Goal: Transaction & Acquisition: Book appointment/travel/reservation

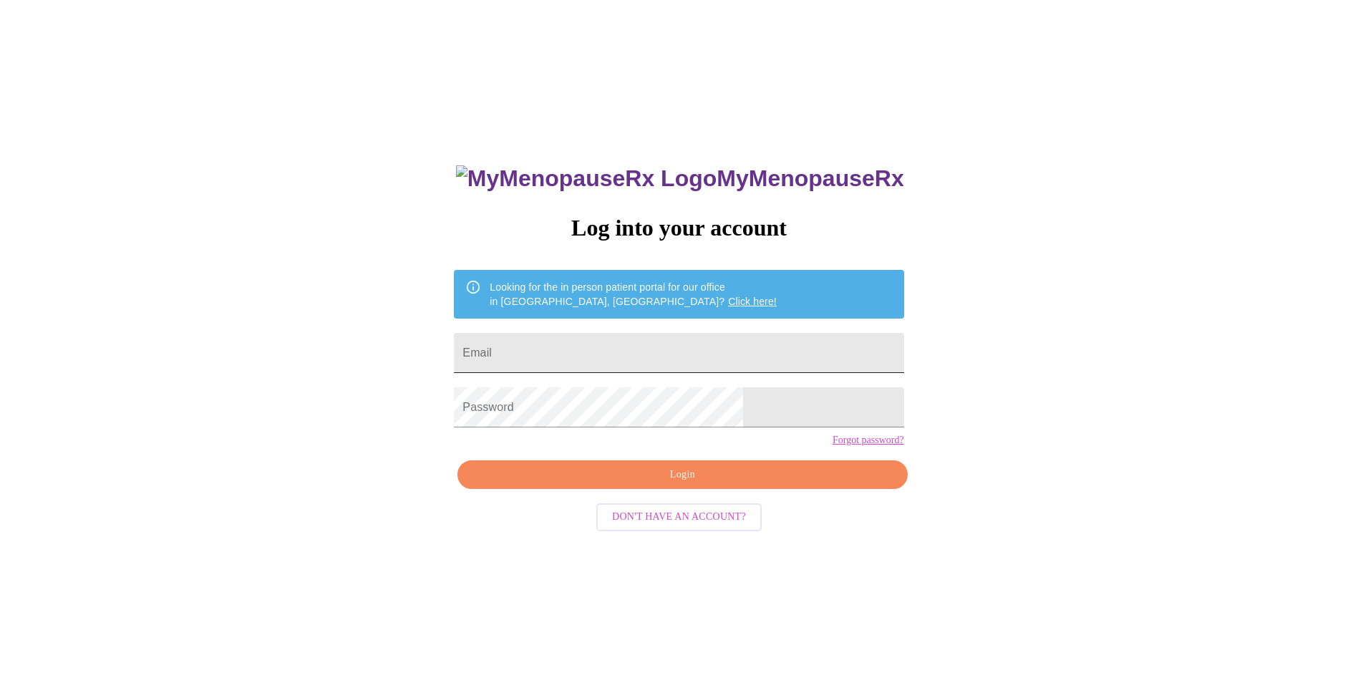
click at [728, 344] on input "Email" at bounding box center [679, 353] width 450 height 40
type input "parkks8395@sbcglobal.net"
click at [833, 446] on link "Forgot password?" at bounding box center [869, 440] width 72 height 11
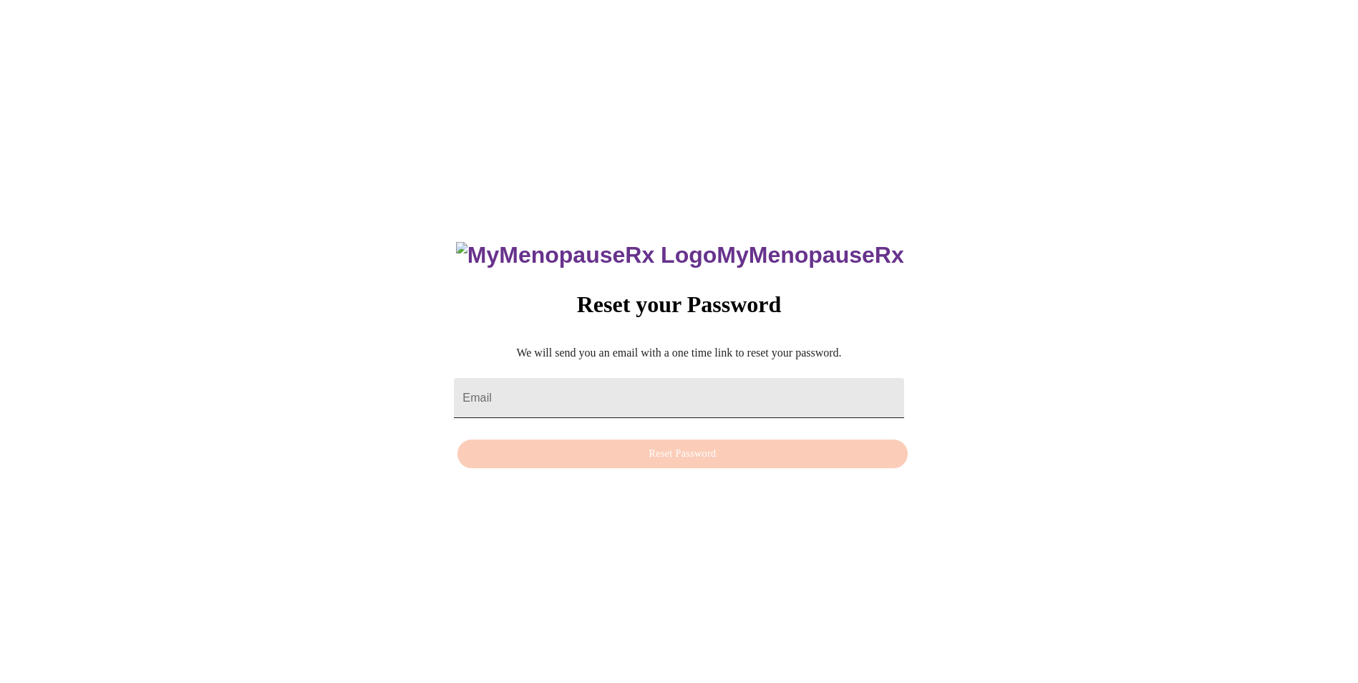
click at [740, 383] on input "Email" at bounding box center [679, 398] width 450 height 40
type input "[EMAIL_ADDRESS][DOMAIN_NAME]"
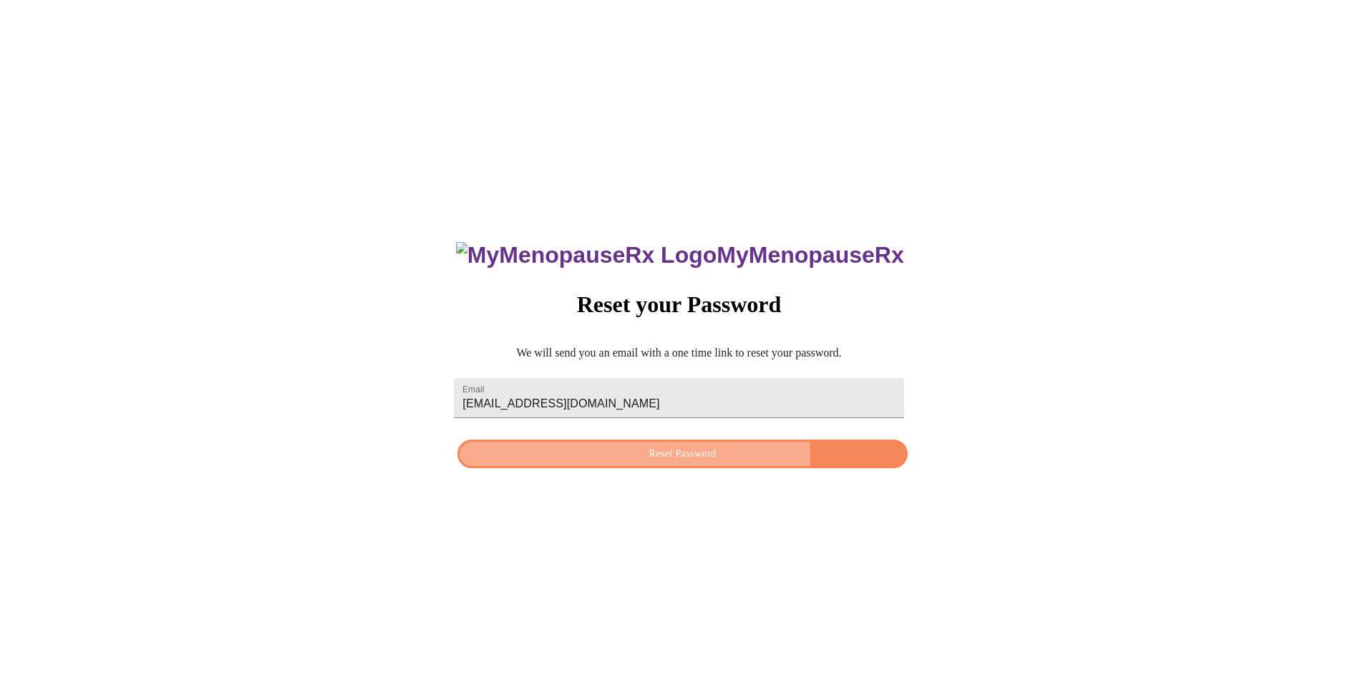
click at [669, 460] on span "Reset Password" at bounding box center [682, 454] width 417 height 18
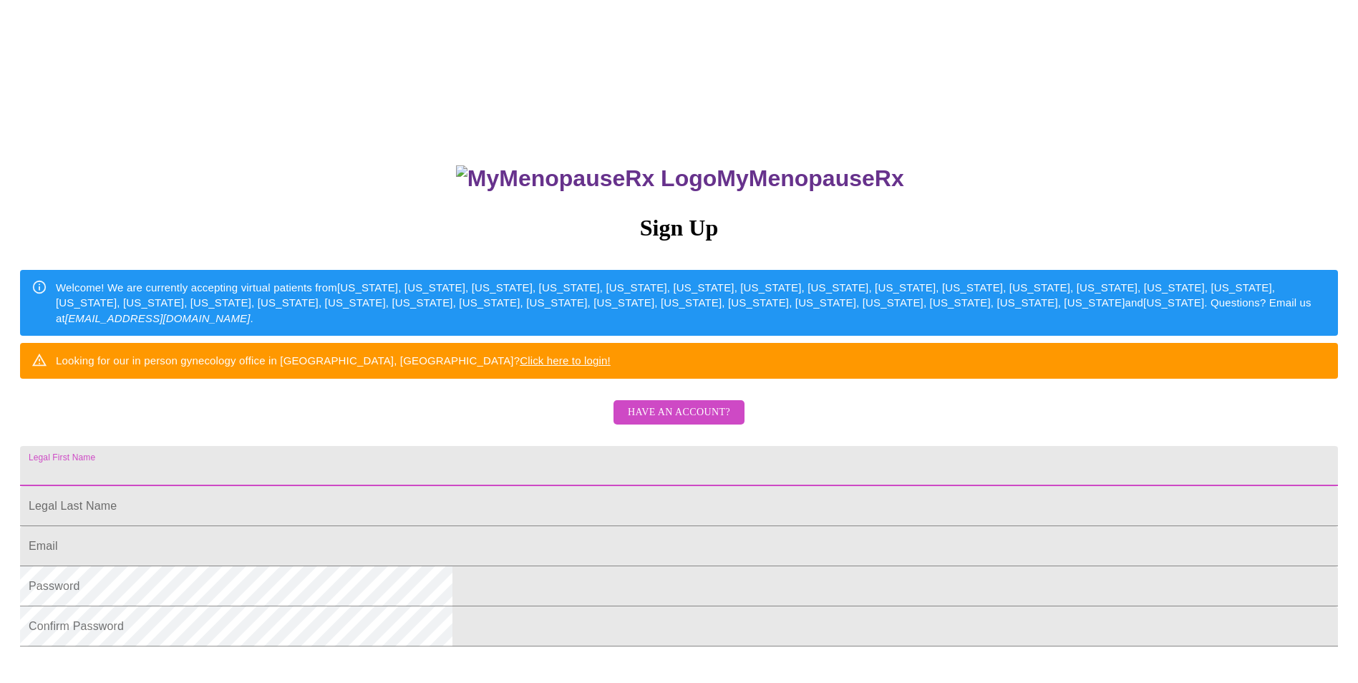
click at [759, 486] on input "Legal First Name" at bounding box center [679, 466] width 1318 height 40
type input "[PERSON_NAME]"
type input "Parks"
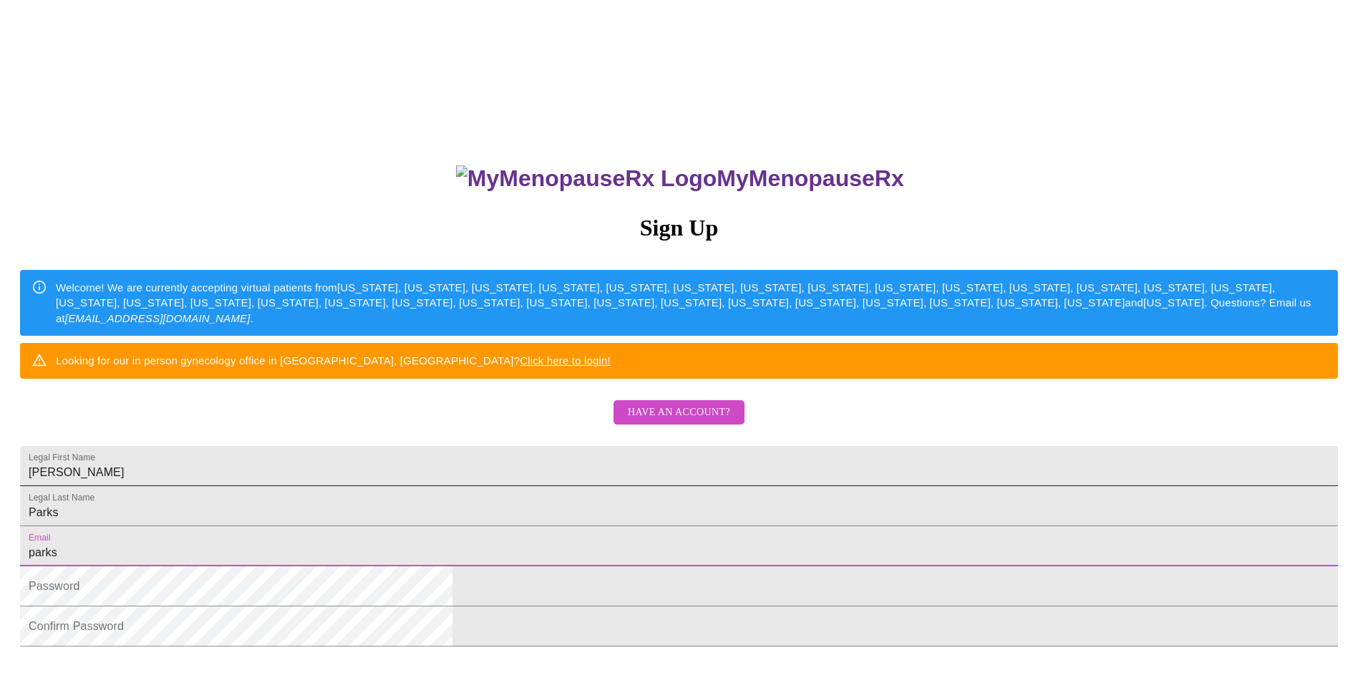
type input "[EMAIL_ADDRESS][DOMAIN_NAME]"
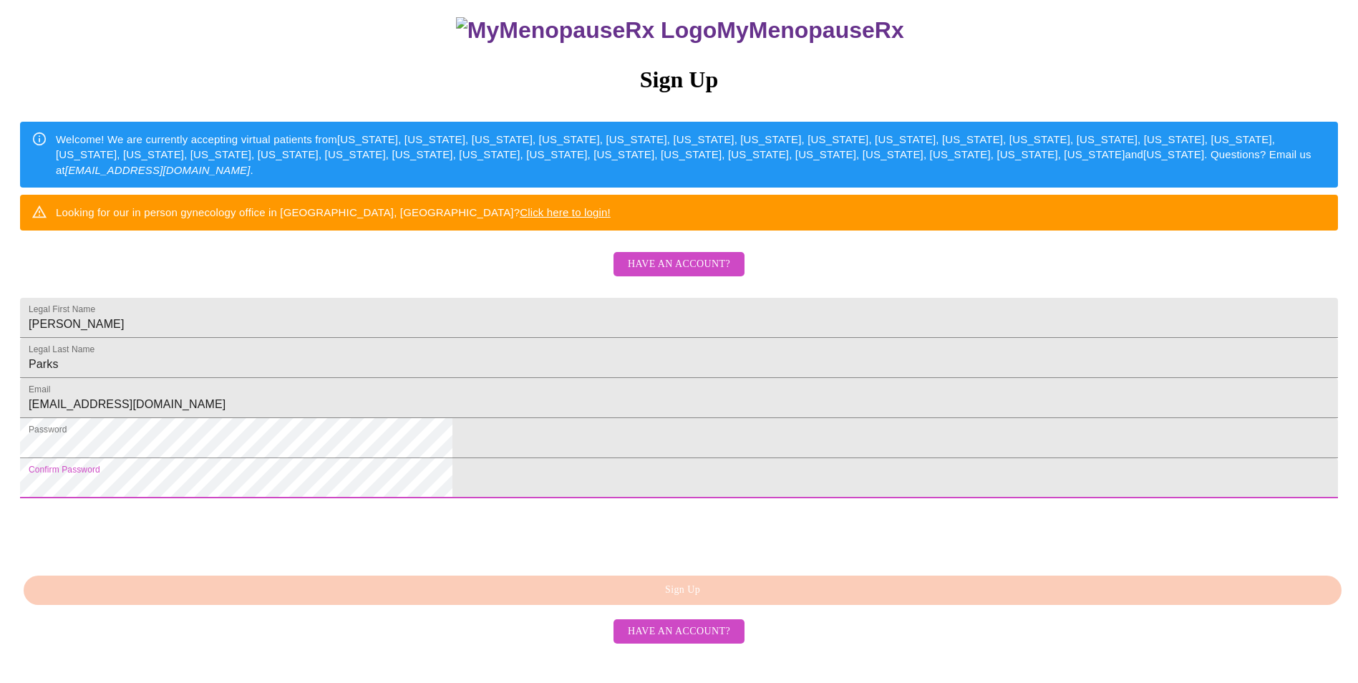
scroll to position [227, 0]
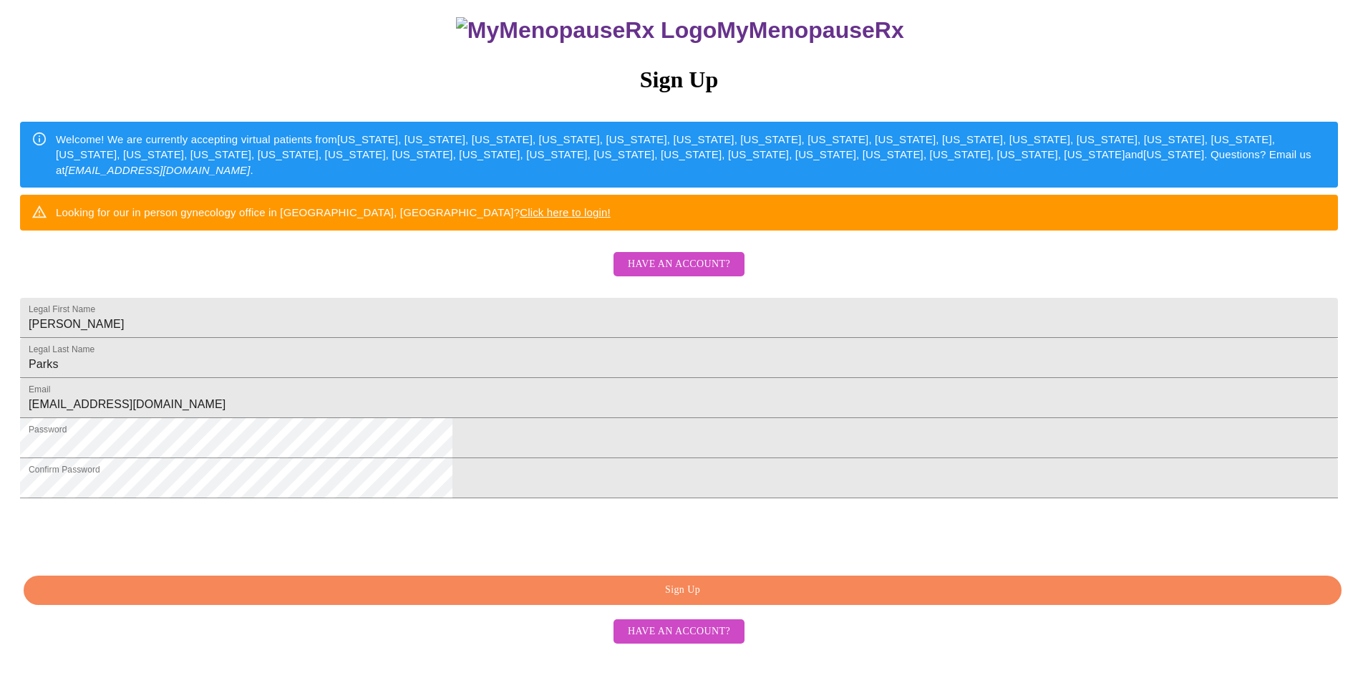
drag, startPoint x: 762, startPoint y: 624, endPoint x: 772, endPoint y: 620, distance: 10.9
click at [762, 599] on span "Sign Up" at bounding box center [682, 590] width 1285 height 18
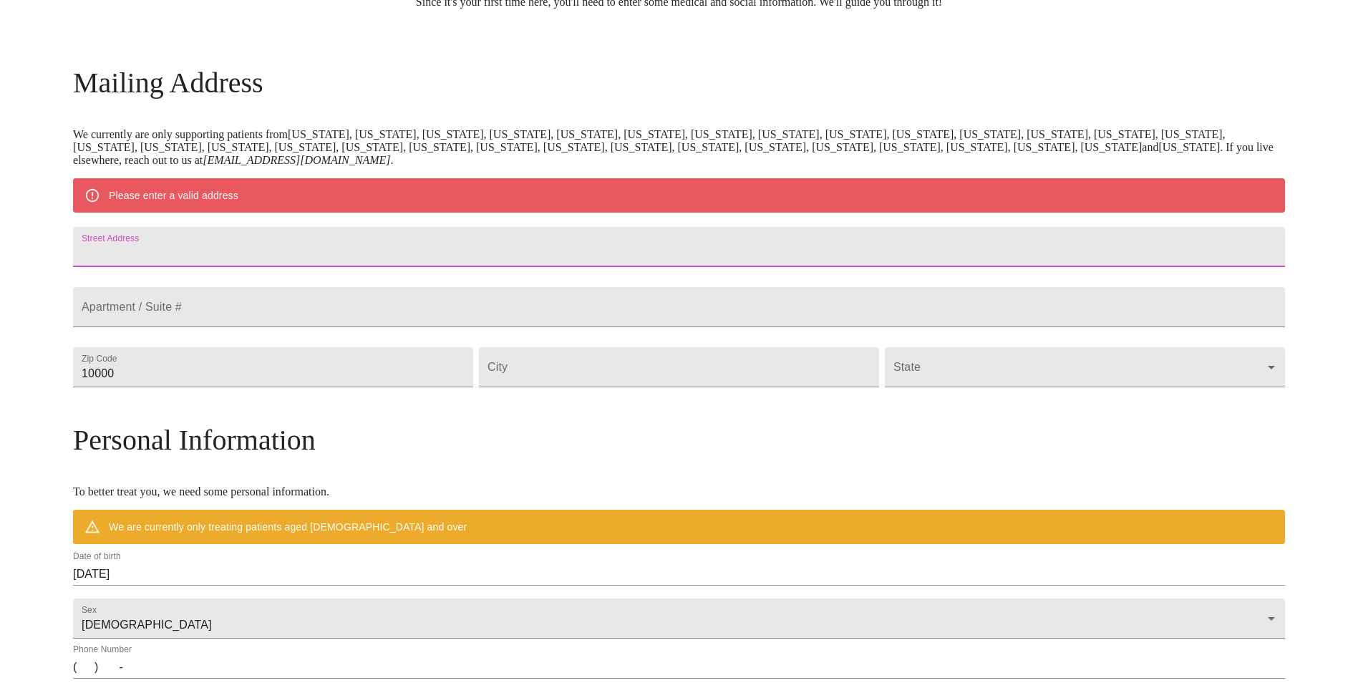
click at [331, 257] on input "Street Address" at bounding box center [679, 247] width 1212 height 40
type input "1095 sandstone dr"
type input "60416"
type input "Diamond"
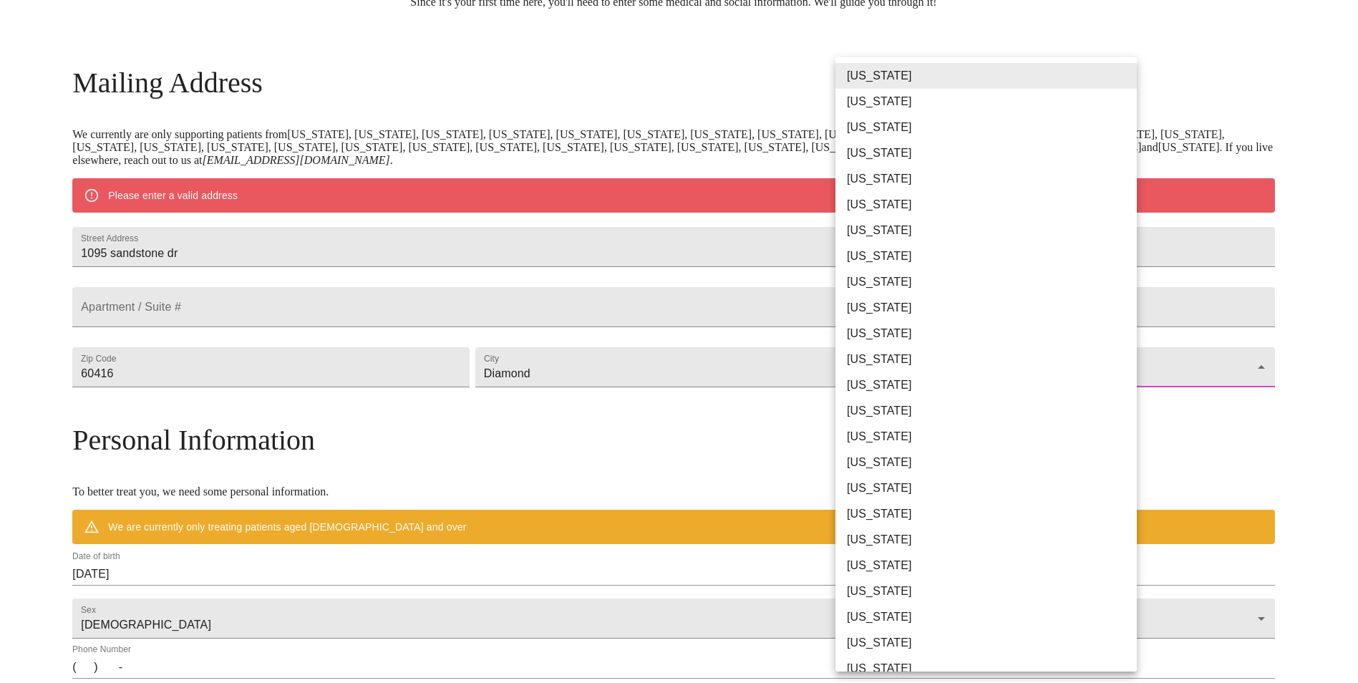
click at [908, 410] on body "MyMenopauseRx Welcome to MyMenopauseRx Since it's your first time here, you'll …" at bounding box center [679, 393] width 1347 height 1116
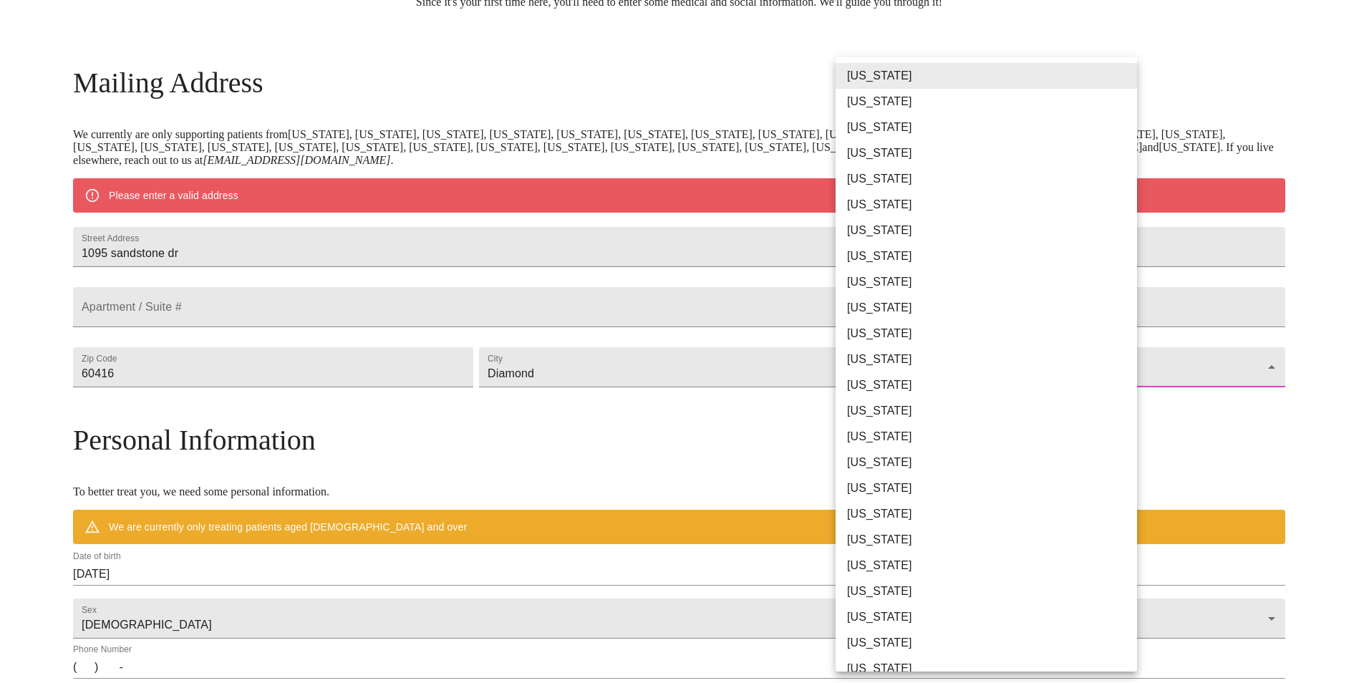
click at [911, 387] on li "[US_STATE]" at bounding box center [991, 385] width 312 height 26
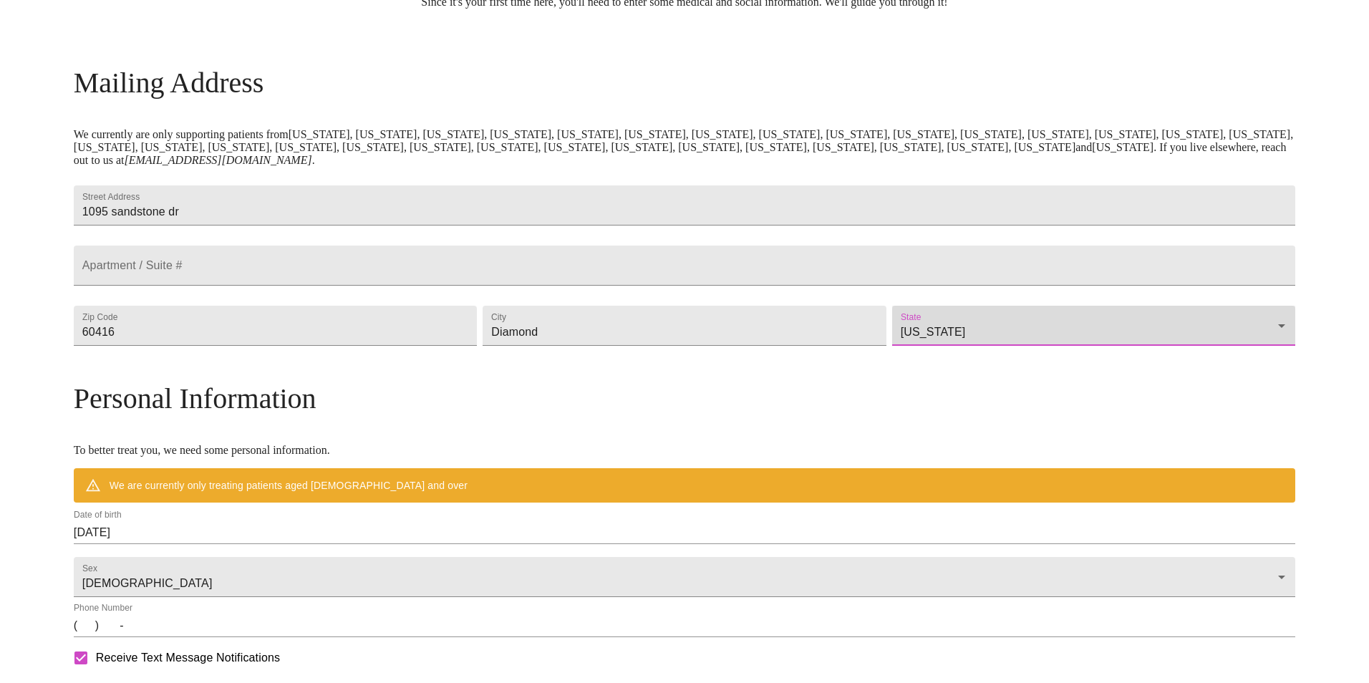
type input "[US_STATE]"
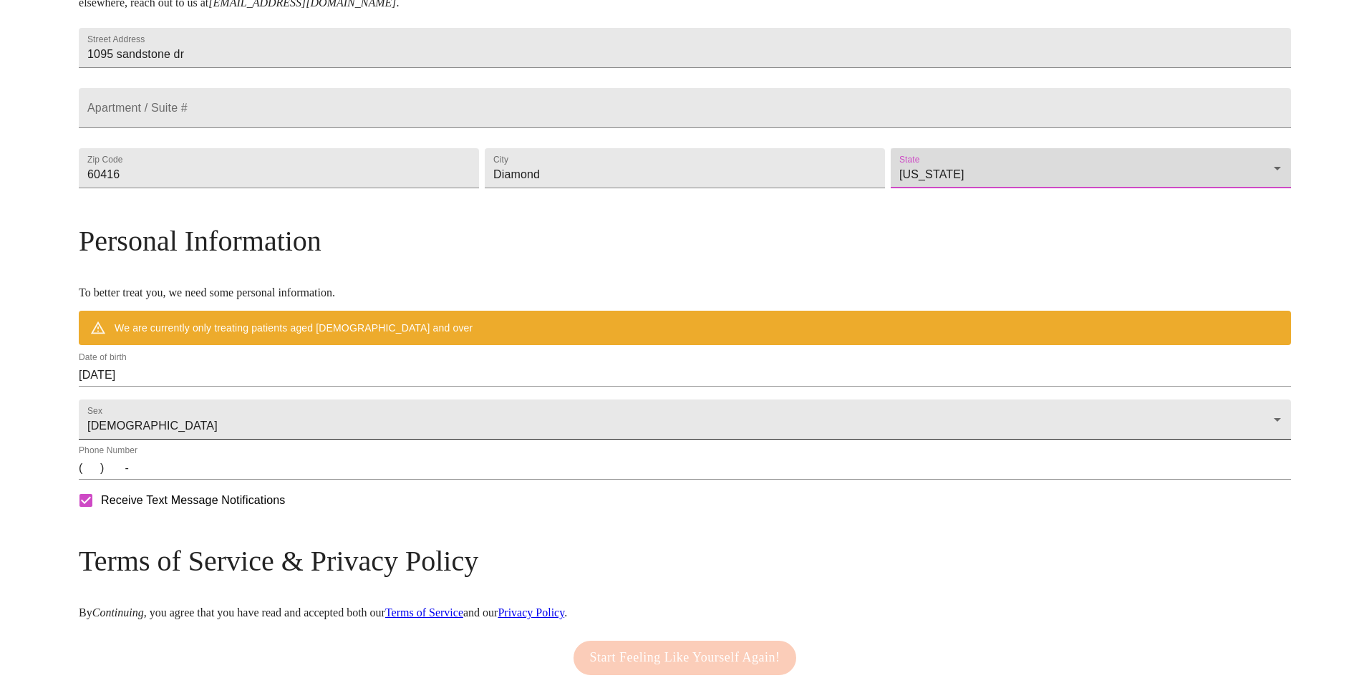
scroll to position [385, 0]
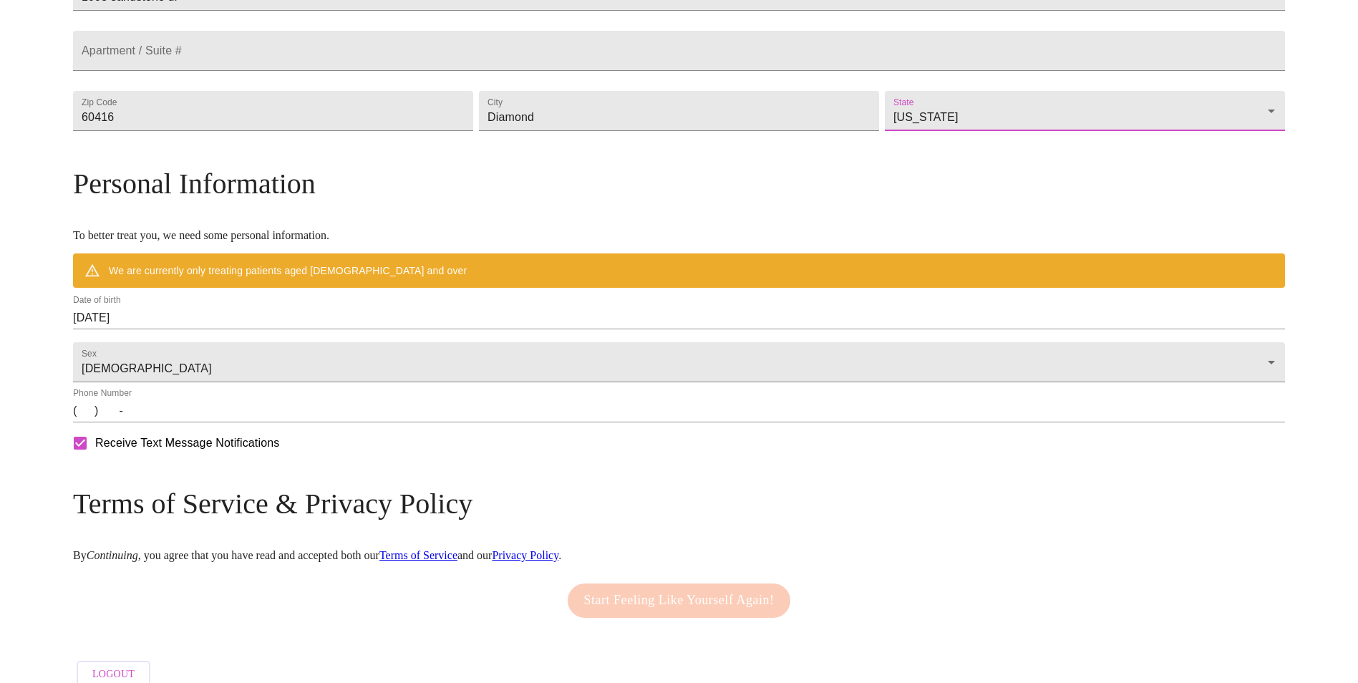
click at [256, 329] on input "[DATE]" at bounding box center [679, 317] width 1212 height 23
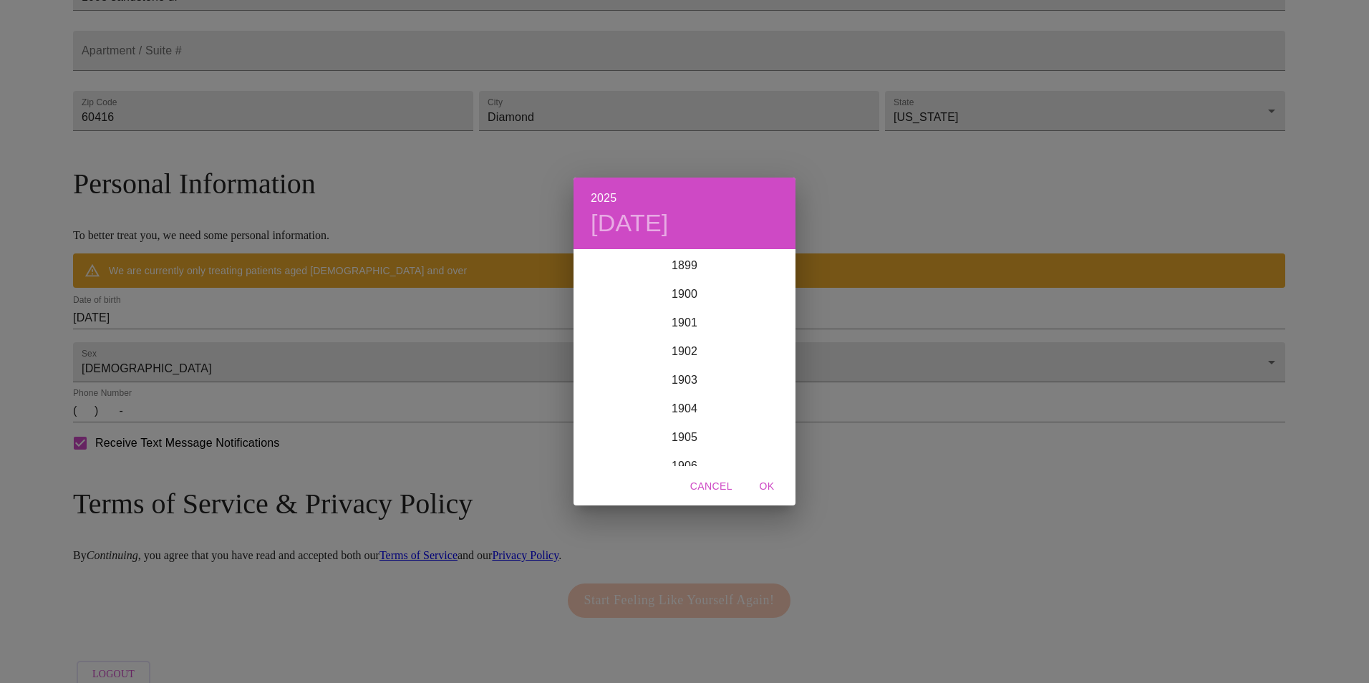
click at [256, 351] on div "2025 [DATE] 1900 1901 1902 1903 1904 1905 1906 1907 1908 1909 1910 1911 1912 19…" at bounding box center [684, 341] width 1369 height 683
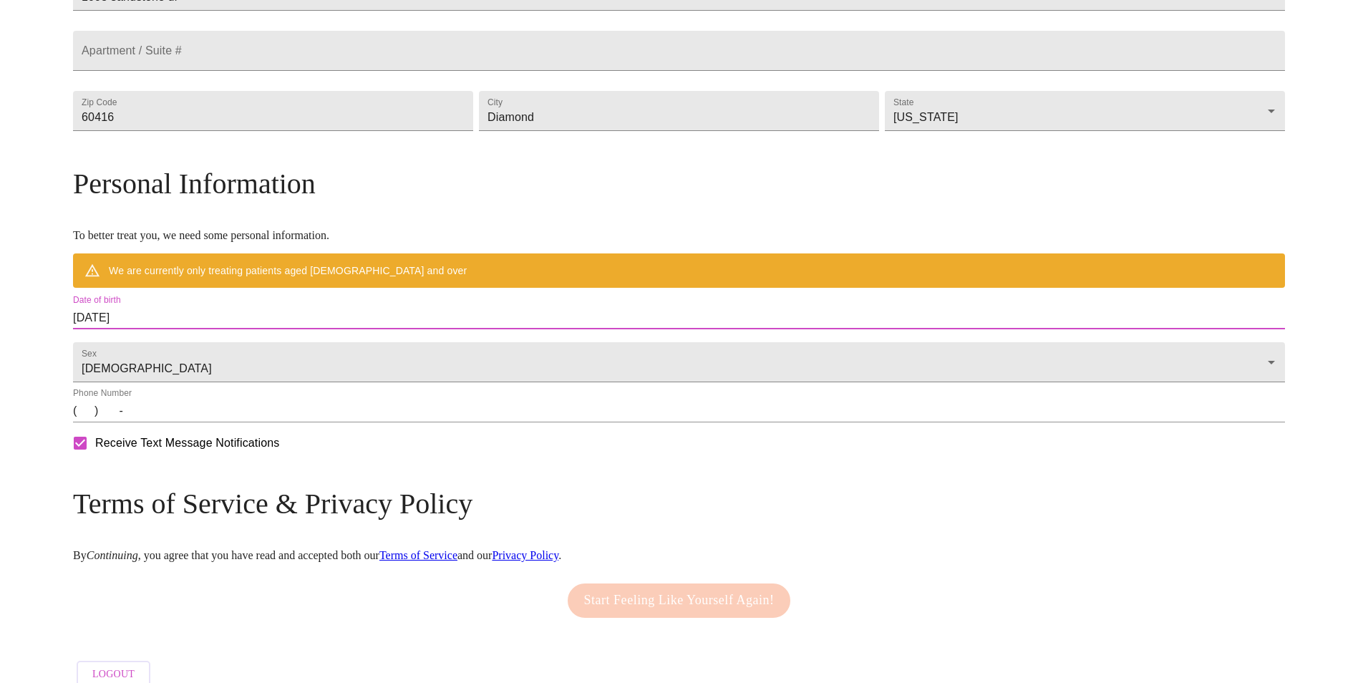
click at [271, 329] on input "[DATE]" at bounding box center [679, 317] width 1212 height 23
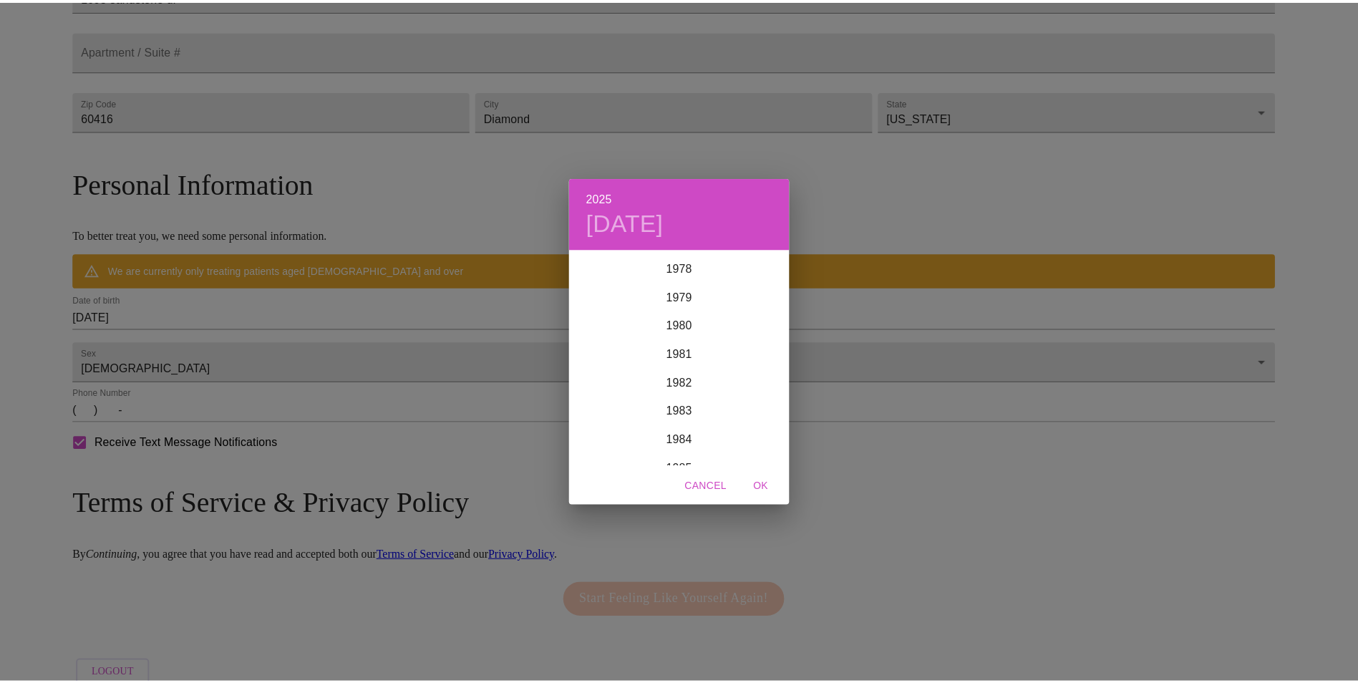
scroll to position [2234, 0]
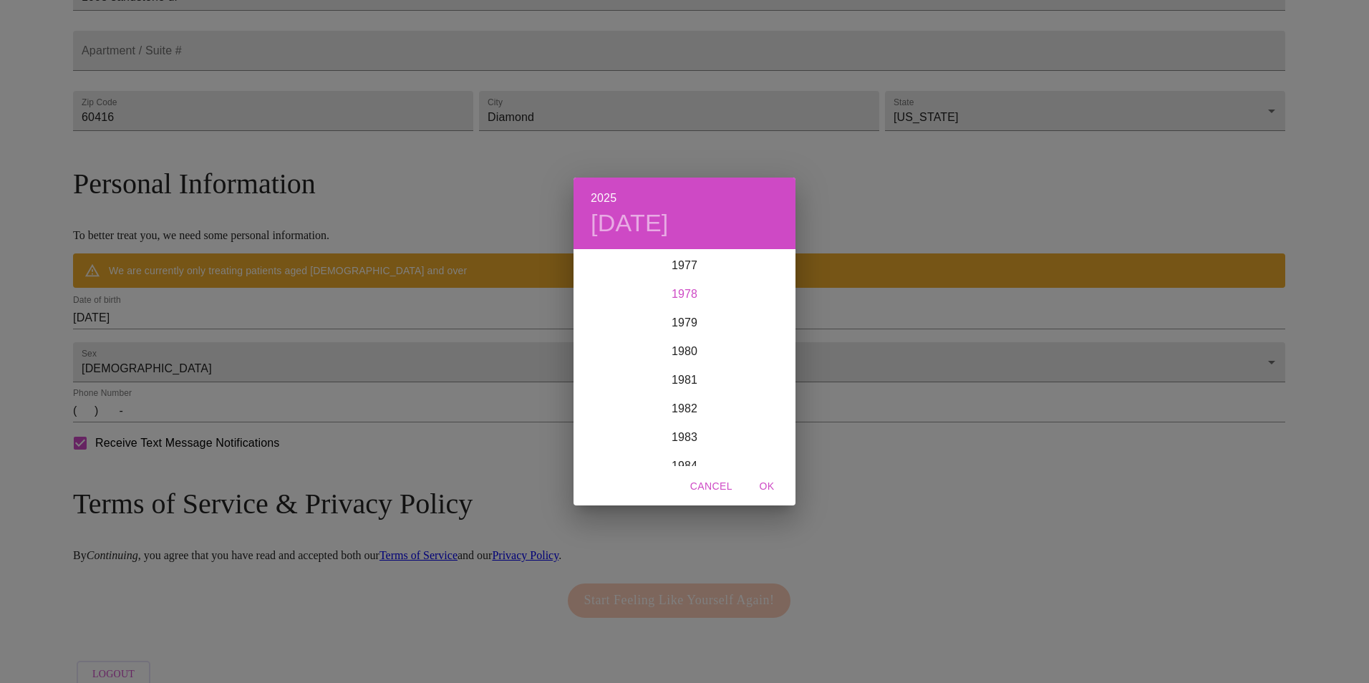
click at [679, 294] on div "1978" at bounding box center [684, 294] width 222 height 29
click at [610, 386] on div "[DATE]" at bounding box center [610, 386] width 74 height 54
drag, startPoint x: 745, startPoint y: 427, endPoint x: 756, endPoint y: 447, distance: 22.1
click at [745, 427] on p "28" at bounding box center [741, 429] width 11 height 14
click at [769, 489] on span "OK" at bounding box center [767, 487] width 34 height 18
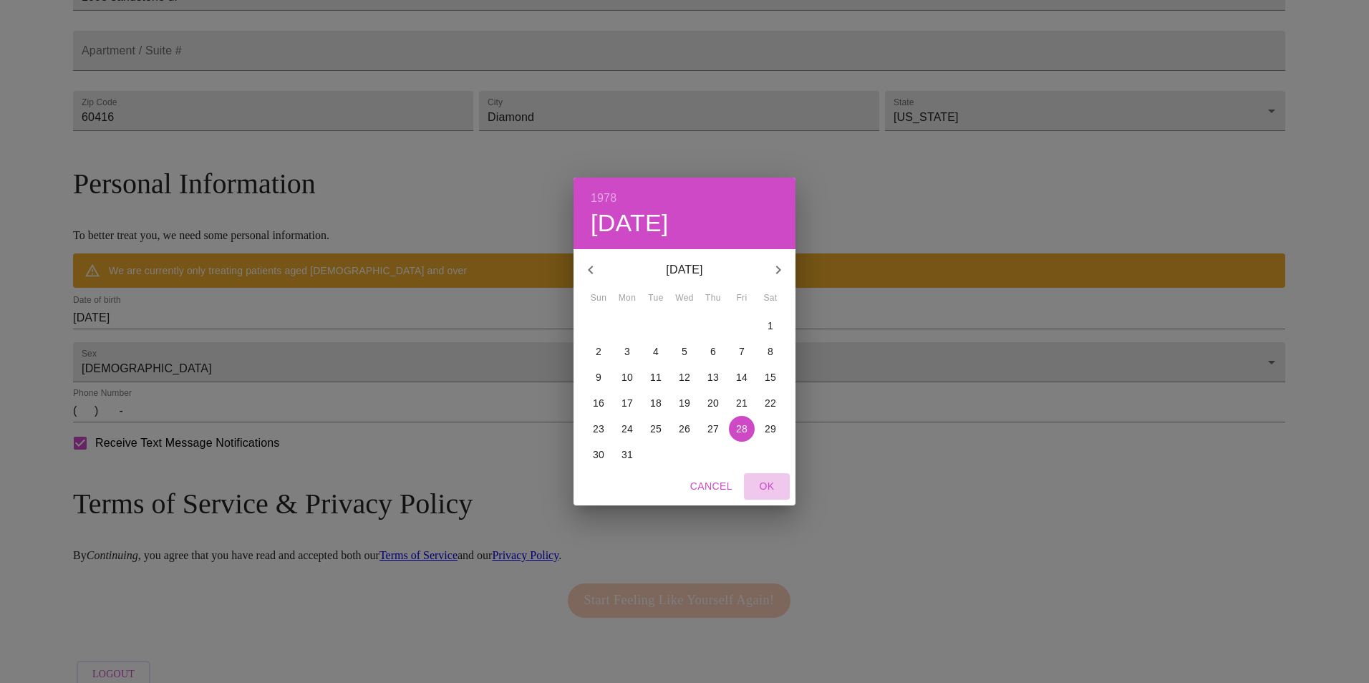
type input "[DATE]"
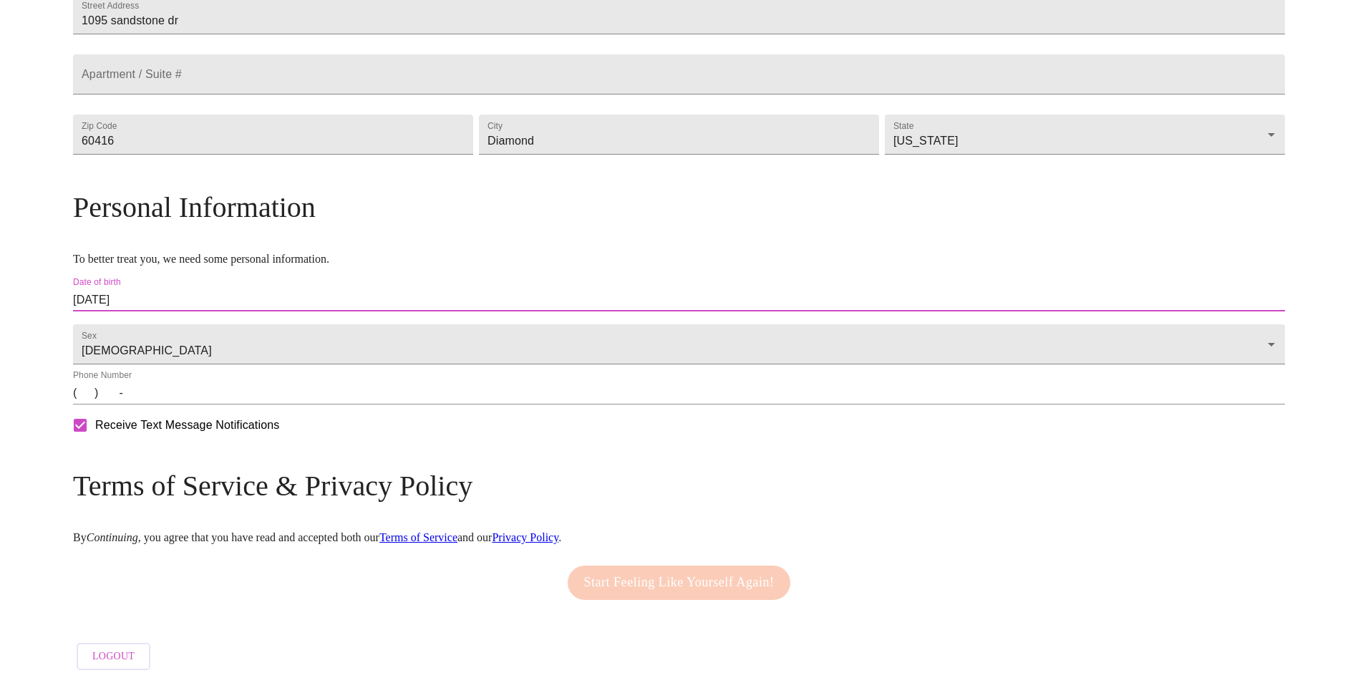
drag, startPoint x: 231, startPoint y: 414, endPoint x: 286, endPoint y: 420, distance: 54.7
click at [233, 404] on input "(   )    -" at bounding box center [679, 393] width 1212 height 23
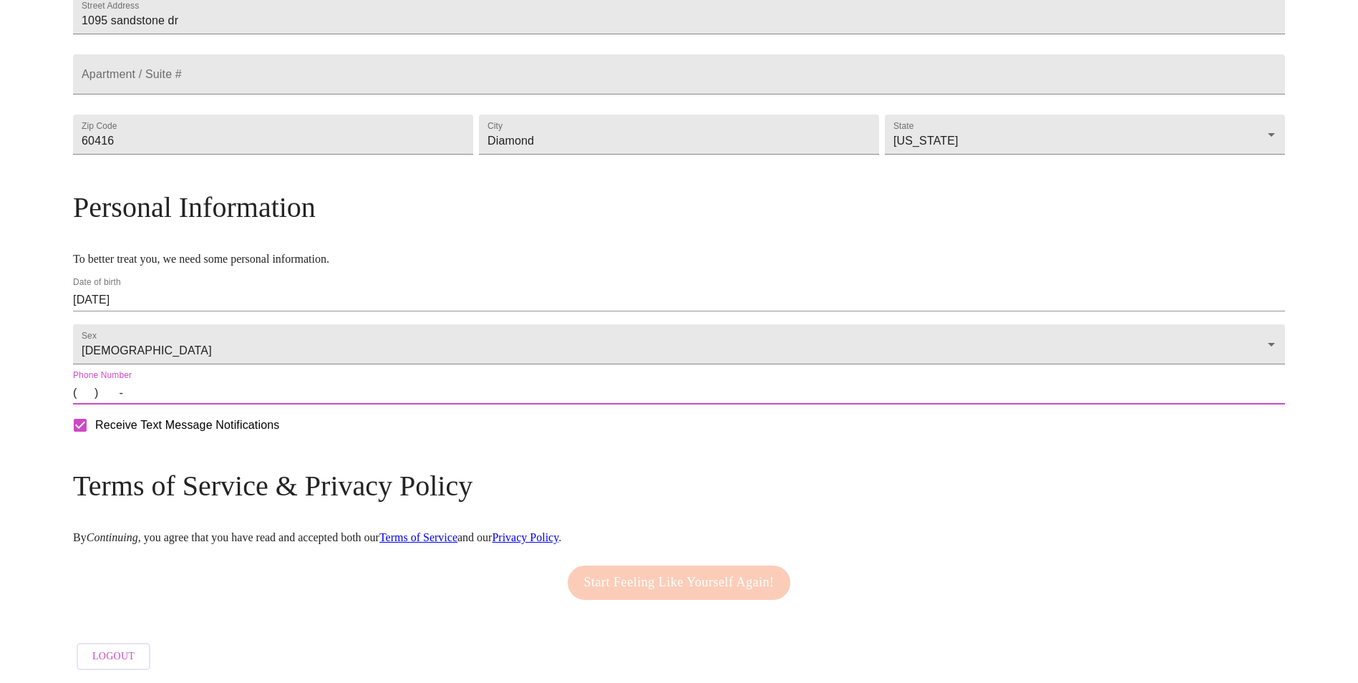
type input "[PHONE_NUMBER]"
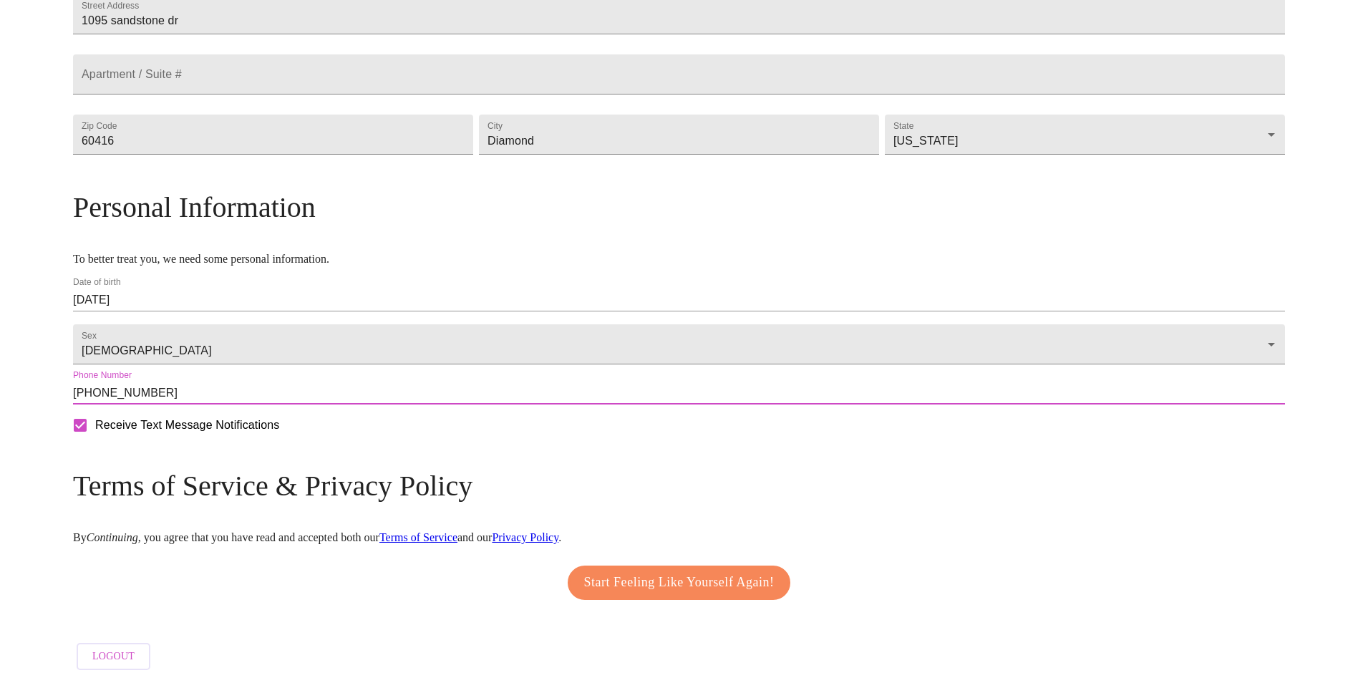
click at [703, 573] on span "Start Feeling Like Yourself Again!" at bounding box center [679, 582] width 190 height 23
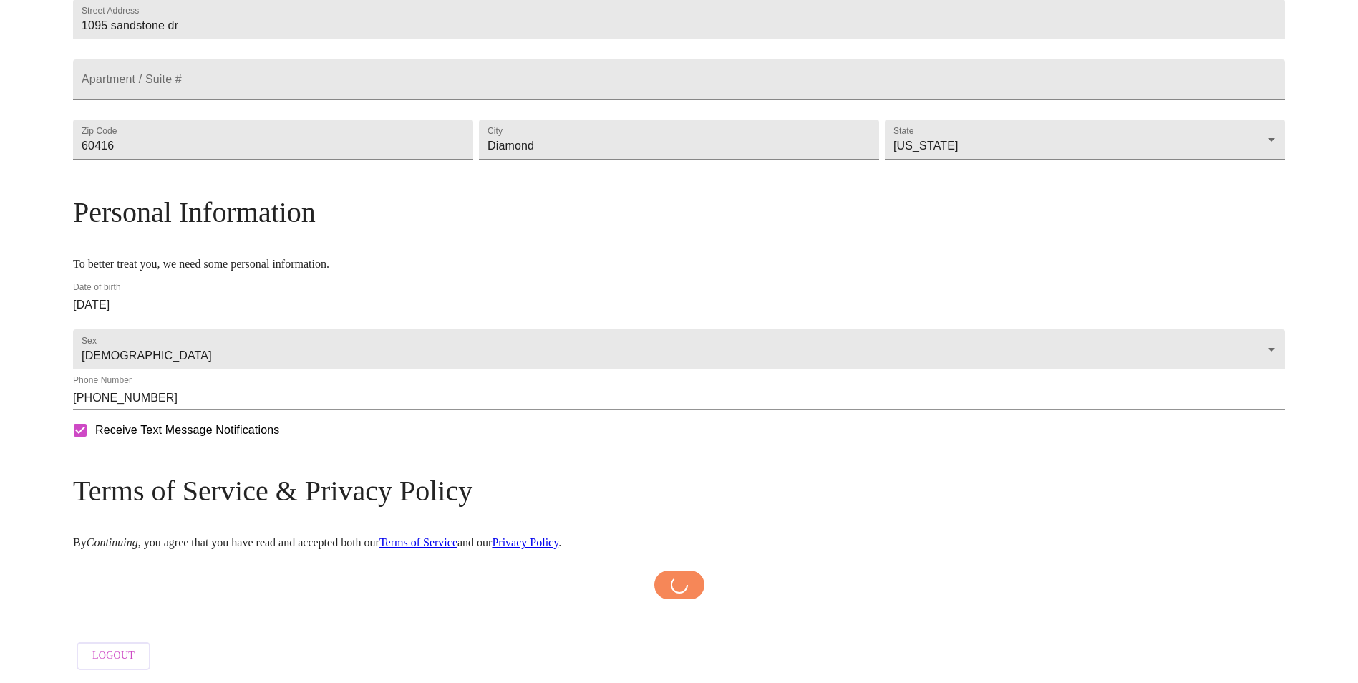
scroll to position [397, 0]
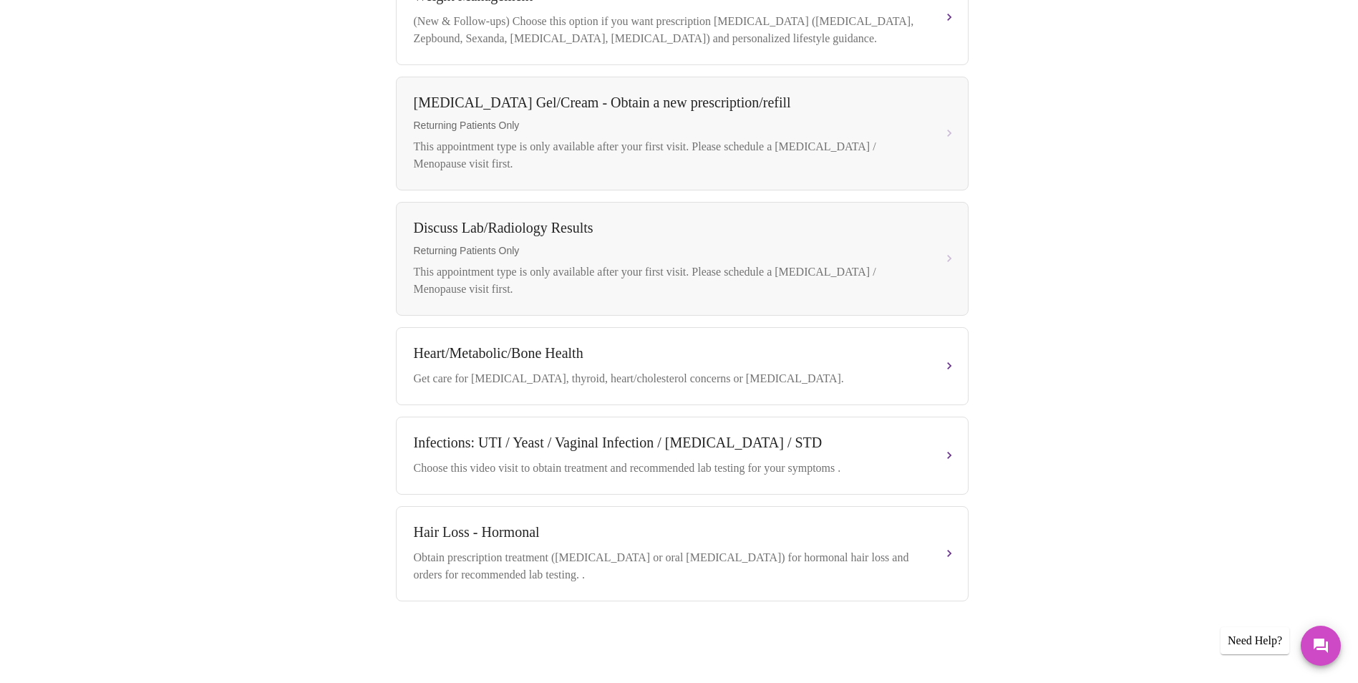
scroll to position [325, 0]
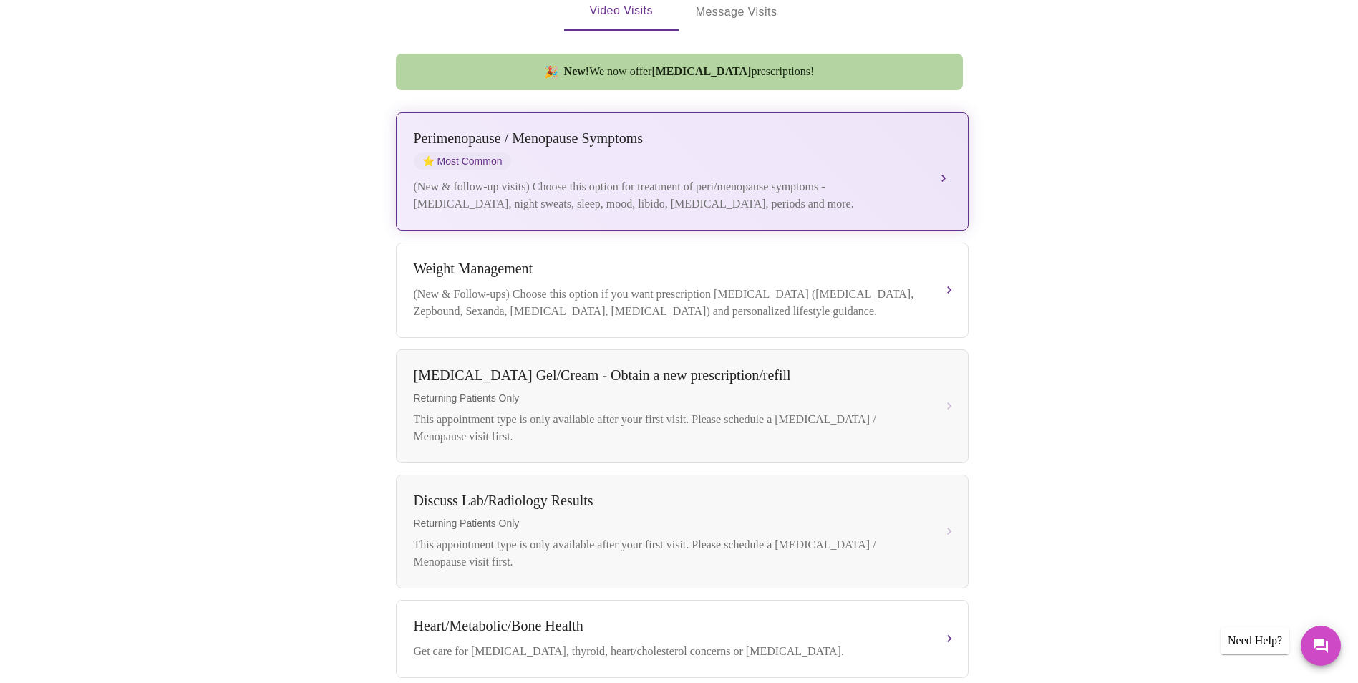
click at [931, 168] on div "[MEDICAL_DATA] / Menopause Symptoms ⭐ Most Common (New & follow-up visits) Choo…" at bounding box center [682, 171] width 537 height 82
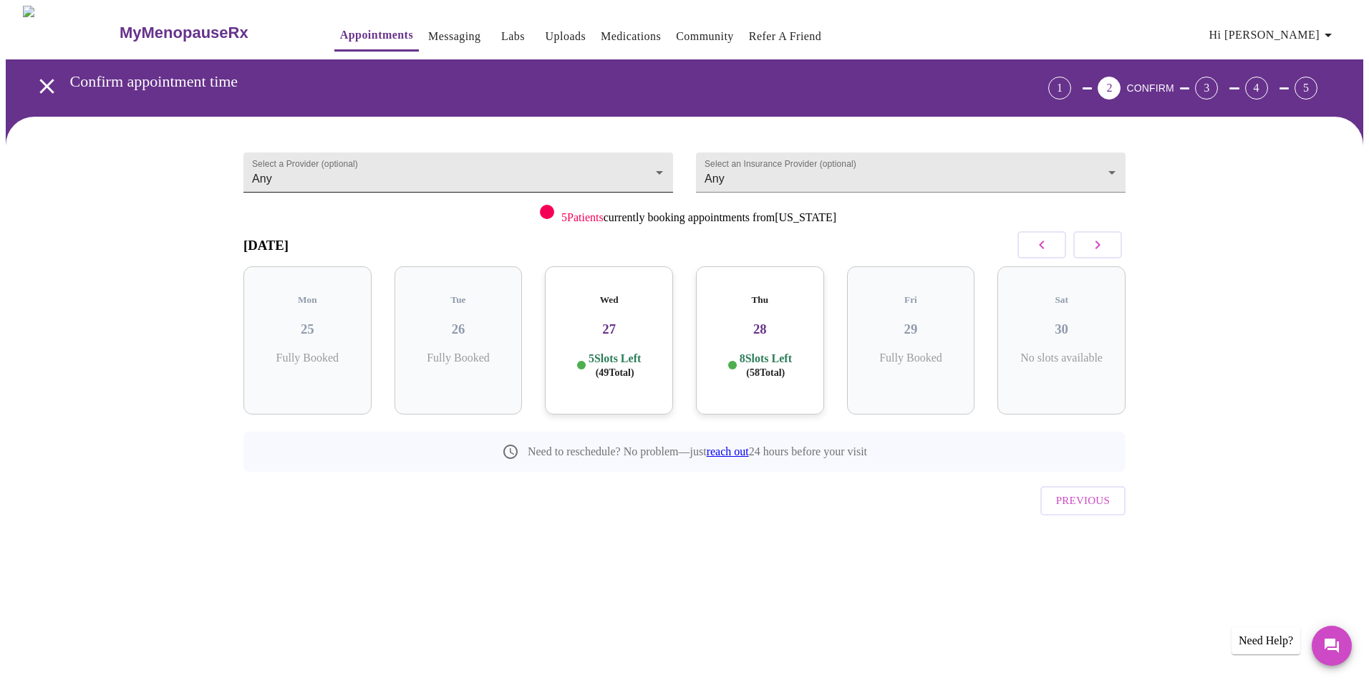
click at [331, 170] on body "MyMenopauseRx Appointments Messaging Labs Uploads Medications Community Refer a…" at bounding box center [684, 296] width 1357 height 581
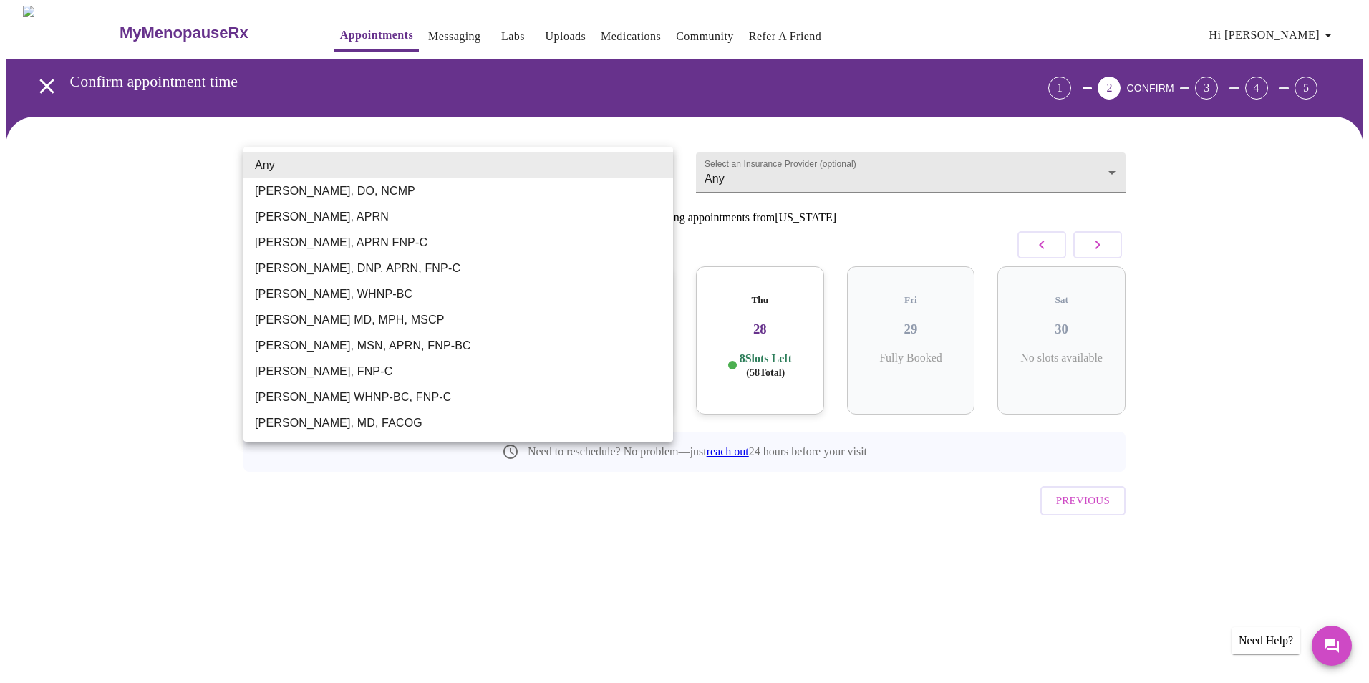
click at [356, 217] on li "[PERSON_NAME], APRN" at bounding box center [458, 217] width 430 height 26
type input "[PERSON_NAME], APRN"
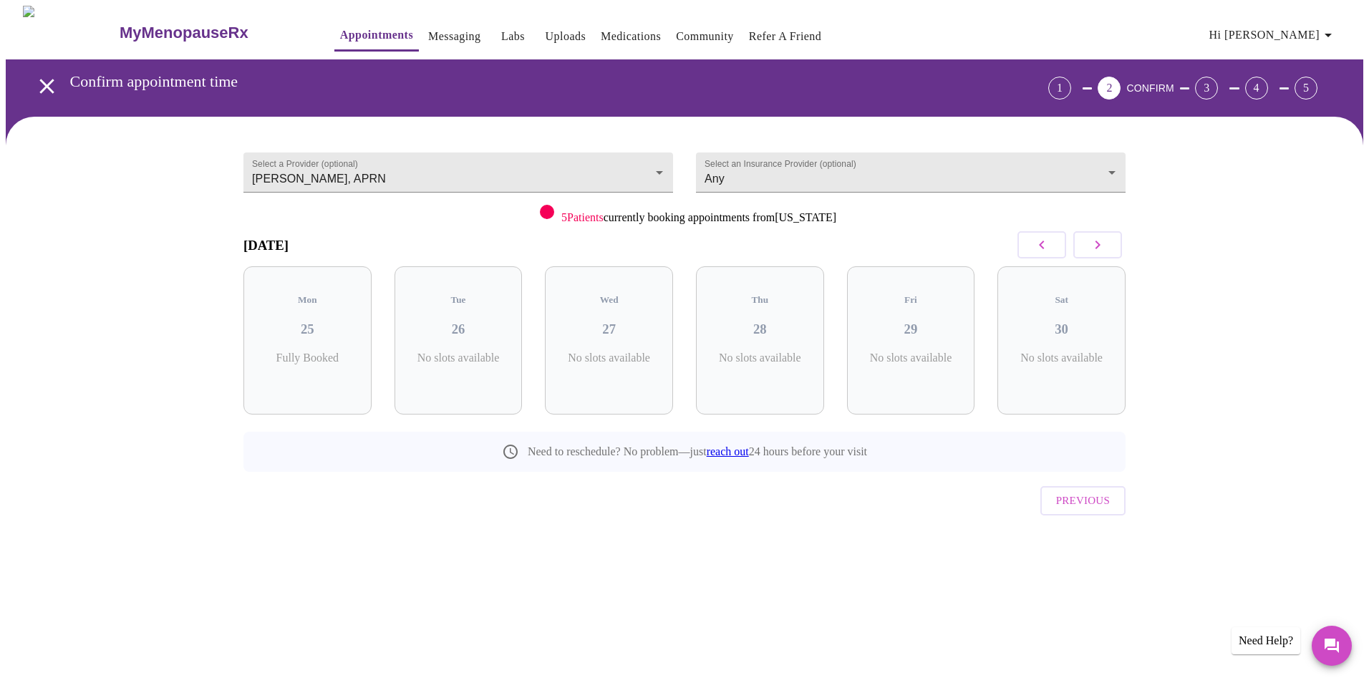
click at [1099, 250] on icon "button" at bounding box center [1097, 244] width 17 height 17
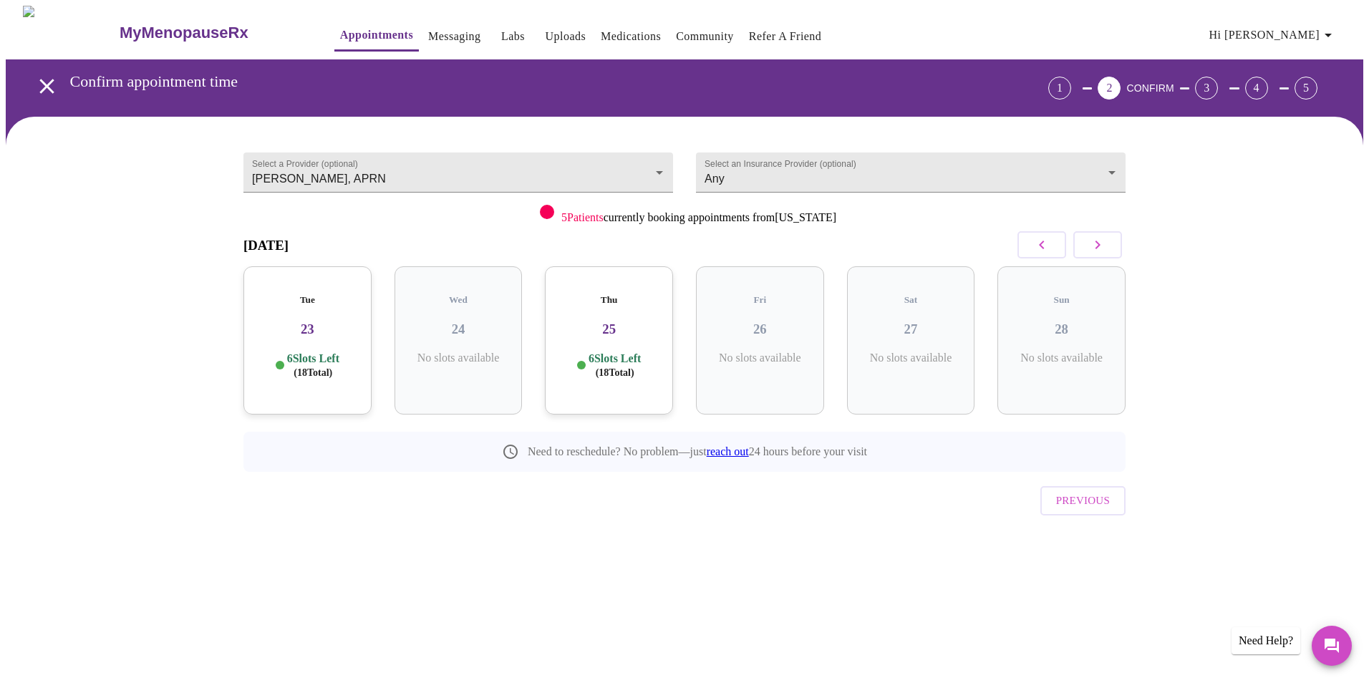
click at [1099, 250] on icon "button" at bounding box center [1097, 244] width 17 height 17
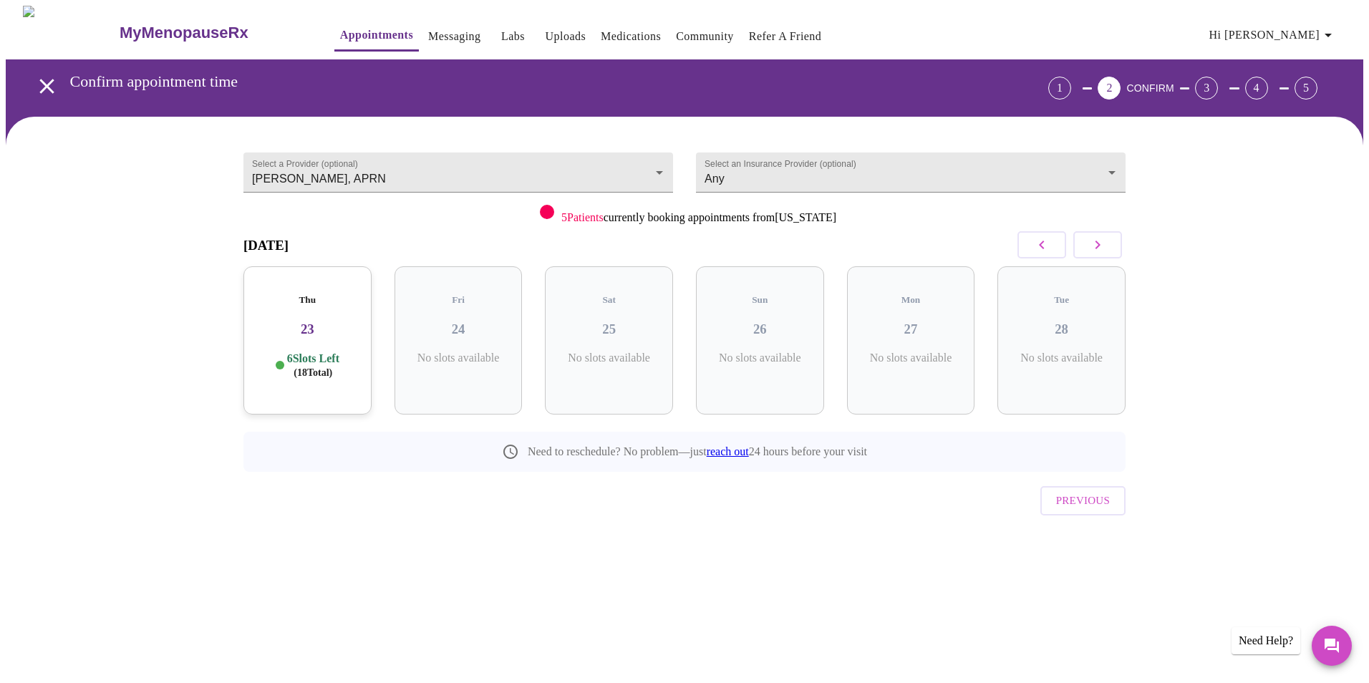
click at [1099, 250] on icon "button" at bounding box center [1097, 244] width 17 height 17
click at [1034, 239] on icon "button" at bounding box center [1041, 244] width 17 height 17
click at [310, 294] on h5 "Tue" at bounding box center [307, 299] width 105 height 11
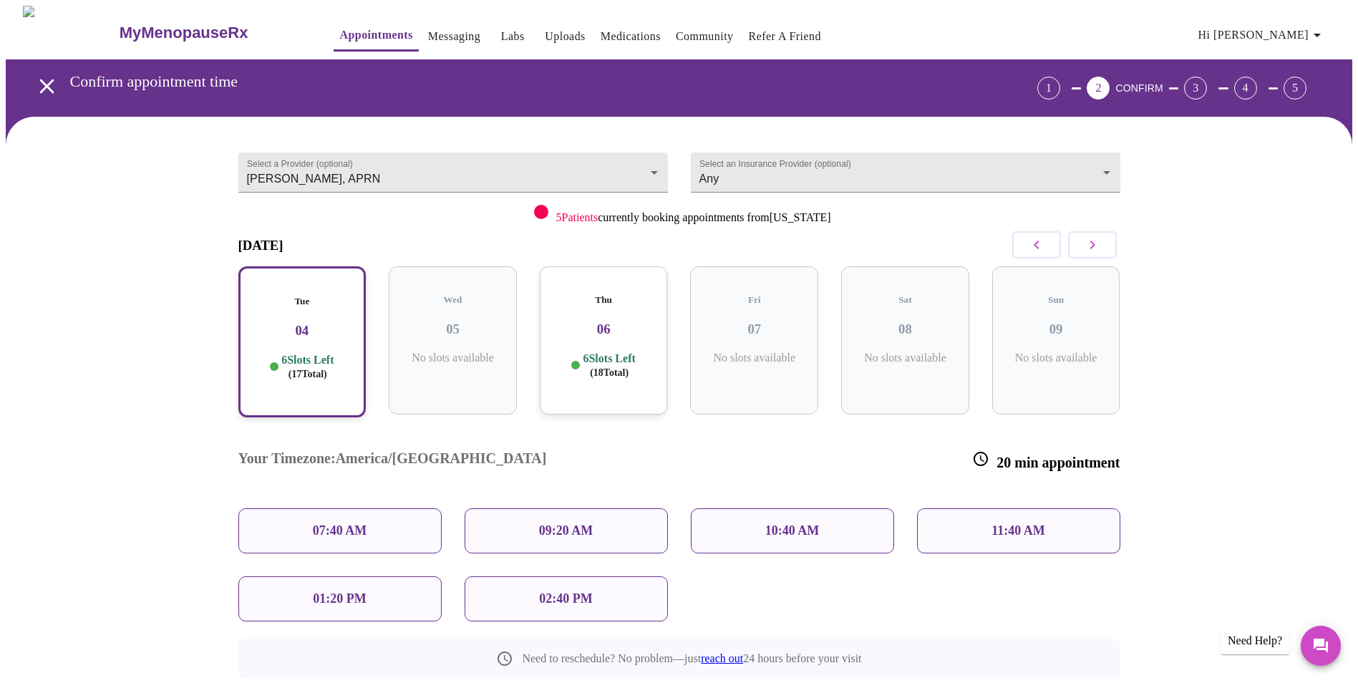
click at [534, 508] on div "09:20 AM" at bounding box center [566, 530] width 203 height 45
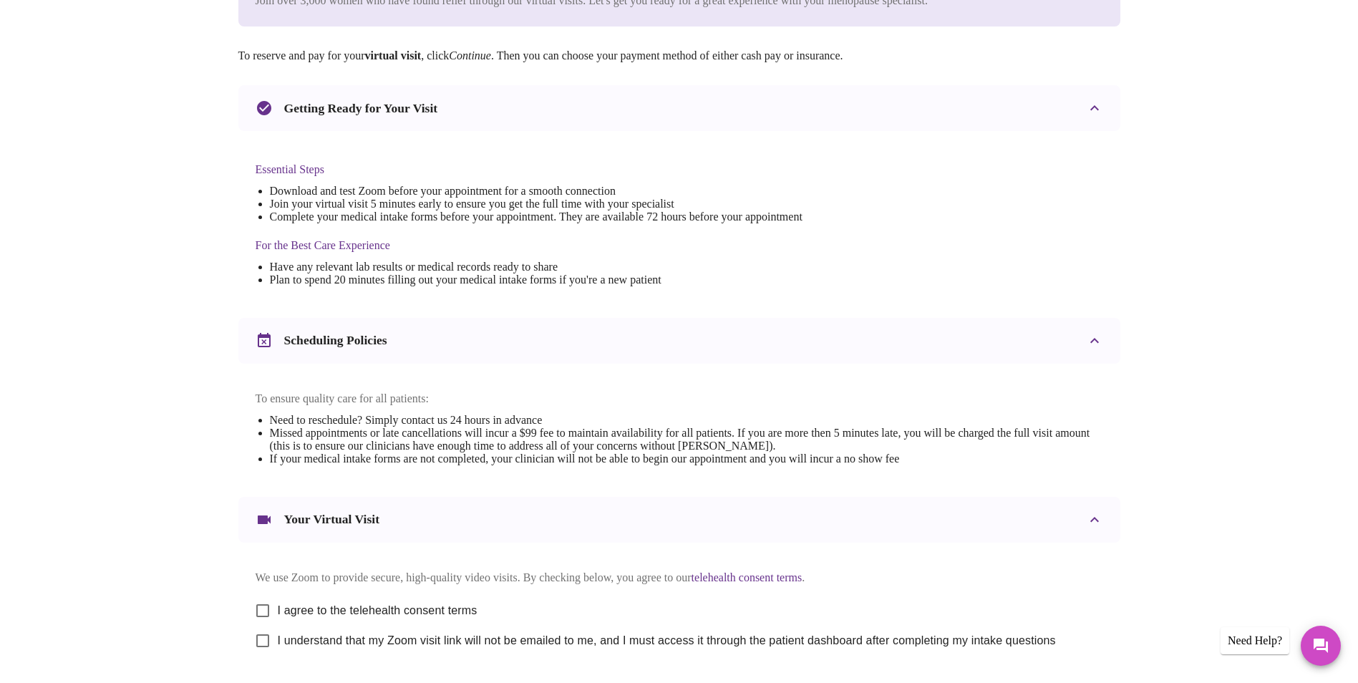
scroll to position [286, 0]
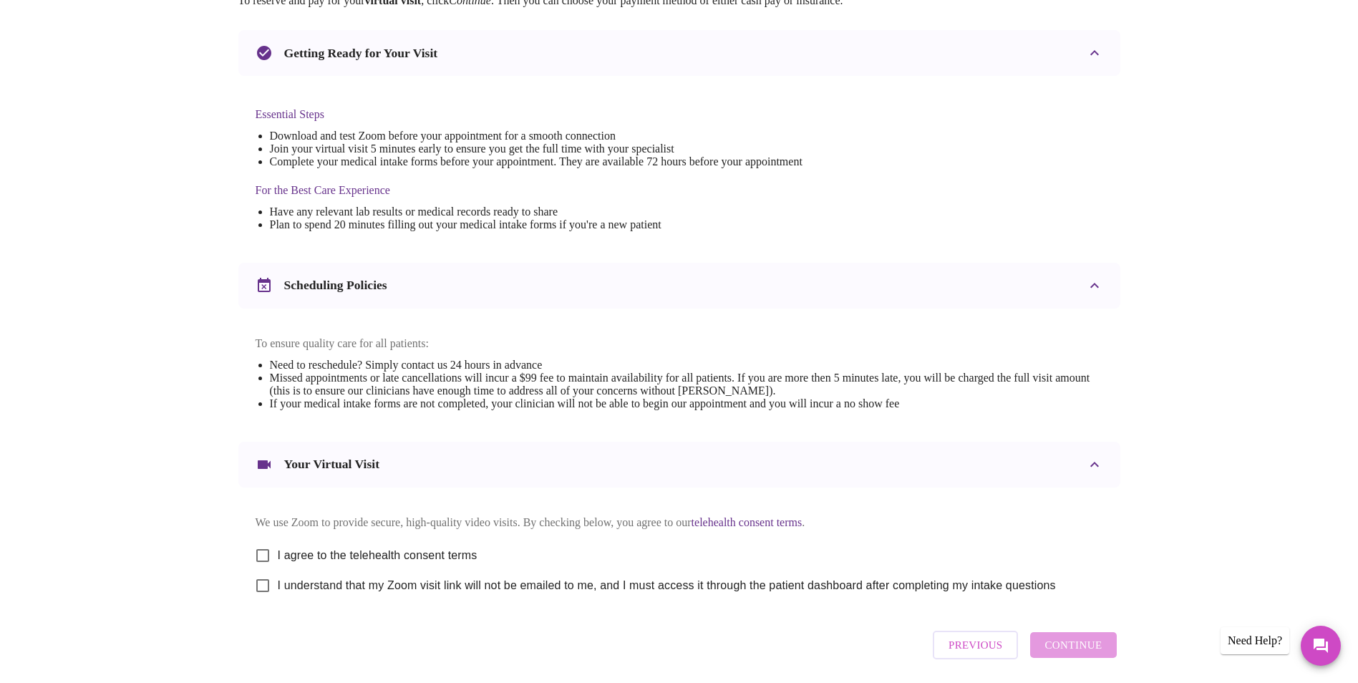
click at [264, 567] on input "I agree to the telehealth consent terms" at bounding box center [263, 556] width 30 height 30
checkbox input "true"
click at [264, 601] on input "I understand that my Zoom visit link will not be emailed to me, and I must acce…" at bounding box center [263, 586] width 30 height 30
checkbox input "true"
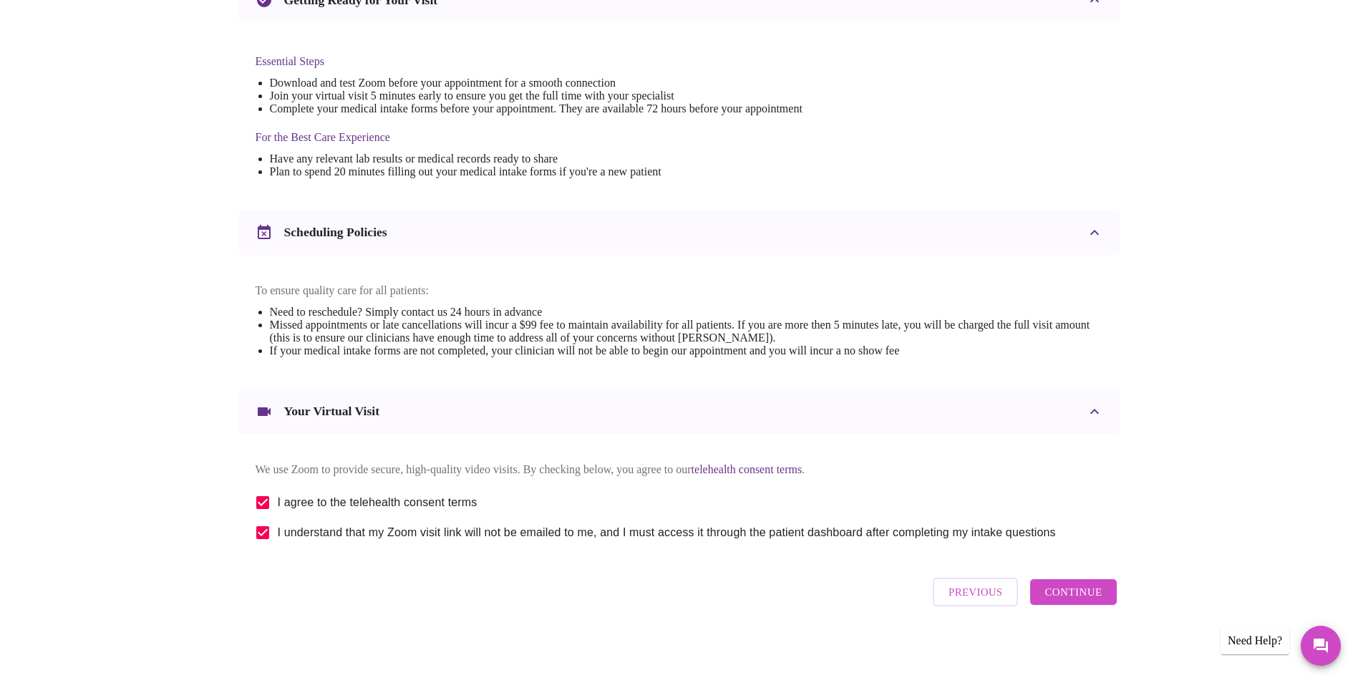
scroll to position [355, 0]
click at [1077, 594] on span "Continue" at bounding box center [1073, 591] width 57 height 19
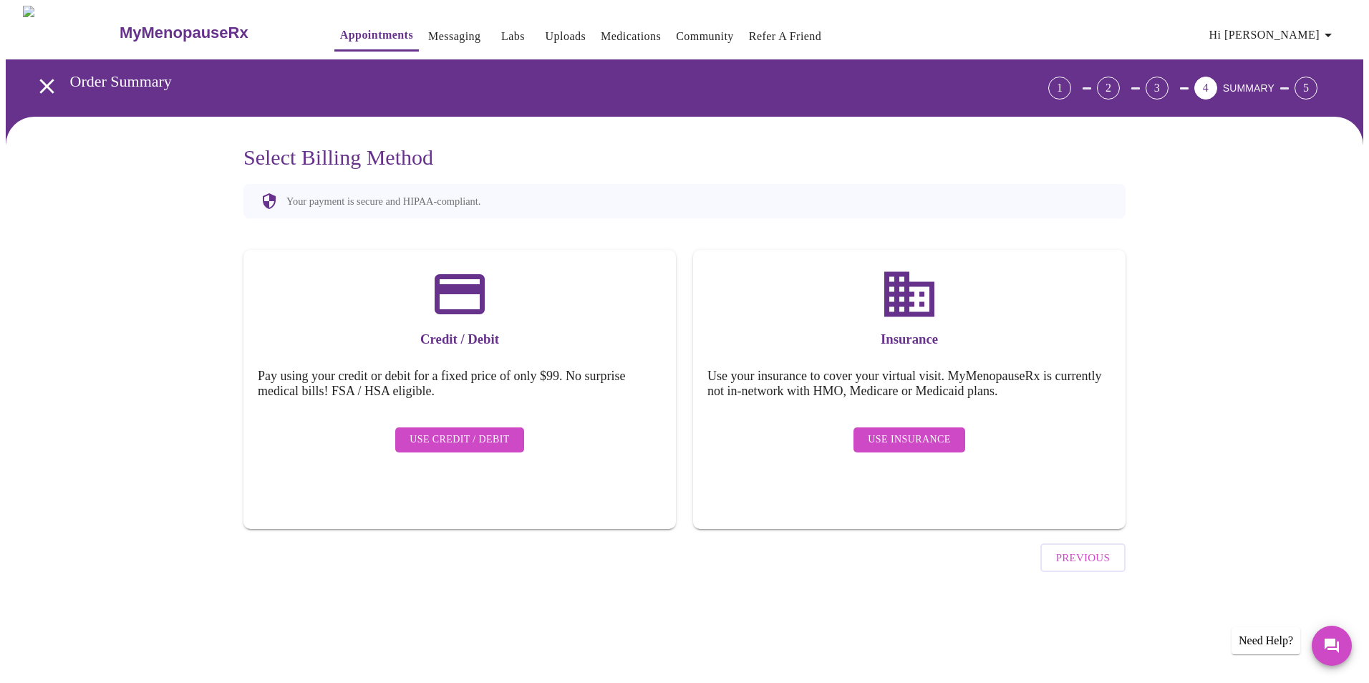
click at [906, 431] on span "Use Insurance" at bounding box center [909, 440] width 82 height 18
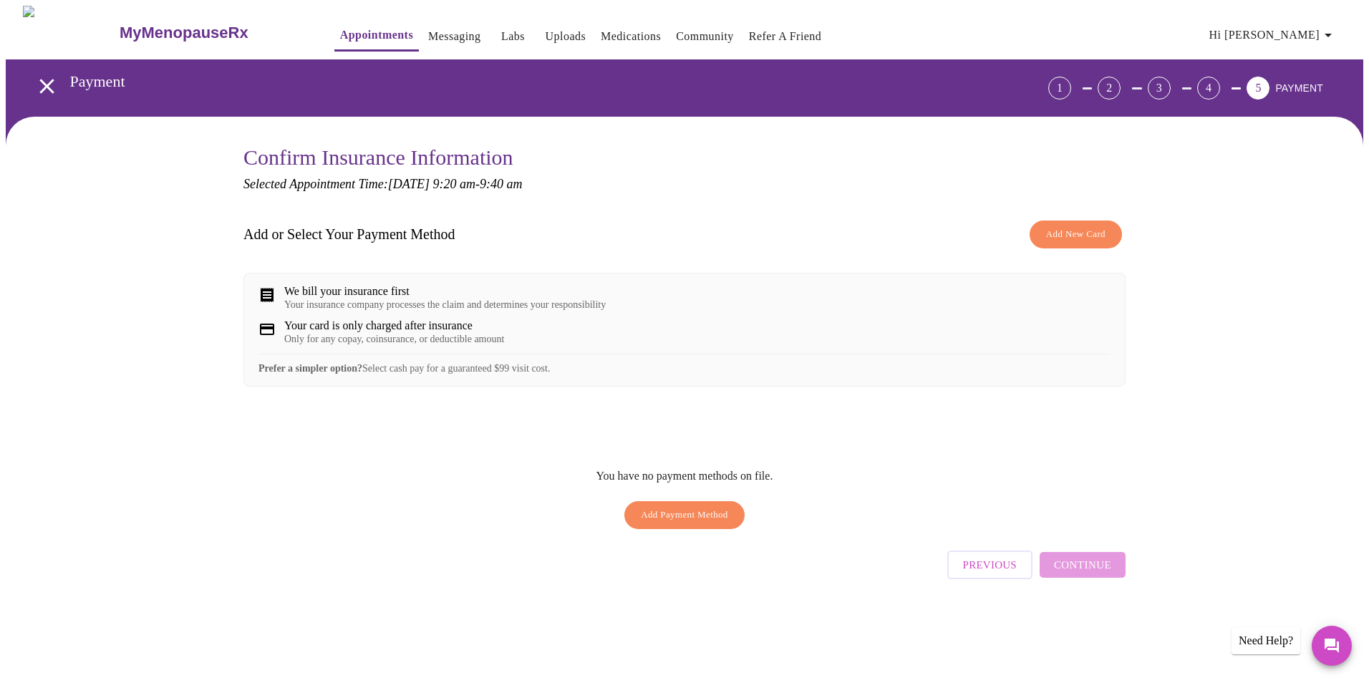
click at [1094, 236] on span "Add New Card" at bounding box center [1075, 234] width 59 height 16
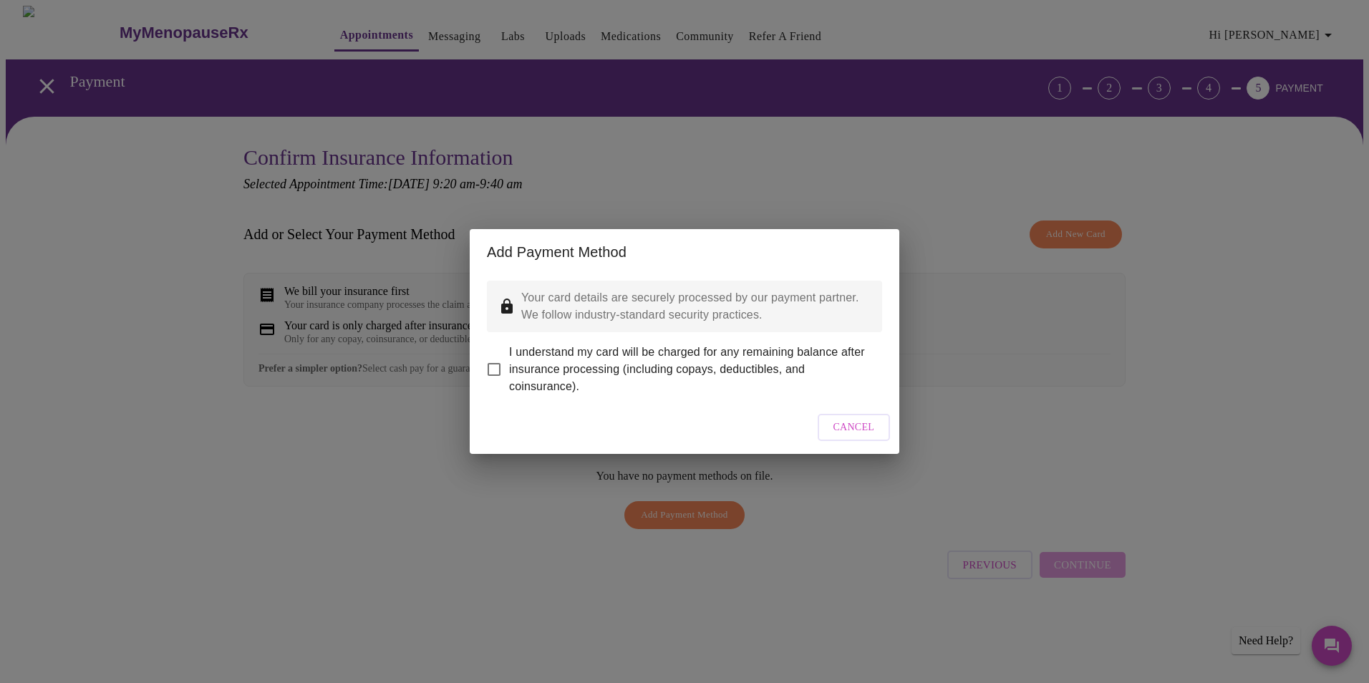
click at [490, 363] on input "I understand my card will be charged for any remaining balance after insurance …" at bounding box center [494, 369] width 30 height 30
checkbox input "true"
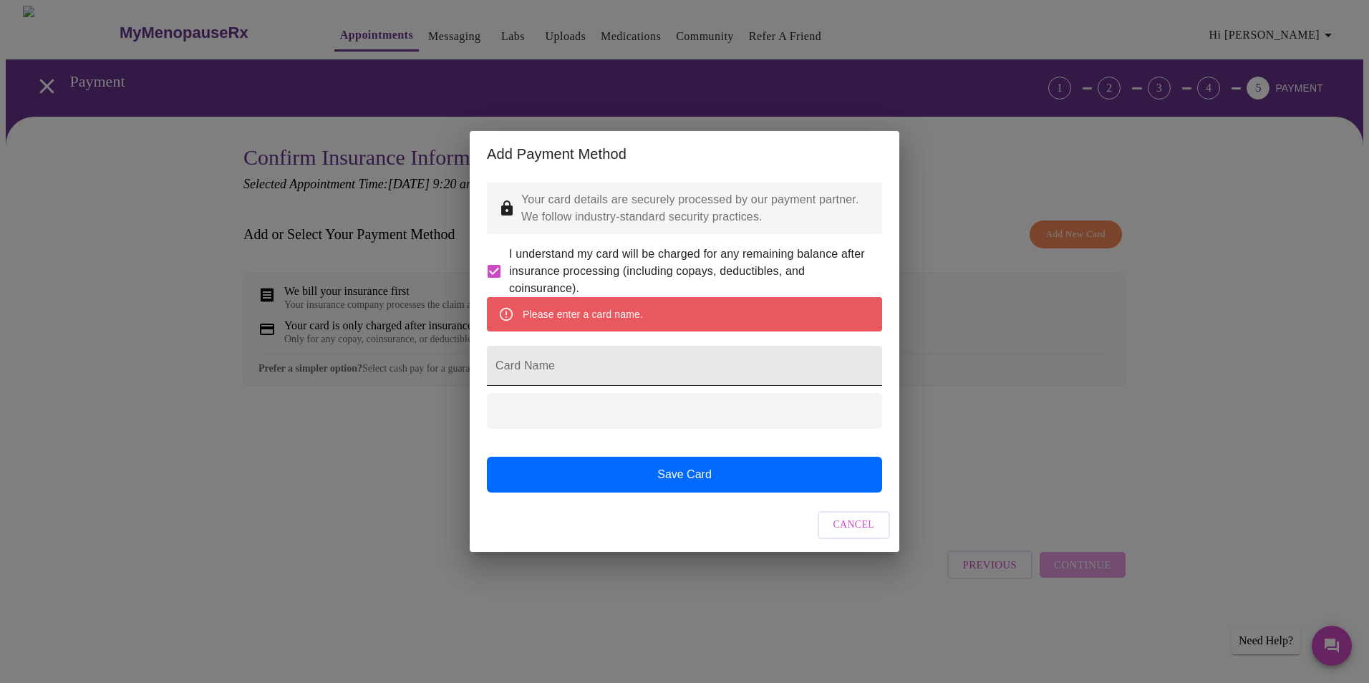
click at [633, 368] on input "Card Name" at bounding box center [684, 366] width 395 height 40
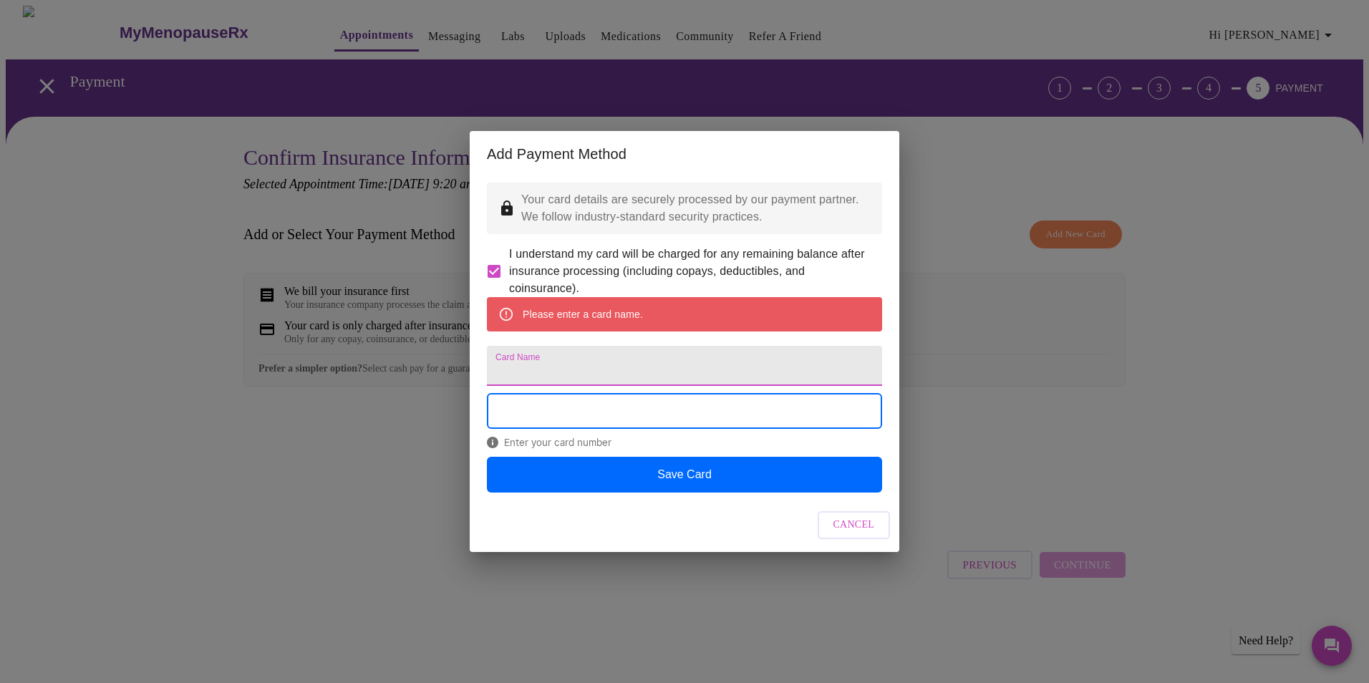
click at [633, 368] on input "Card Name" at bounding box center [684, 366] width 395 height 40
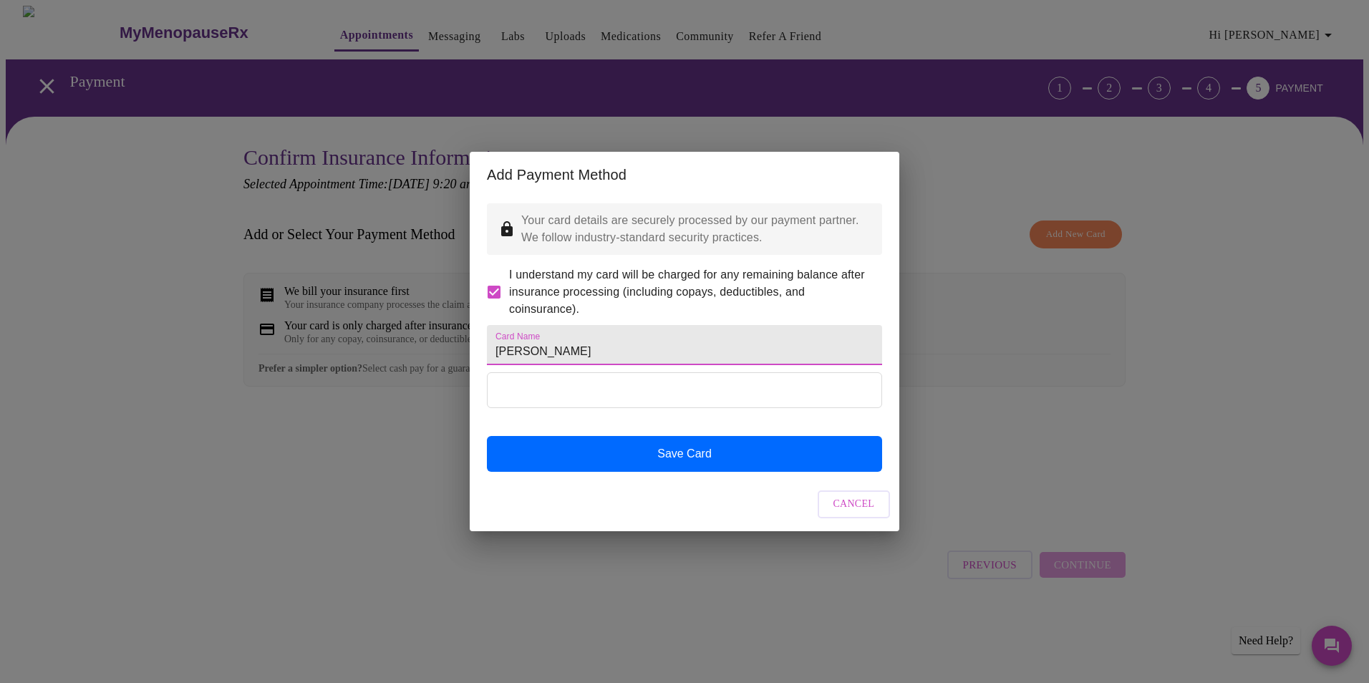
type input "[PERSON_NAME]"
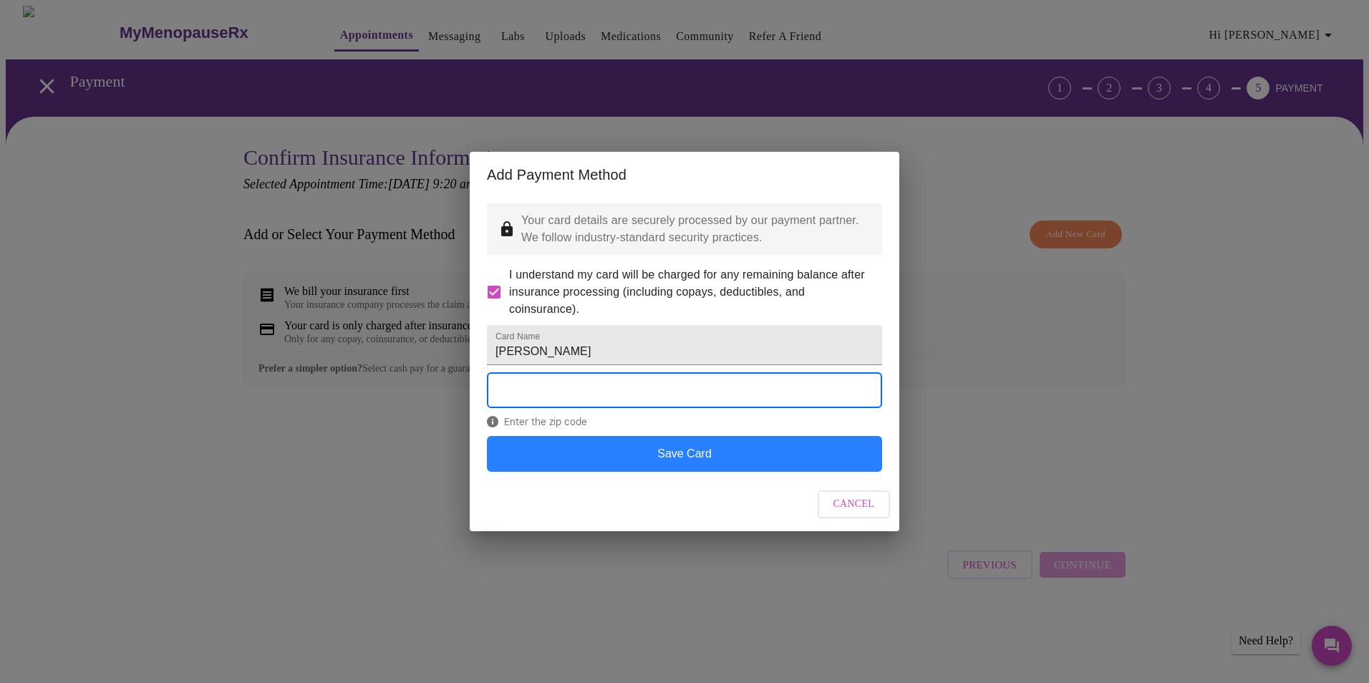
click at [679, 472] on button "Save Card" at bounding box center [684, 454] width 395 height 36
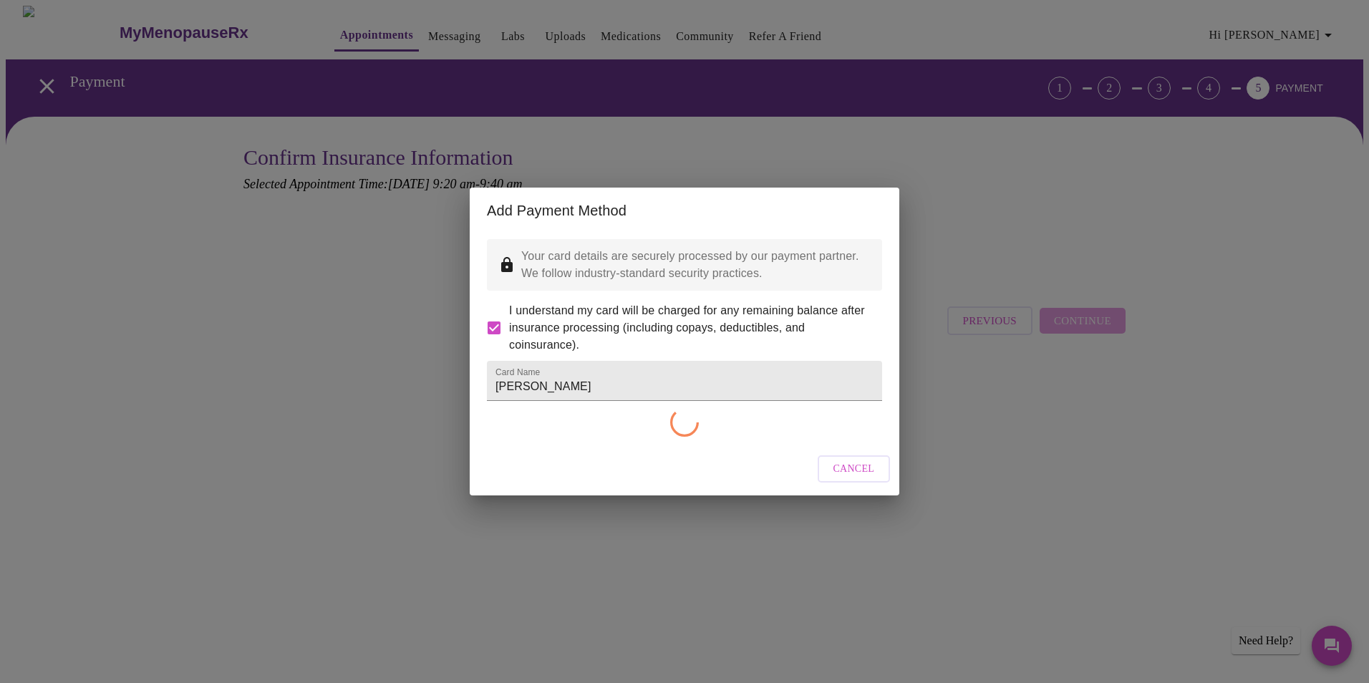
checkbox input "false"
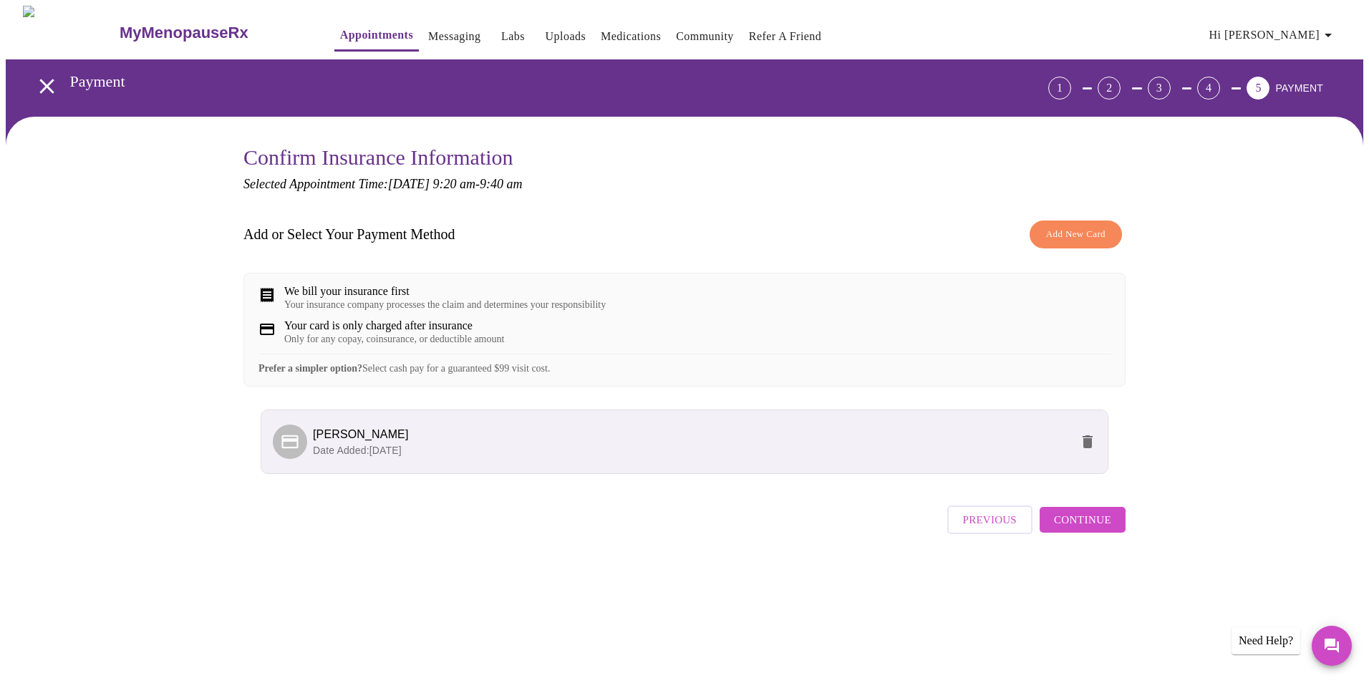
click at [1108, 529] on span "Continue" at bounding box center [1082, 519] width 57 height 19
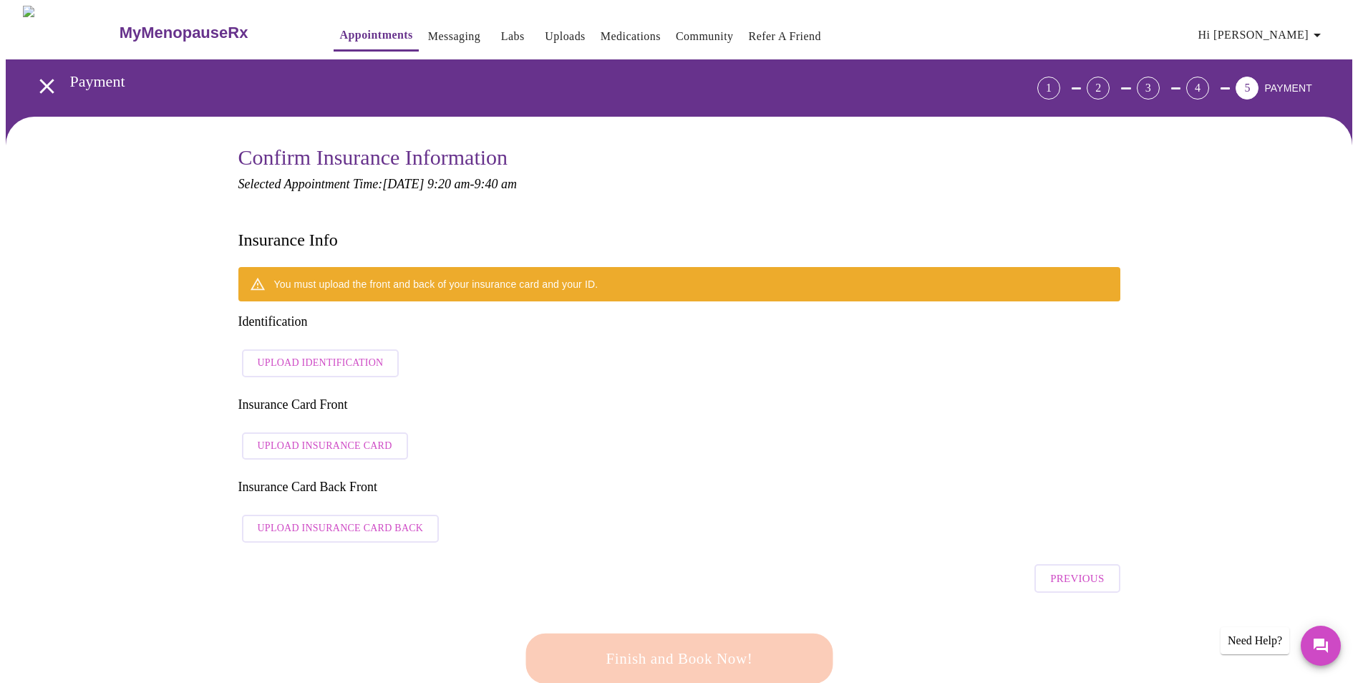
click at [1092, 569] on span "Previous" at bounding box center [1077, 578] width 54 height 19
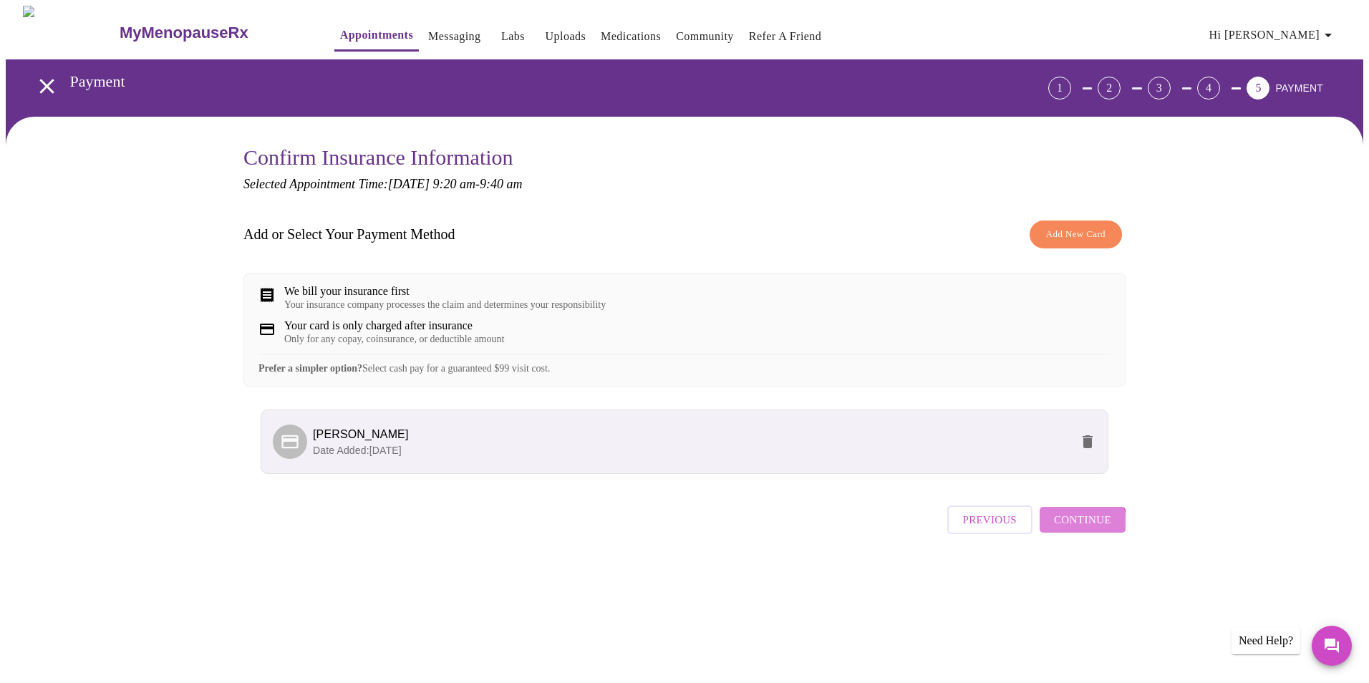
click at [1076, 529] on span "Continue" at bounding box center [1082, 519] width 57 height 19
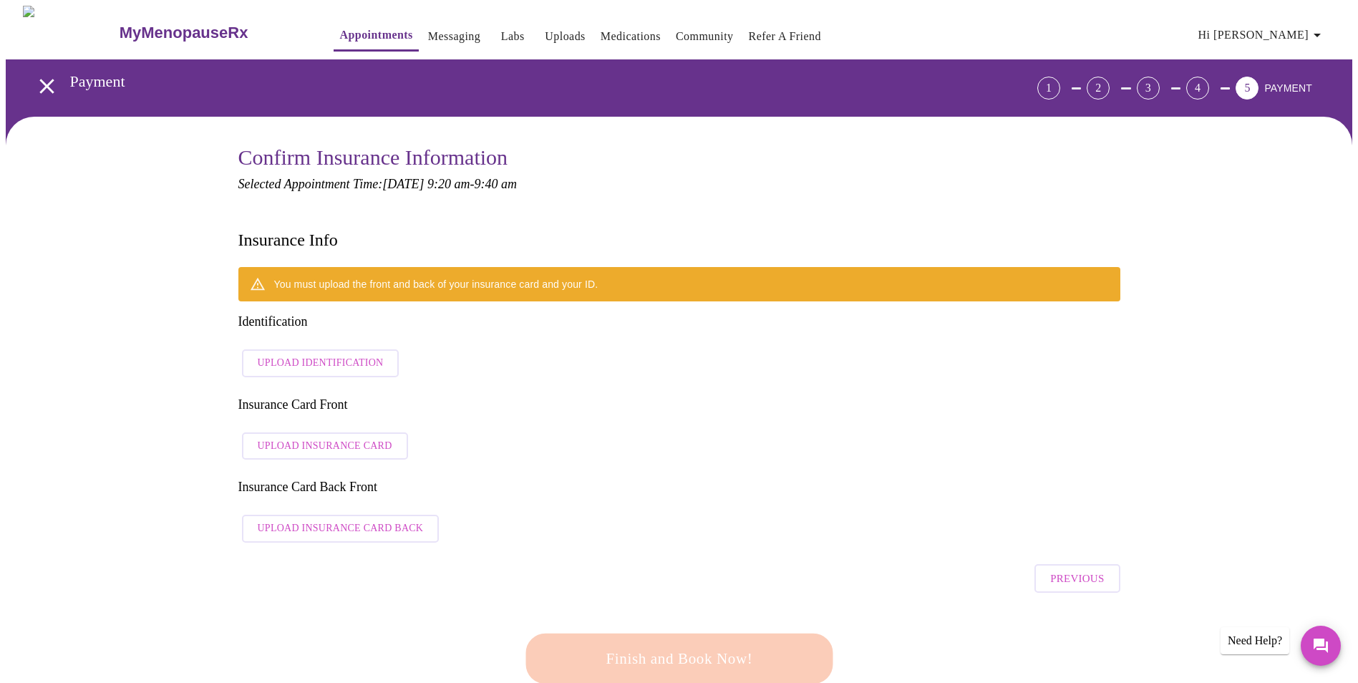
click at [703, 614] on div "Finish and Book Now!" at bounding box center [679, 658] width 315 height 89
click at [369, 520] on span "Upload Insurance Card Back" at bounding box center [341, 529] width 166 height 18
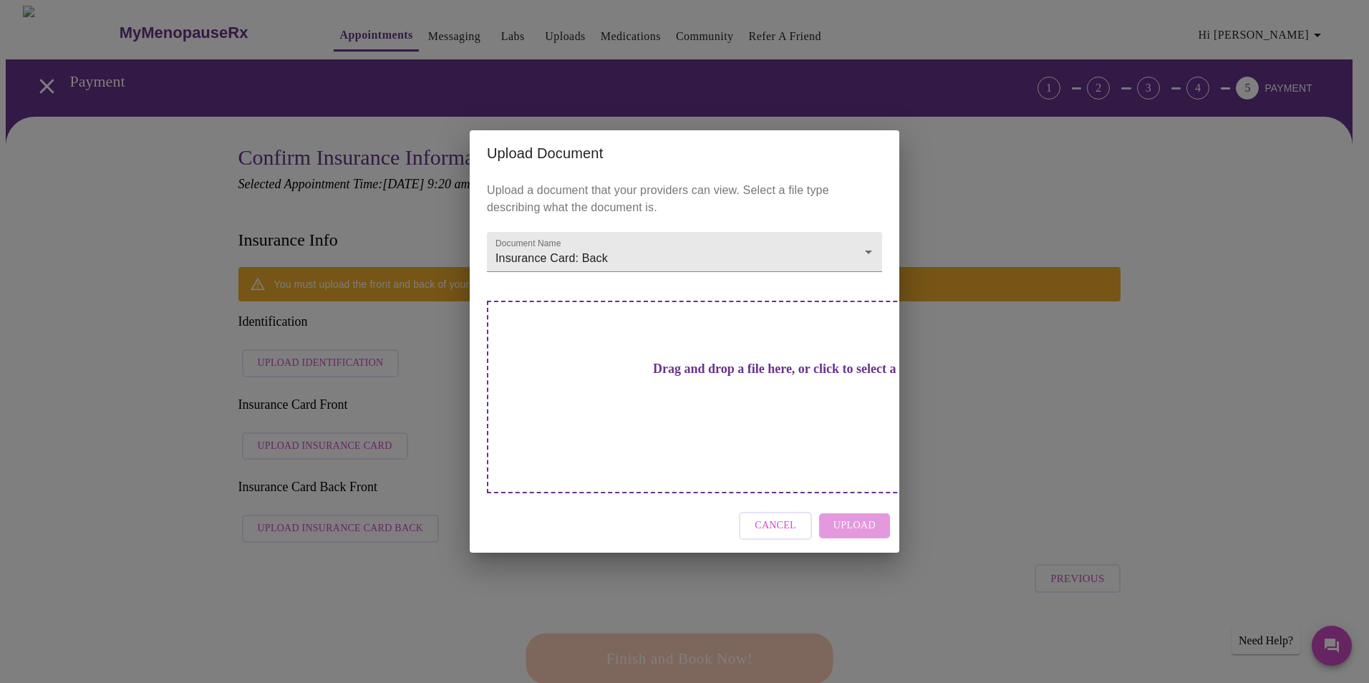
click at [780, 517] on span "Cancel" at bounding box center [776, 526] width 42 height 18
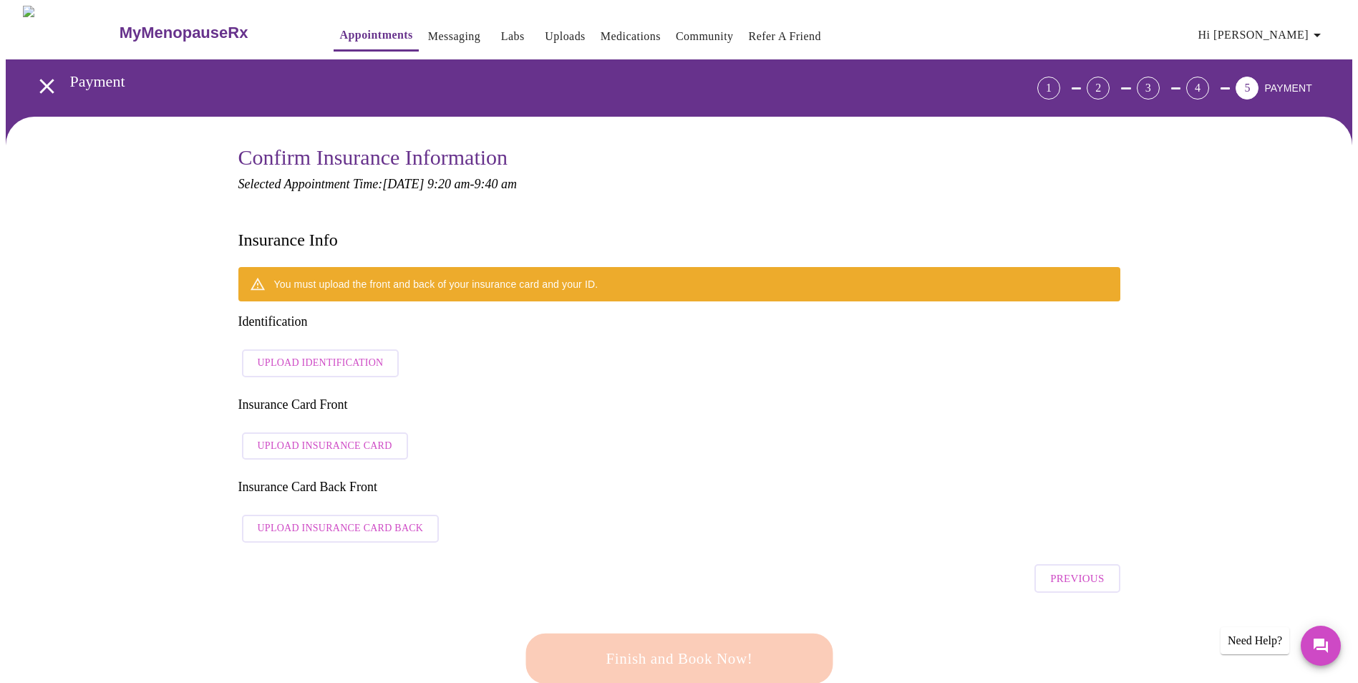
click at [290, 354] on span "Upload Identification" at bounding box center [321, 363] width 126 height 18
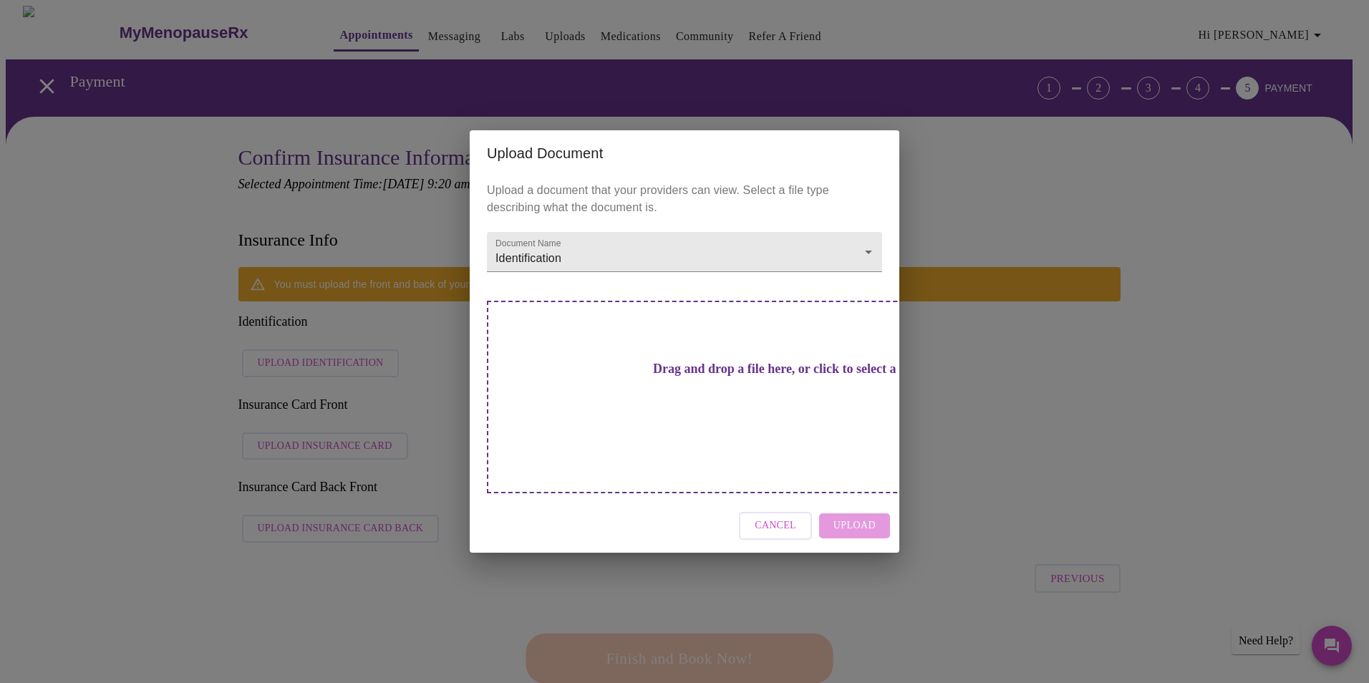
click at [698, 413] on div "Drag and drop a file here, or click to select a file" at bounding box center [785, 397] width 596 height 193
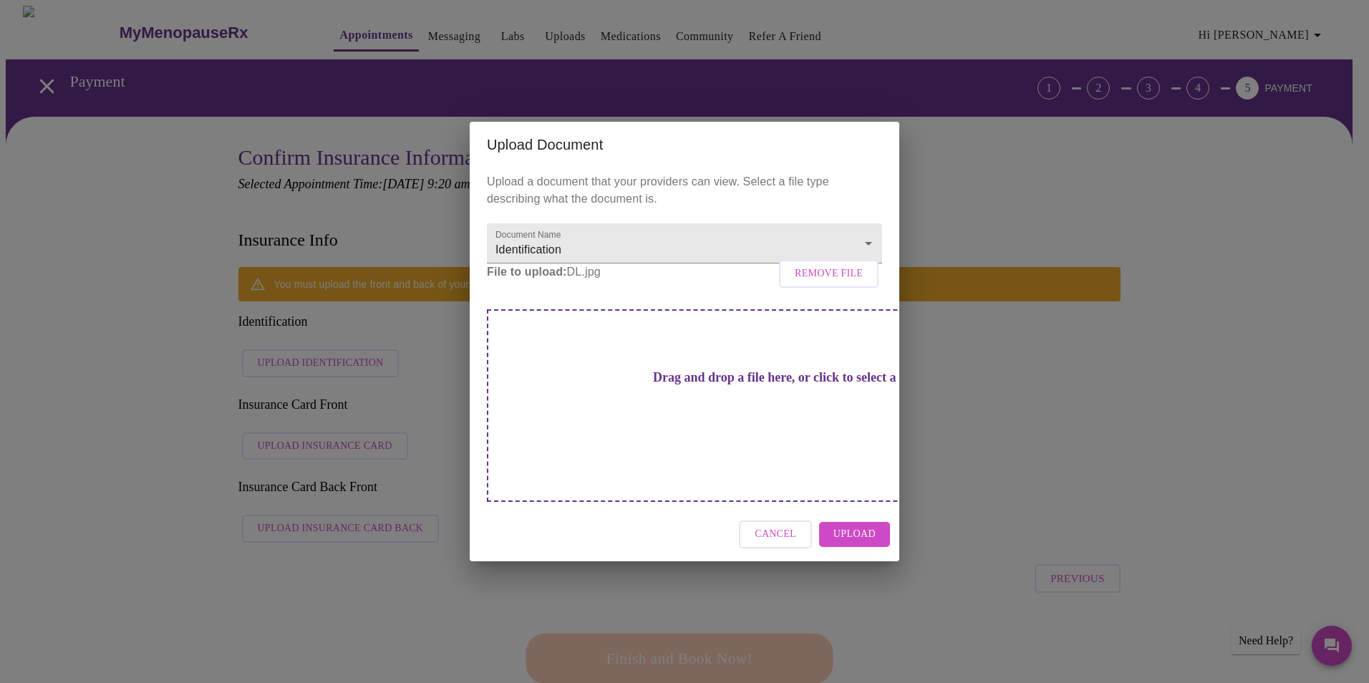
click at [857, 525] on span "Upload" at bounding box center [854, 534] width 42 height 18
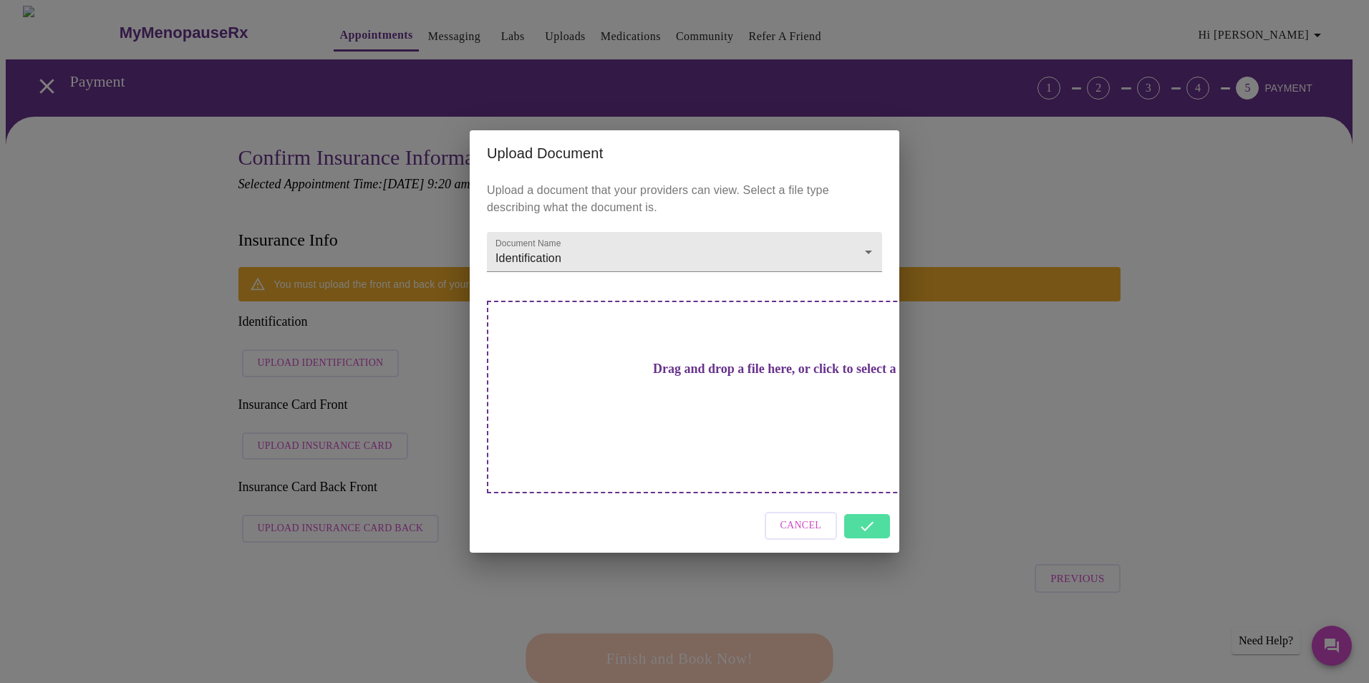
click at [876, 503] on div "Cancel" at bounding box center [685, 526] width 430 height 54
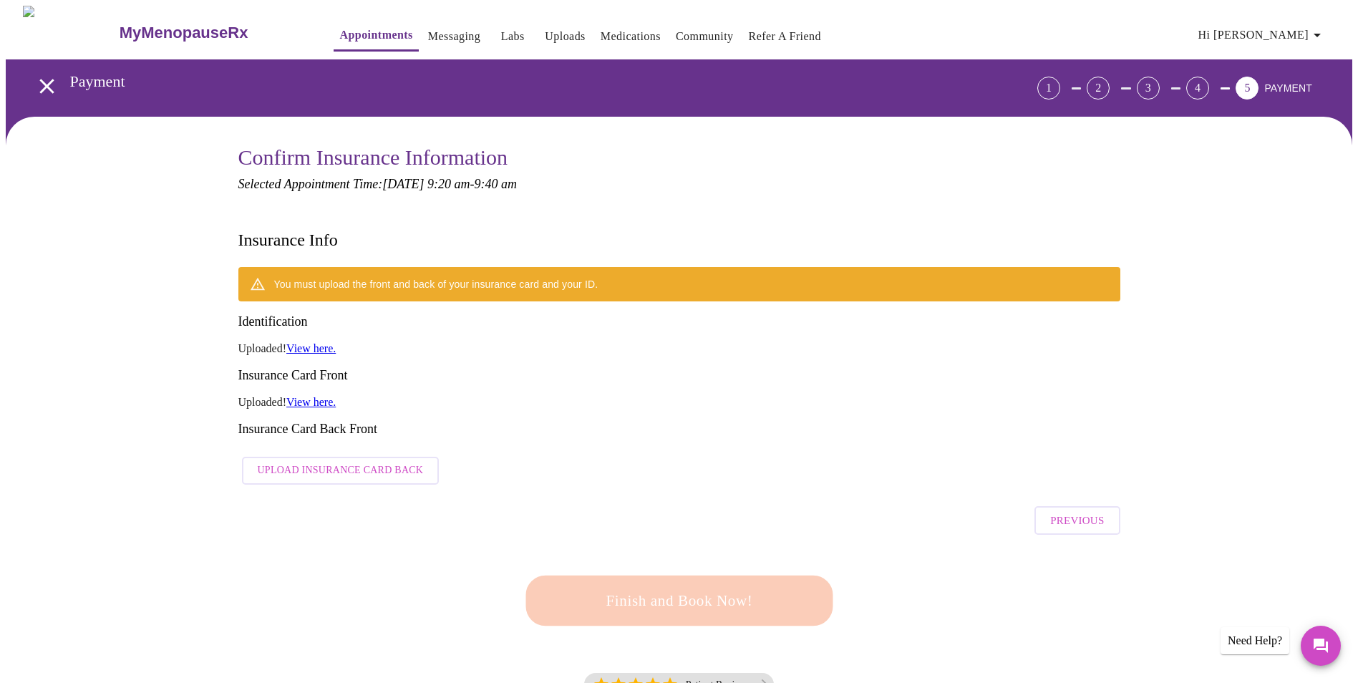
click at [321, 396] on link "View here." at bounding box center [310, 402] width 49 height 12
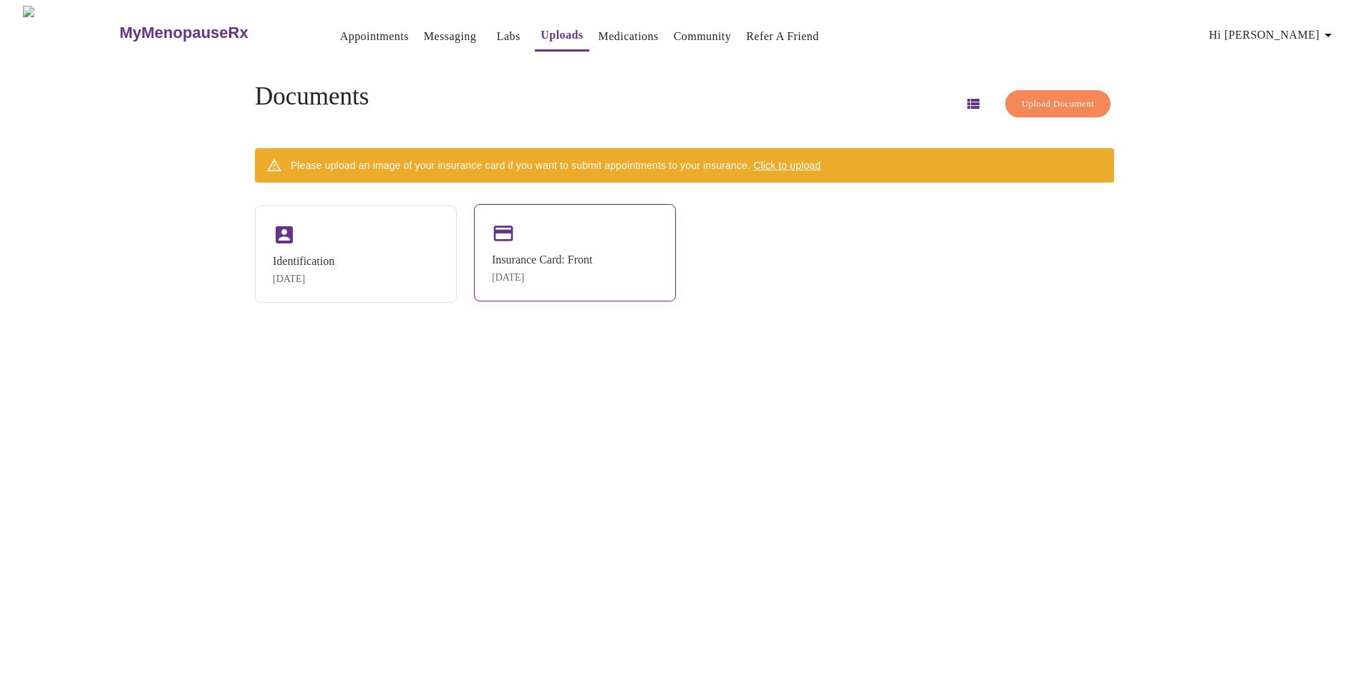
click at [543, 265] on div "Insurance Card: Front" at bounding box center [542, 259] width 100 height 13
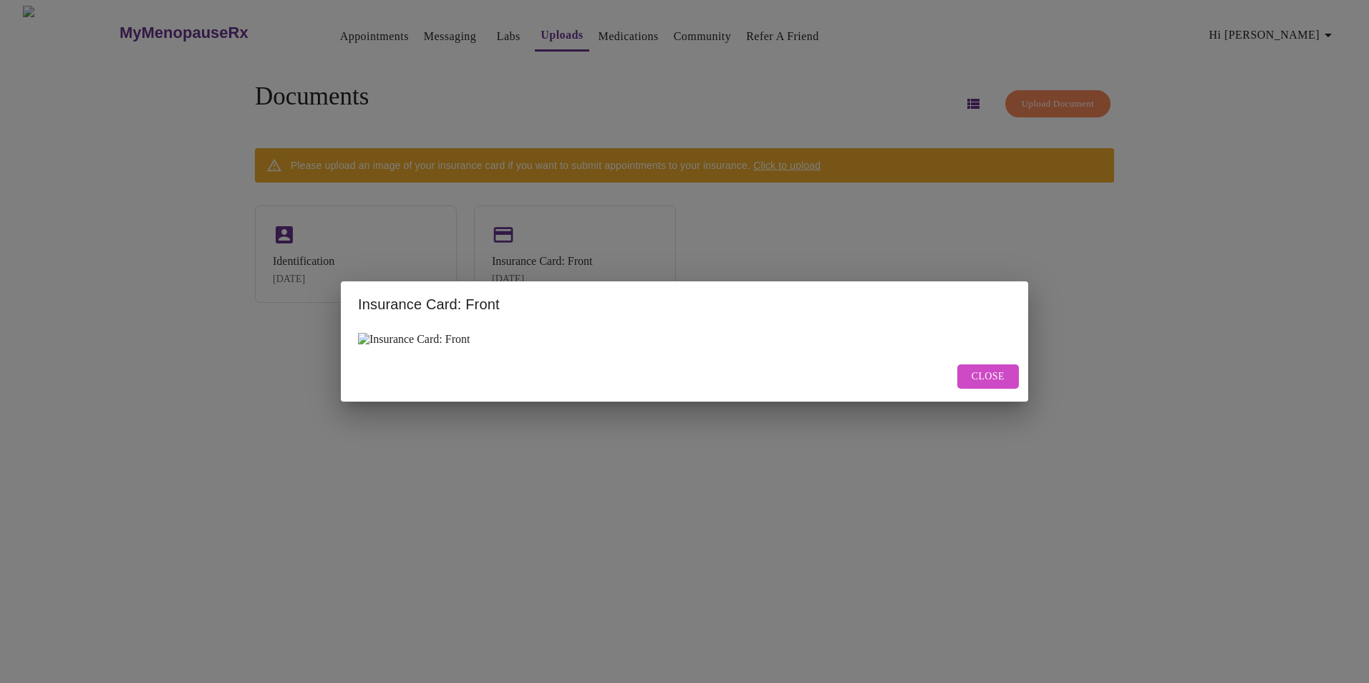
click at [437, 337] on img at bounding box center [414, 339] width 112 height 13
click at [387, 337] on img at bounding box center [414, 339] width 112 height 13
click at [981, 377] on span "Close" at bounding box center [988, 377] width 33 height 18
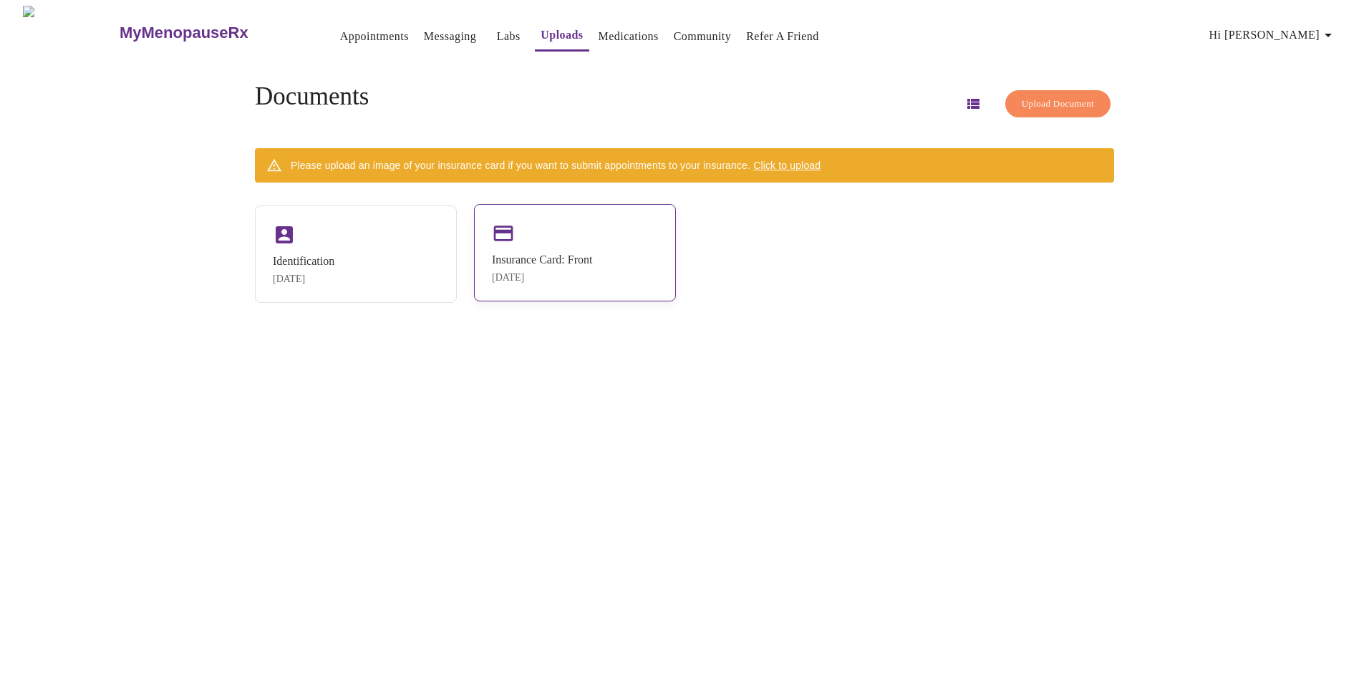
click at [523, 244] on div "Insurance Card: Front Aug 25, 2025" at bounding box center [575, 252] width 202 height 97
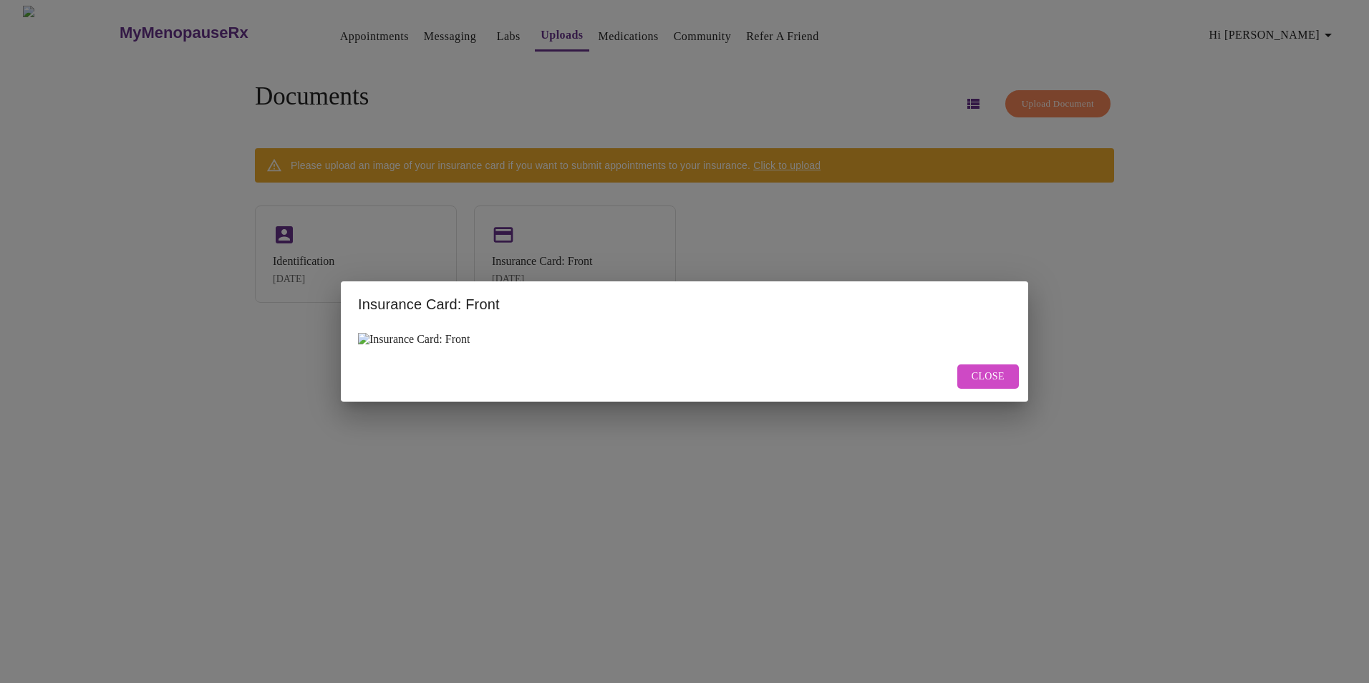
click at [973, 385] on span "Close" at bounding box center [988, 377] width 33 height 18
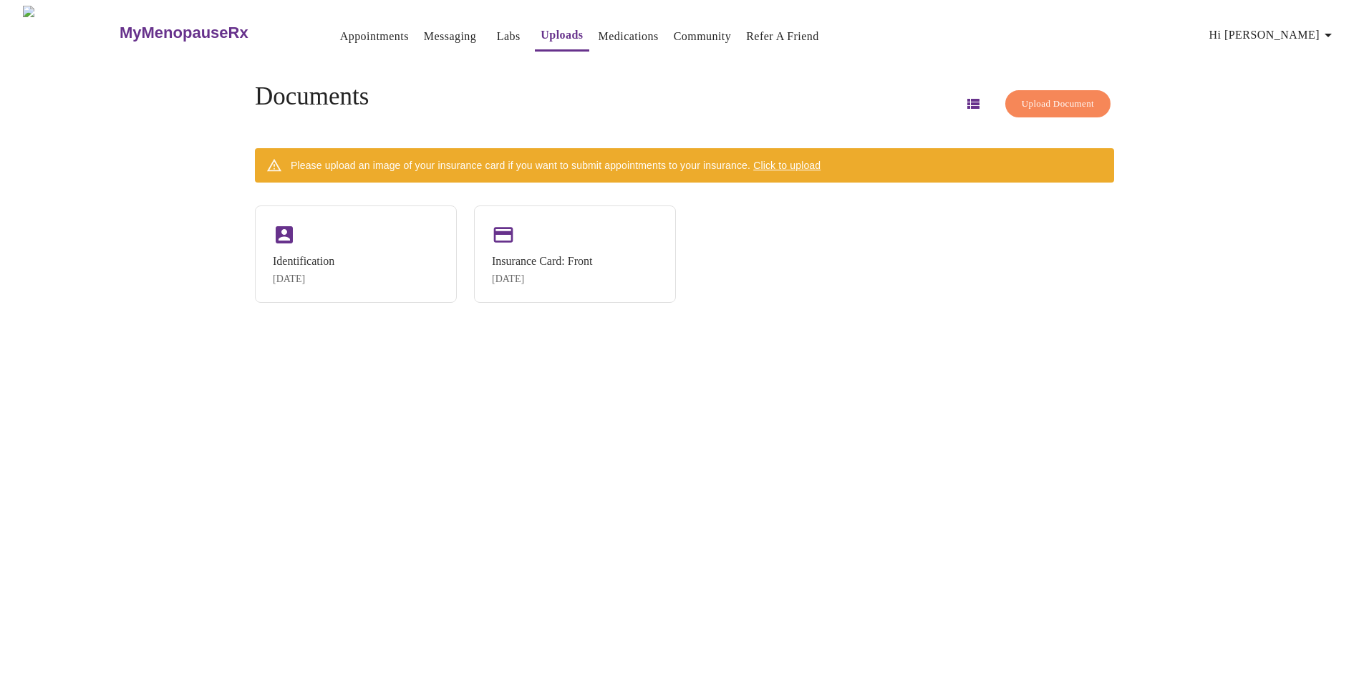
click at [1046, 107] on button "Upload Document" at bounding box center [1057, 104] width 105 height 28
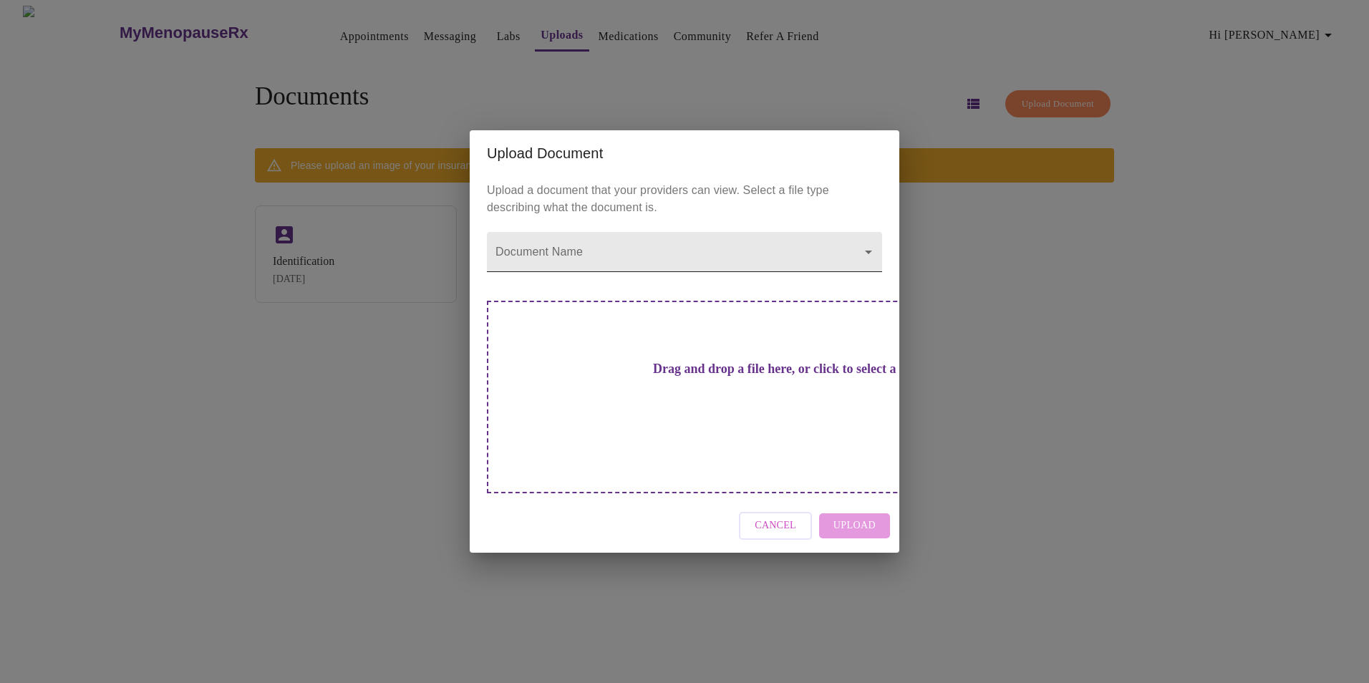
click at [656, 277] on body "MyMenopauseRx Appointments Messaging Labs Uploads Medications Community Refer a…" at bounding box center [684, 347] width 1357 height 683
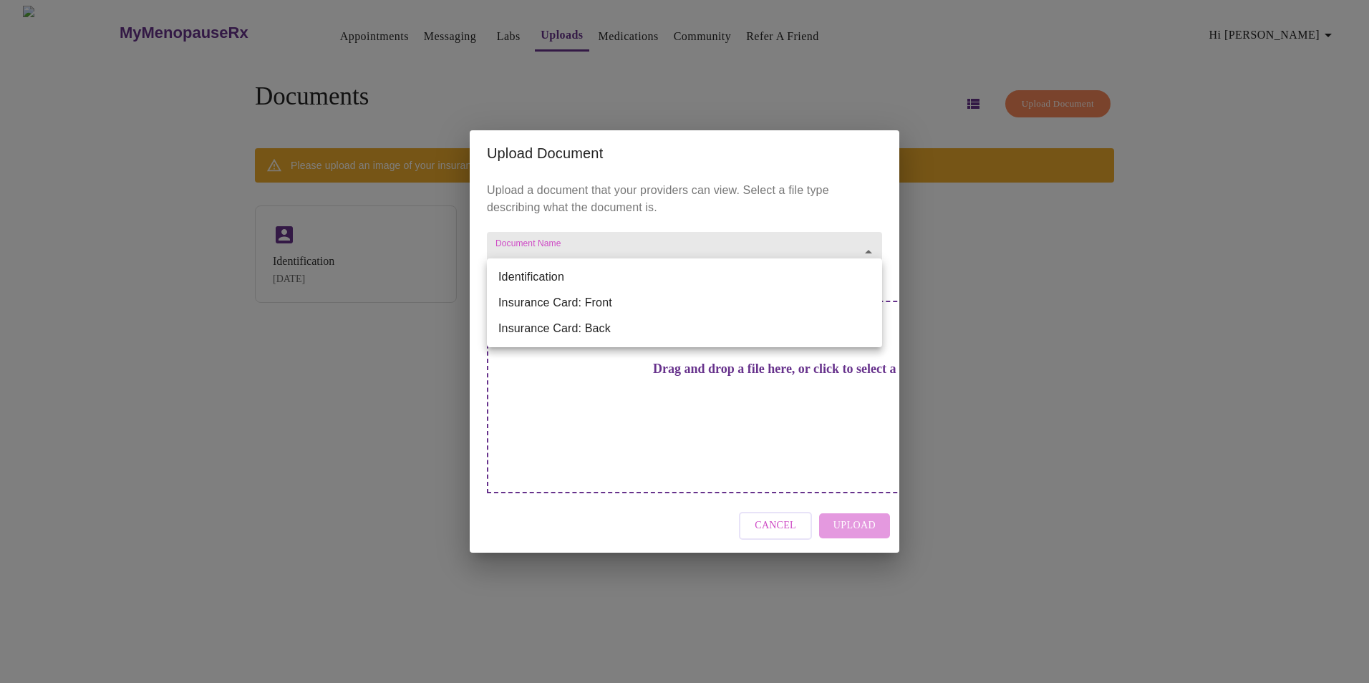
click at [650, 305] on li "Insurance Card: Front" at bounding box center [684, 303] width 395 height 26
type input "Insurance Card: Front"
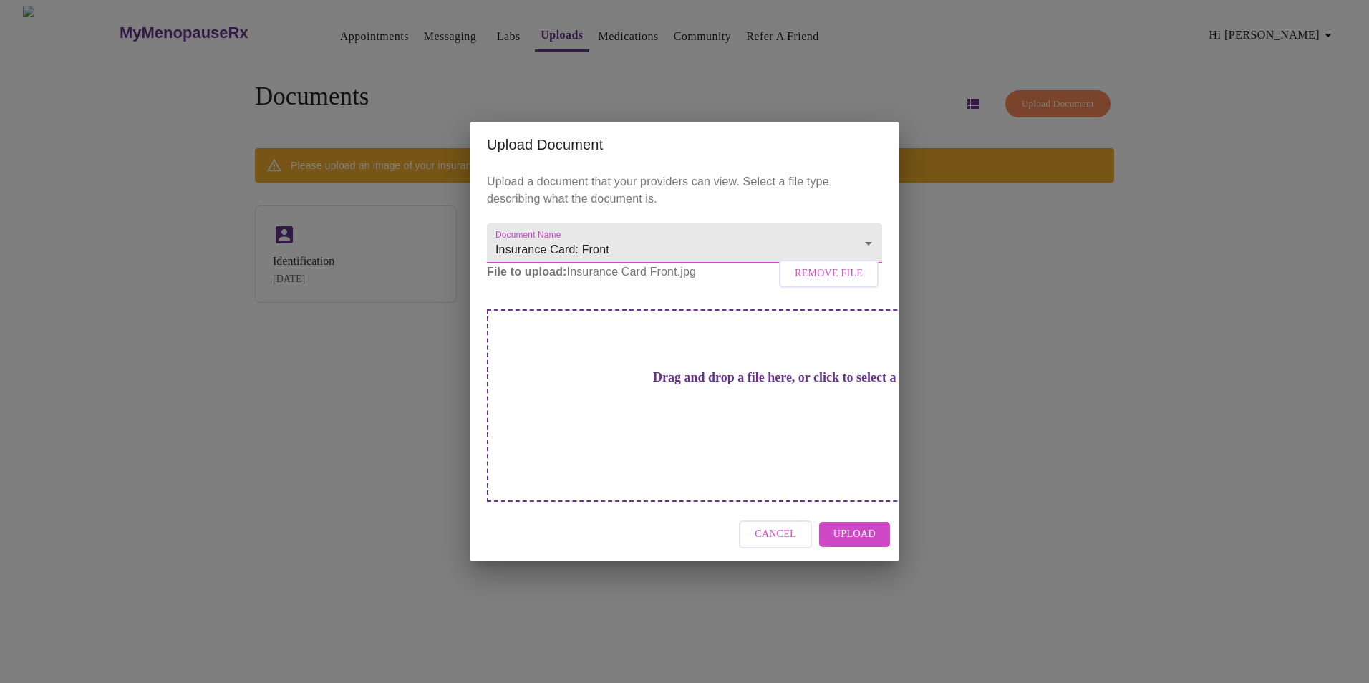
click at [861, 525] on span "Upload" at bounding box center [854, 534] width 42 height 18
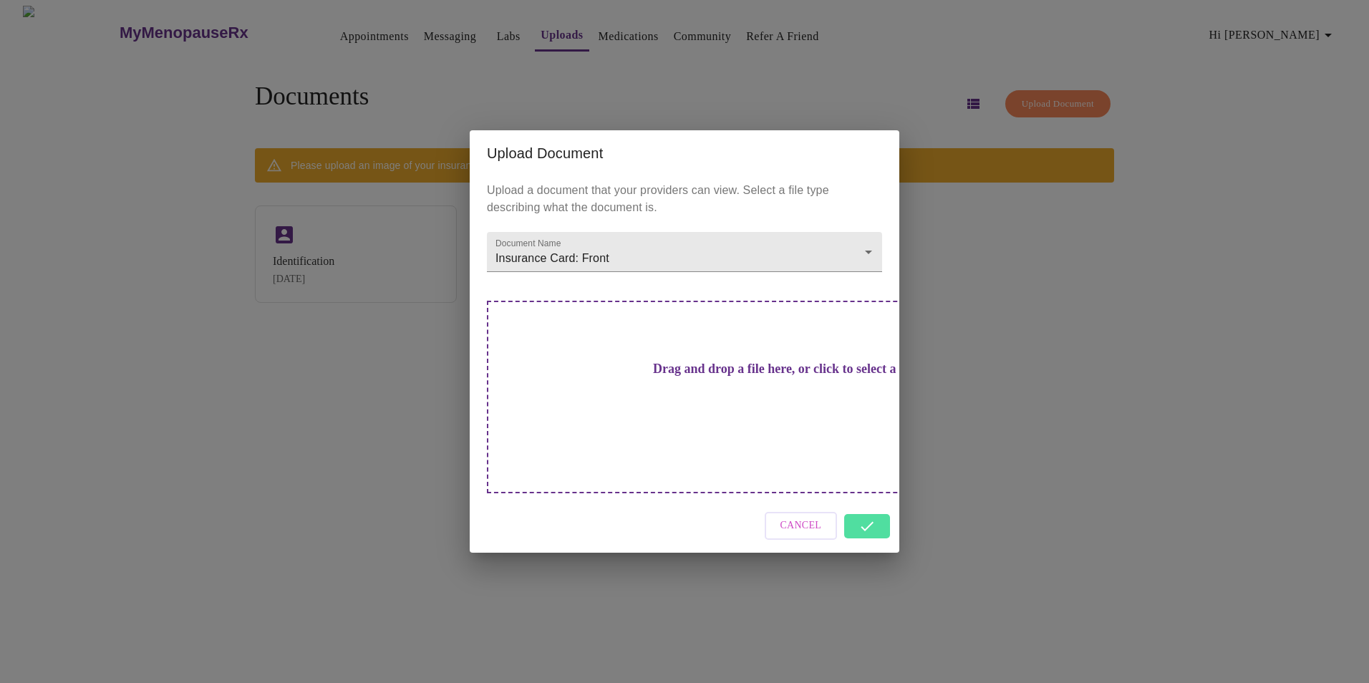
click at [868, 504] on div "Cancel" at bounding box center [685, 526] width 430 height 54
click at [861, 503] on div "Cancel" at bounding box center [685, 526] width 430 height 54
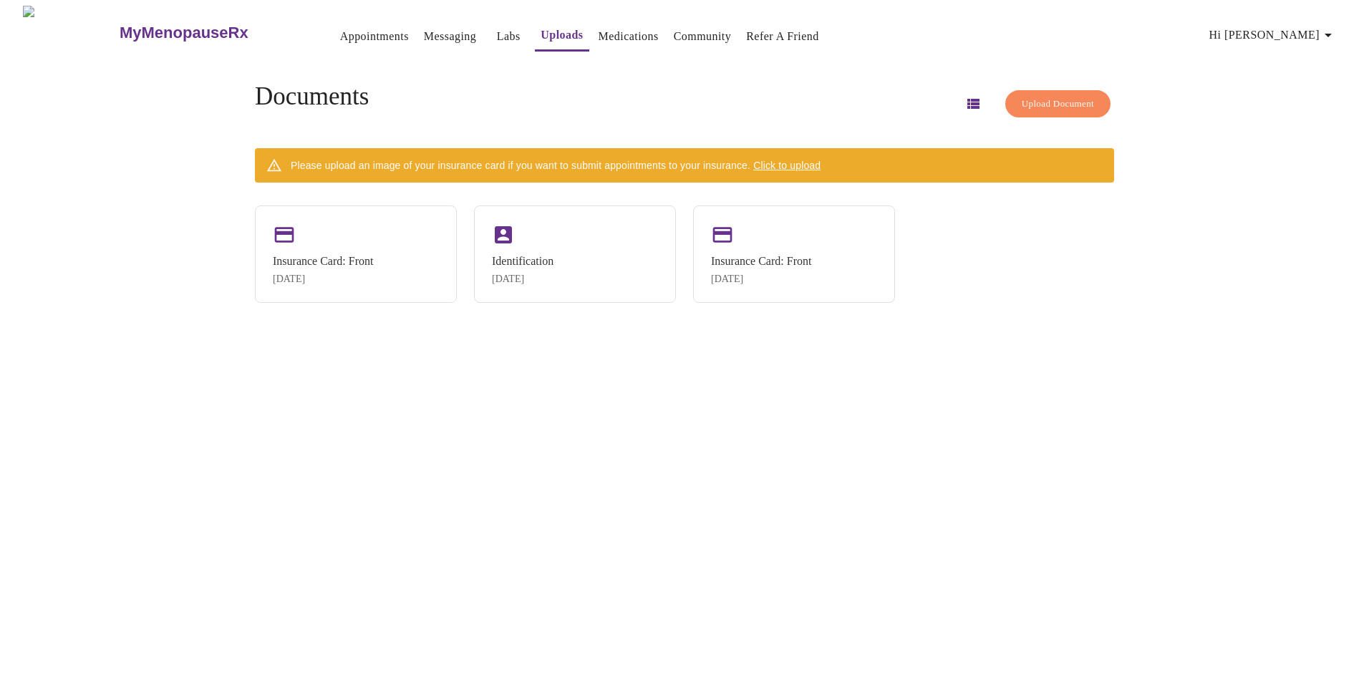
click at [1047, 102] on span "Upload Document" at bounding box center [1058, 104] width 72 height 16
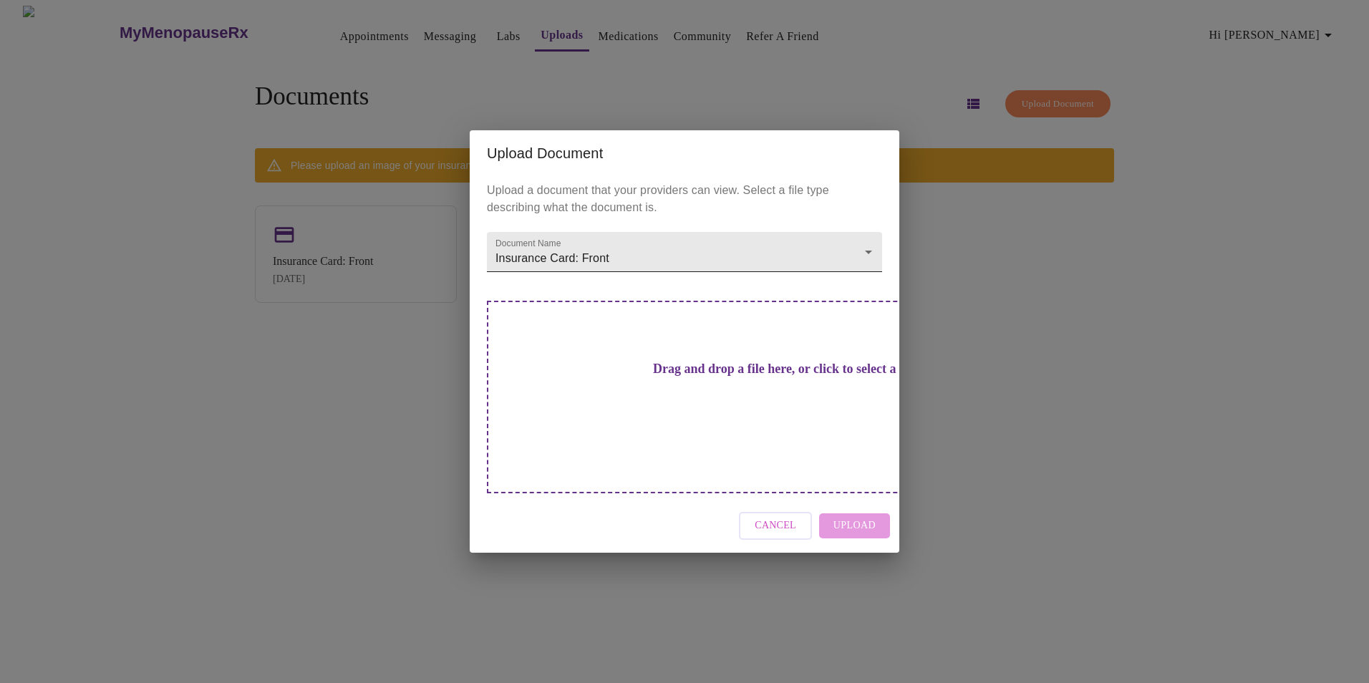
click at [702, 273] on body "MyMenopauseRx Appointments Messaging Labs Uploads Medications Community Refer a…" at bounding box center [684, 347] width 1357 height 683
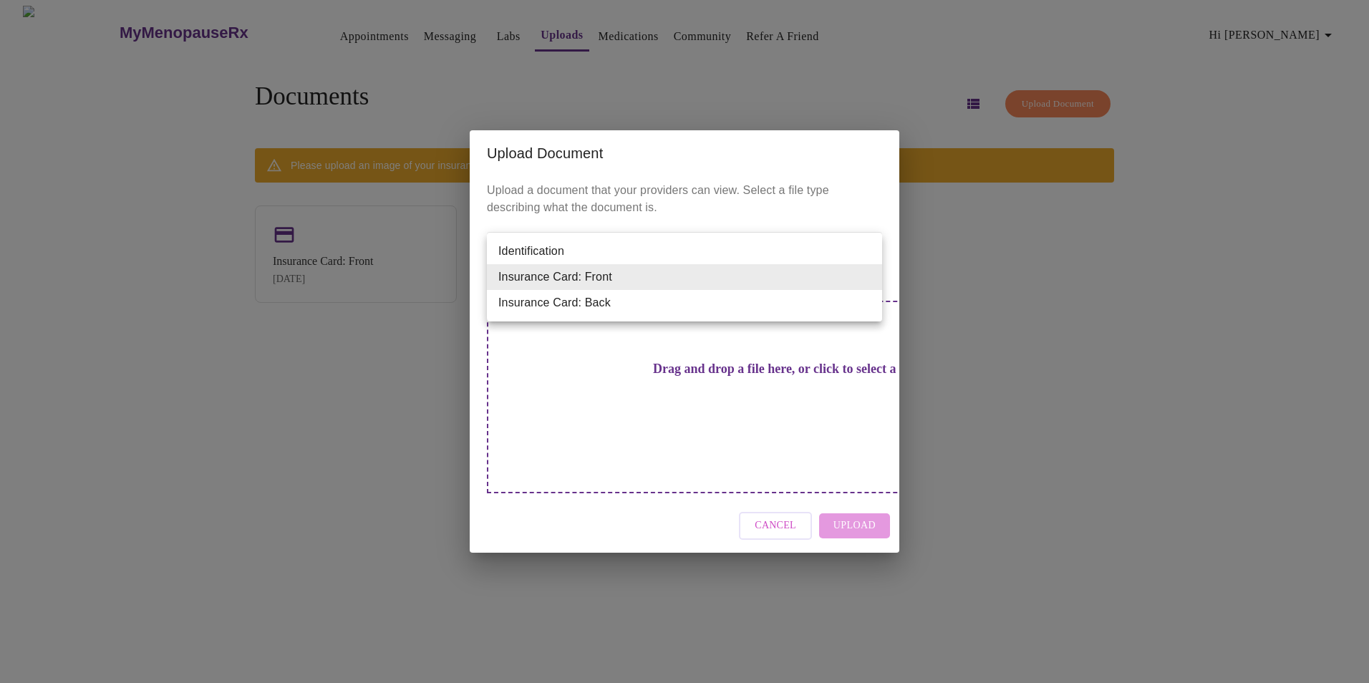
click at [667, 303] on li "Insurance Card: Back" at bounding box center [684, 303] width 395 height 26
type input "Insurance Card: Back"
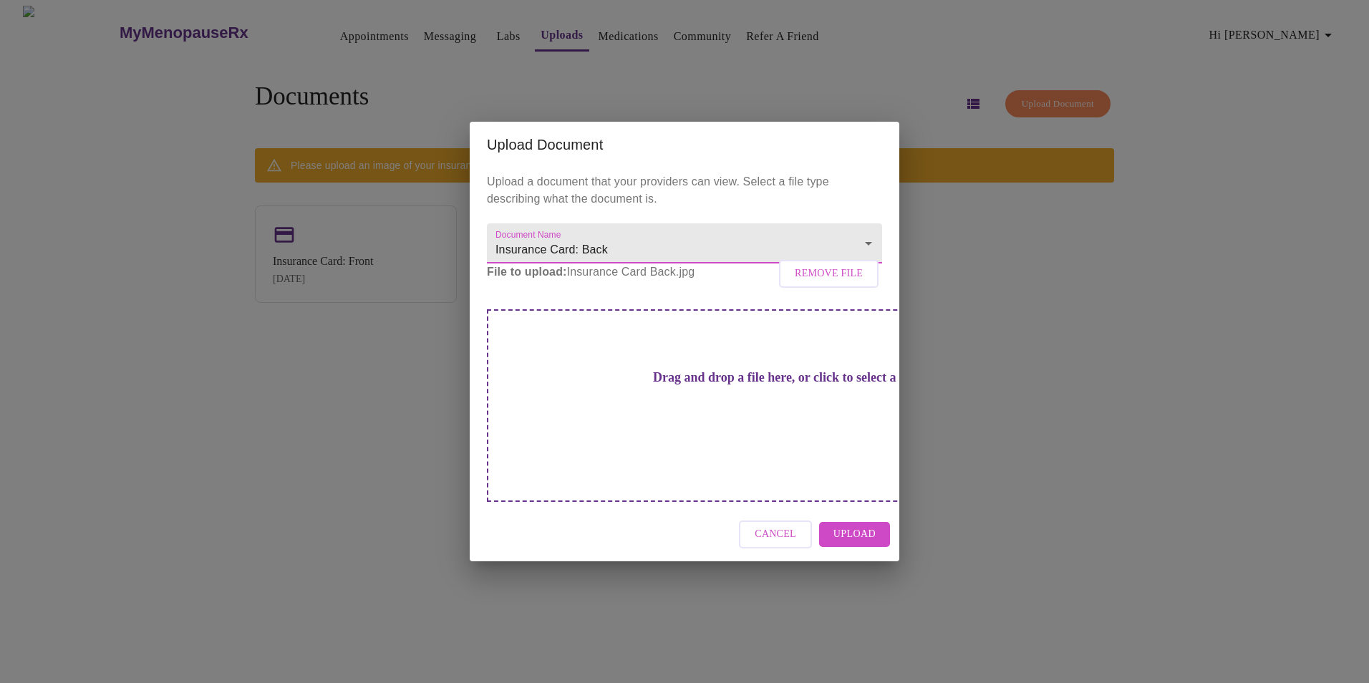
click at [850, 525] on span "Upload" at bounding box center [854, 534] width 42 height 18
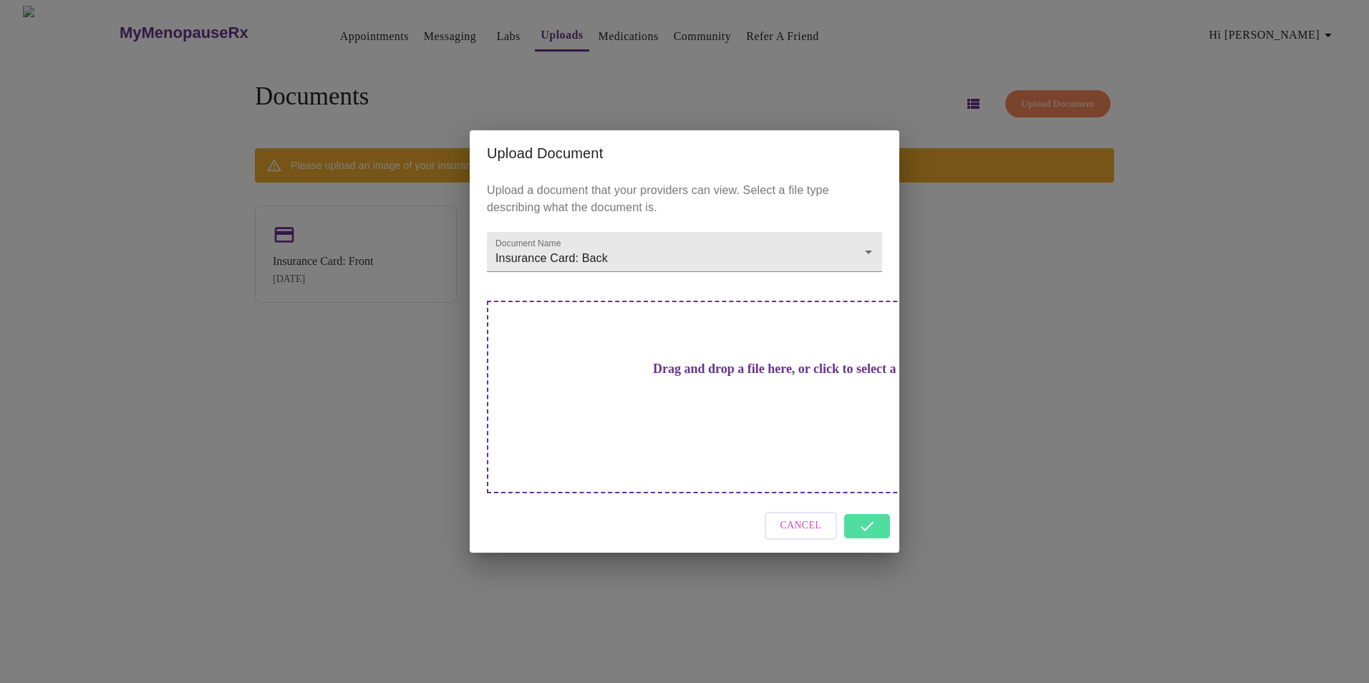
click at [865, 503] on div "Cancel" at bounding box center [685, 526] width 430 height 54
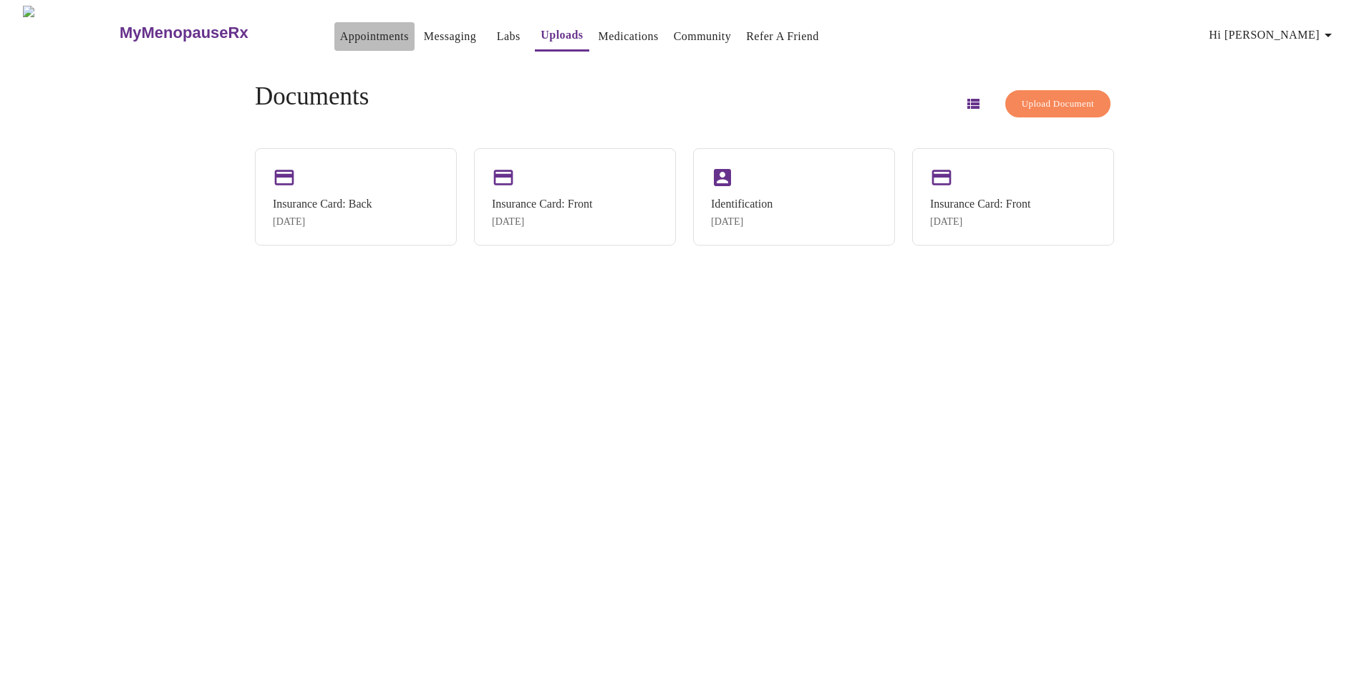
click at [340, 35] on link "Appointments" at bounding box center [374, 36] width 69 height 20
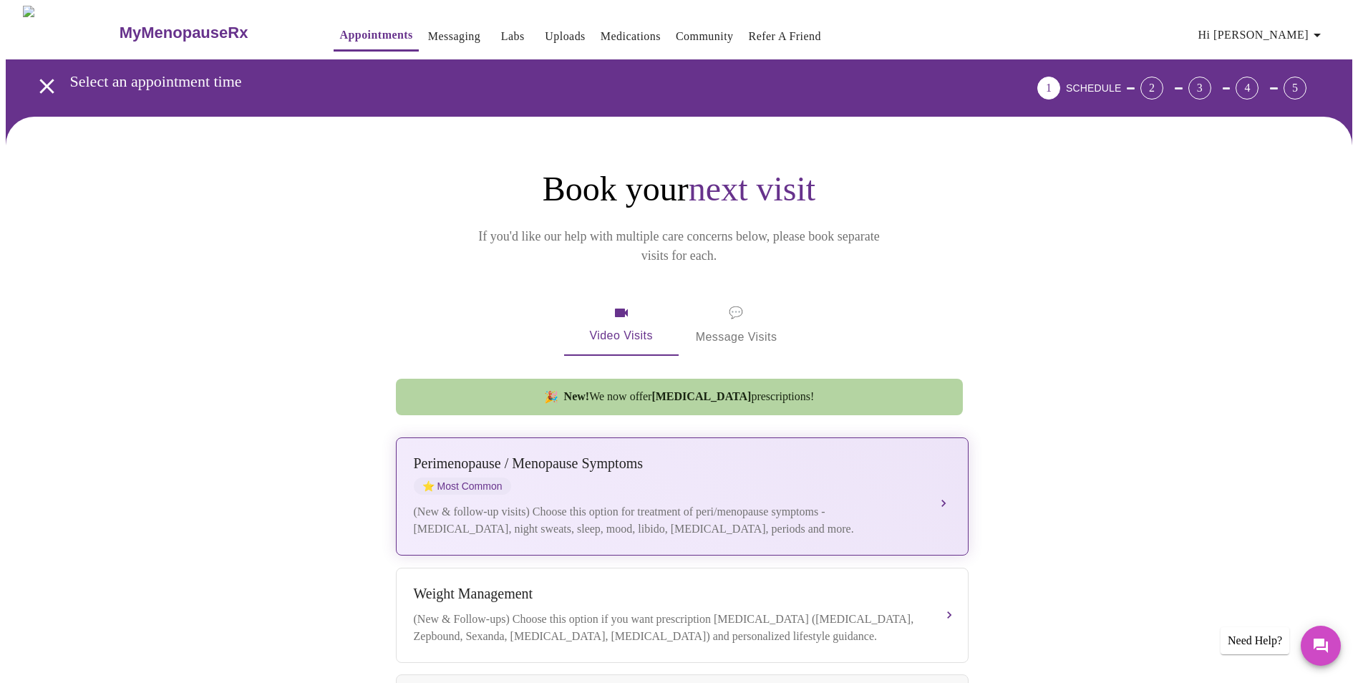
click at [770, 517] on div "(New & follow-up visits) Choose this option for treatment of peri/menopause sym…" at bounding box center [668, 520] width 508 height 34
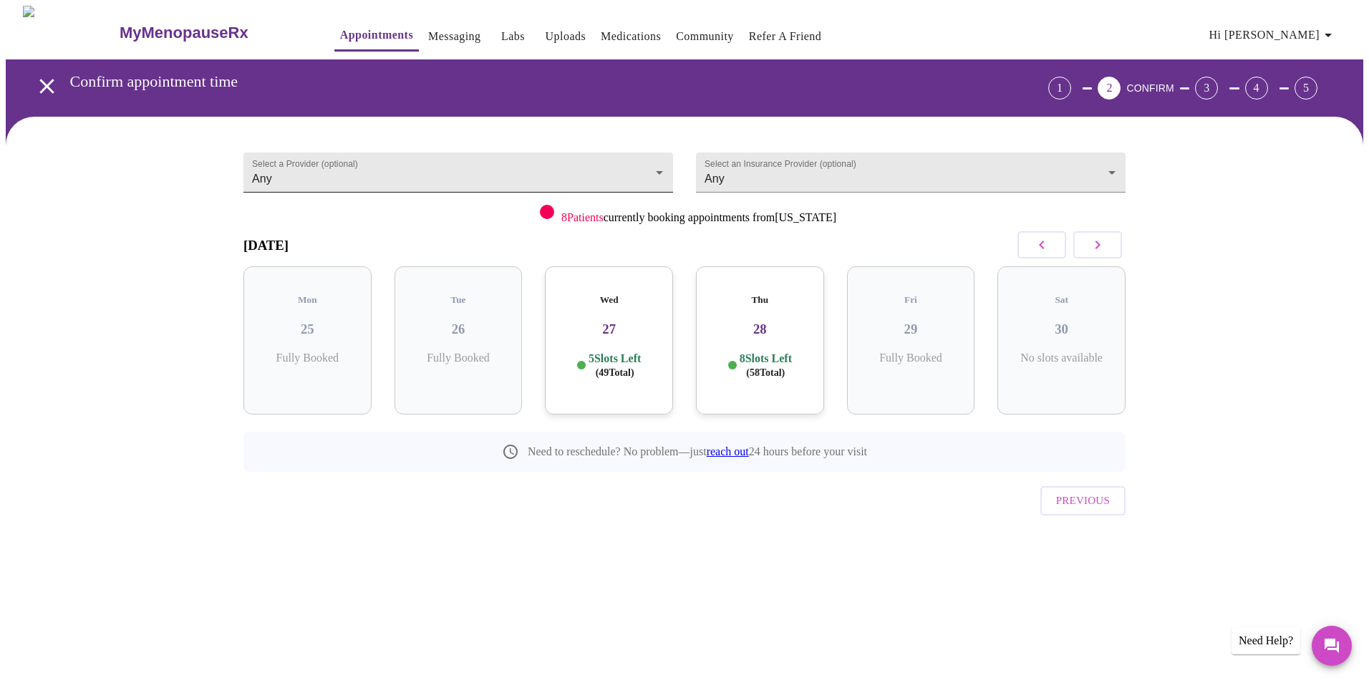
click at [584, 178] on body "MyMenopauseRx Appointments Messaging Labs Uploads Medications Community Refer a…" at bounding box center [684, 296] width 1357 height 581
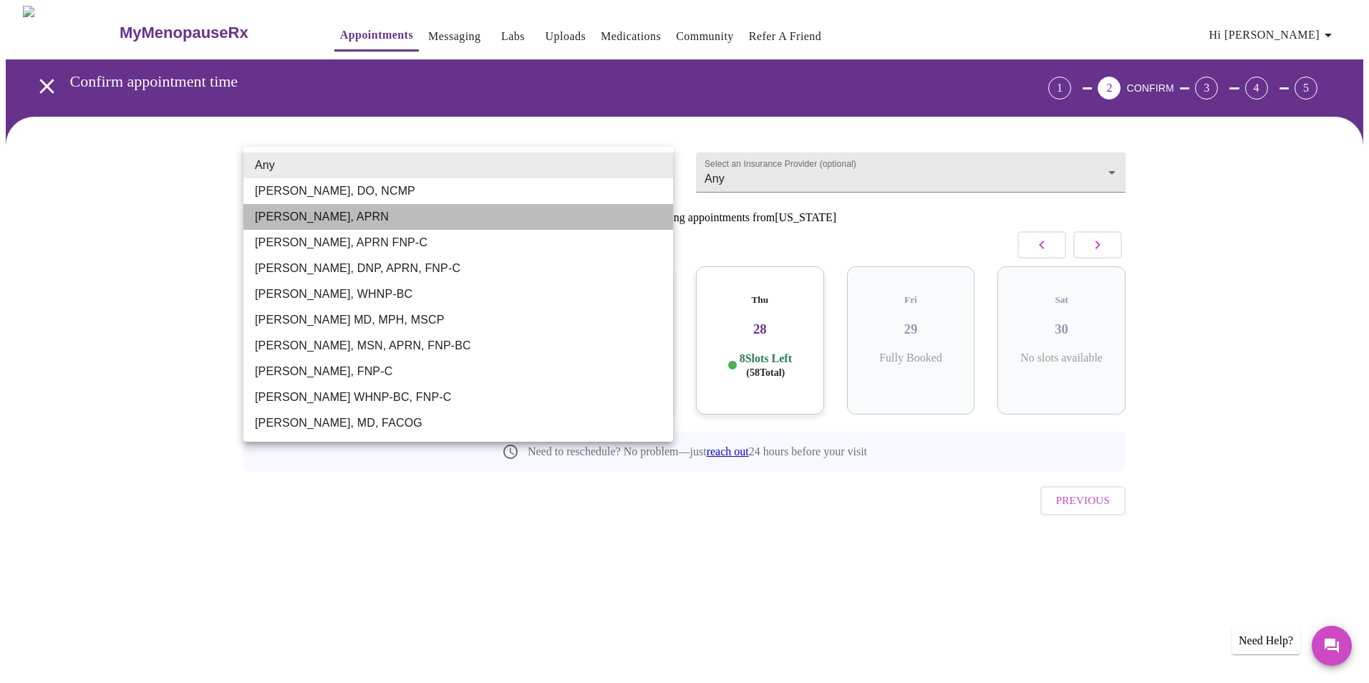
click at [478, 209] on li "[PERSON_NAME], APRN" at bounding box center [458, 217] width 430 height 26
type input "[PERSON_NAME], APRN"
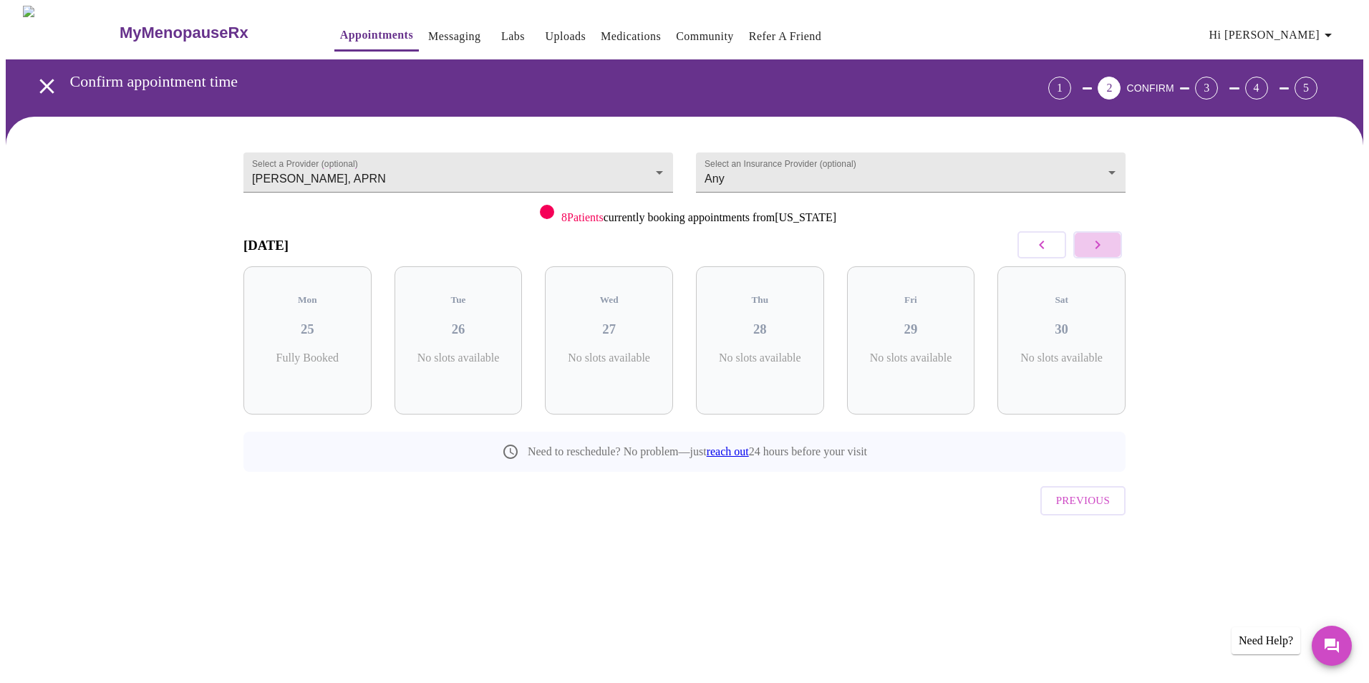
click at [1103, 247] on icon "button" at bounding box center [1097, 244] width 17 height 17
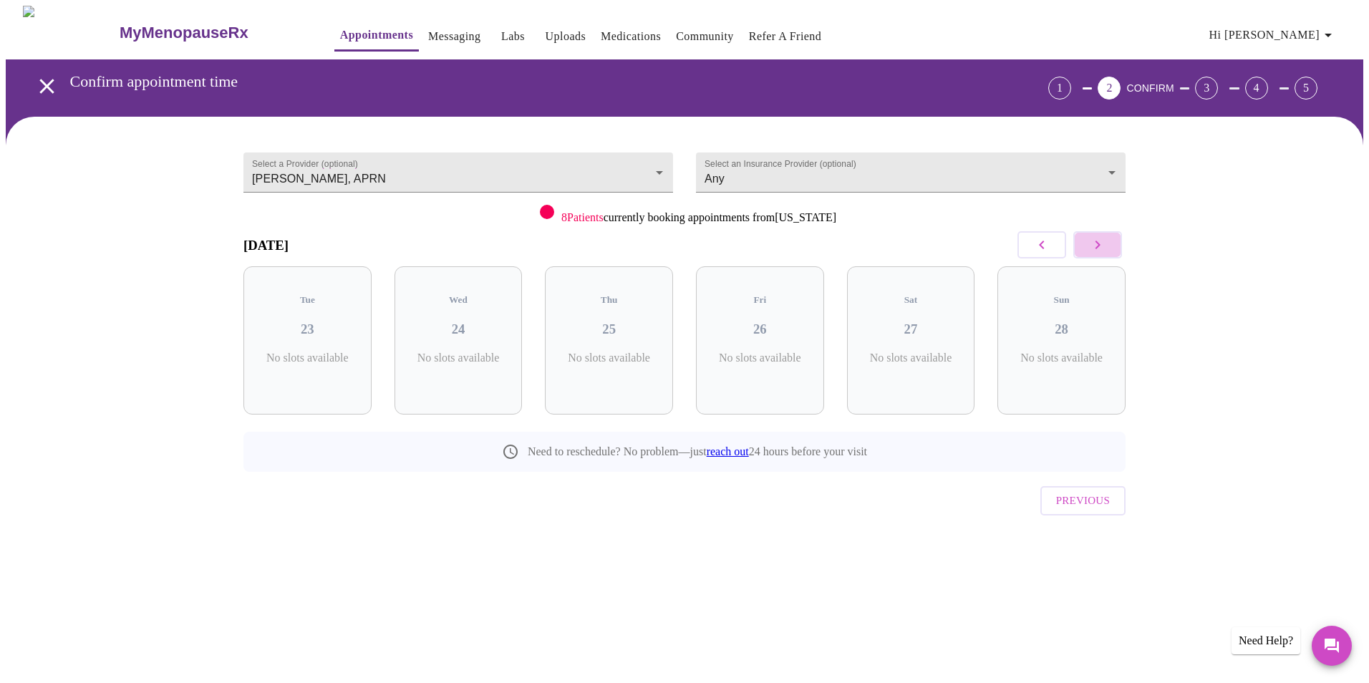
click at [1103, 247] on icon "button" at bounding box center [1097, 244] width 17 height 17
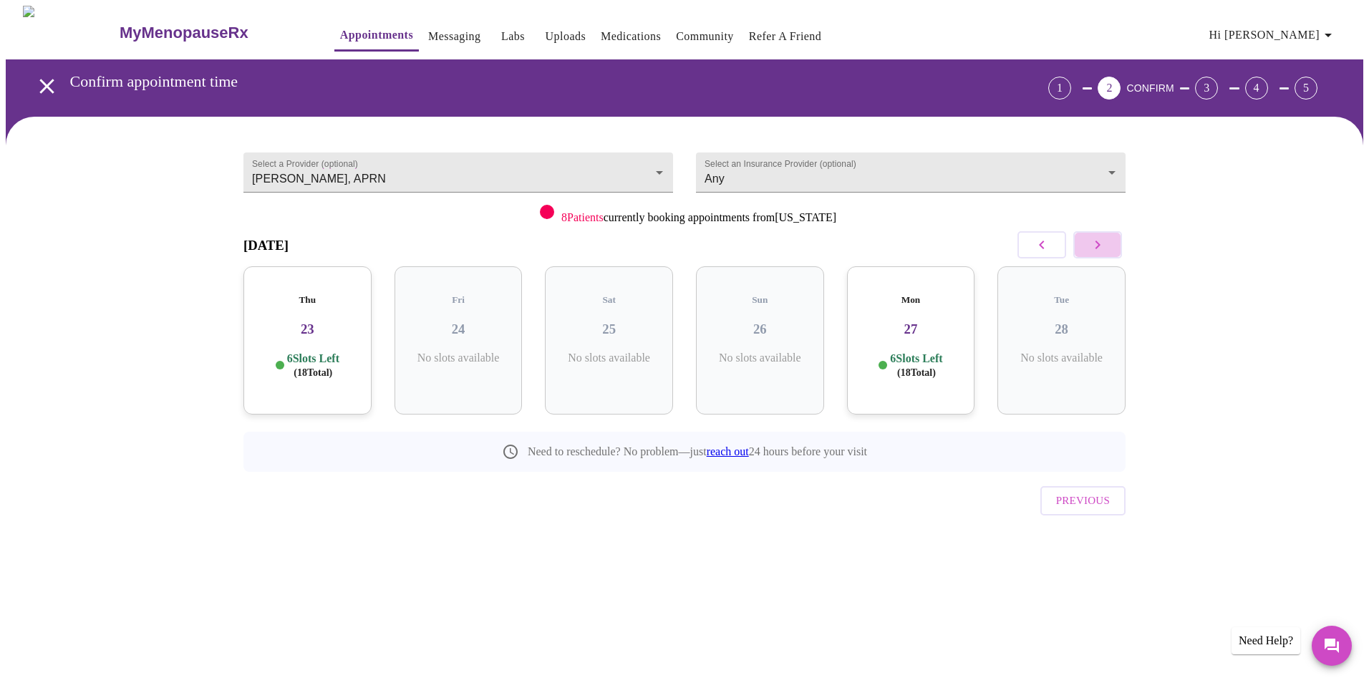
click at [1103, 247] on icon "button" at bounding box center [1097, 244] width 17 height 17
click at [294, 321] on h3 "04" at bounding box center [307, 329] width 105 height 16
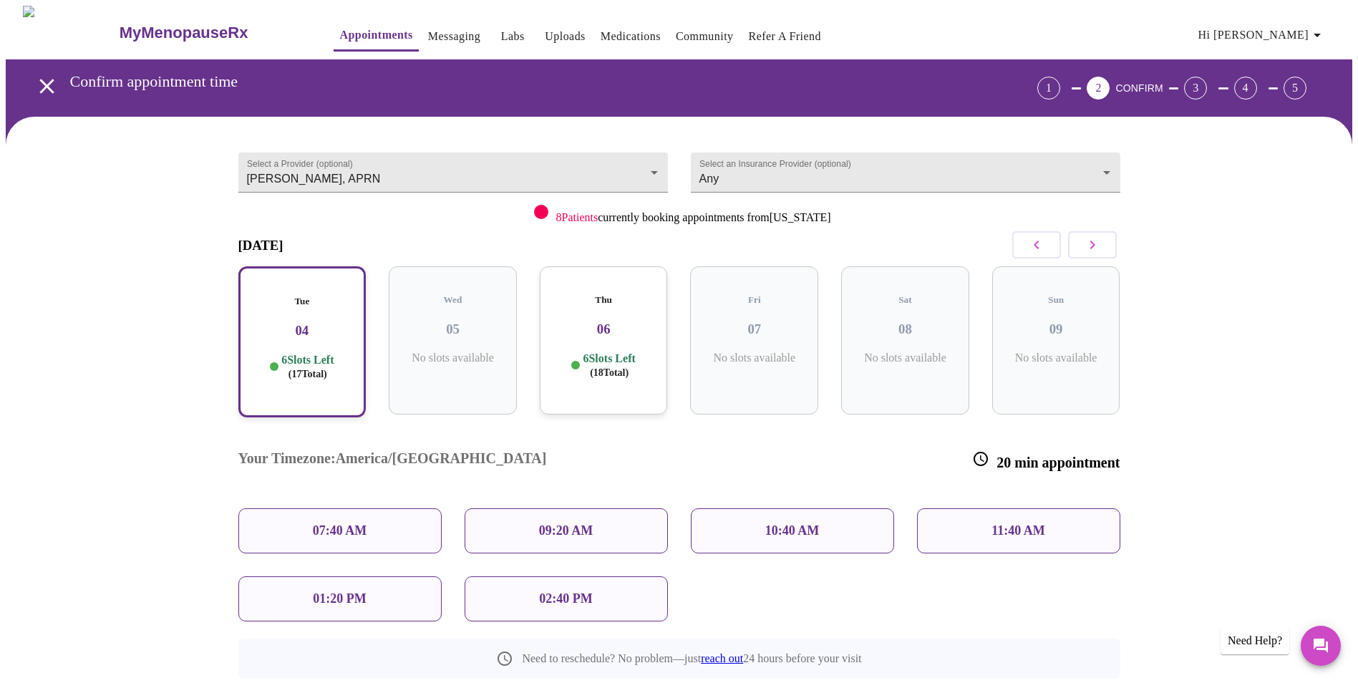
click at [535, 508] on div "09:20 AM" at bounding box center [566, 530] width 203 height 45
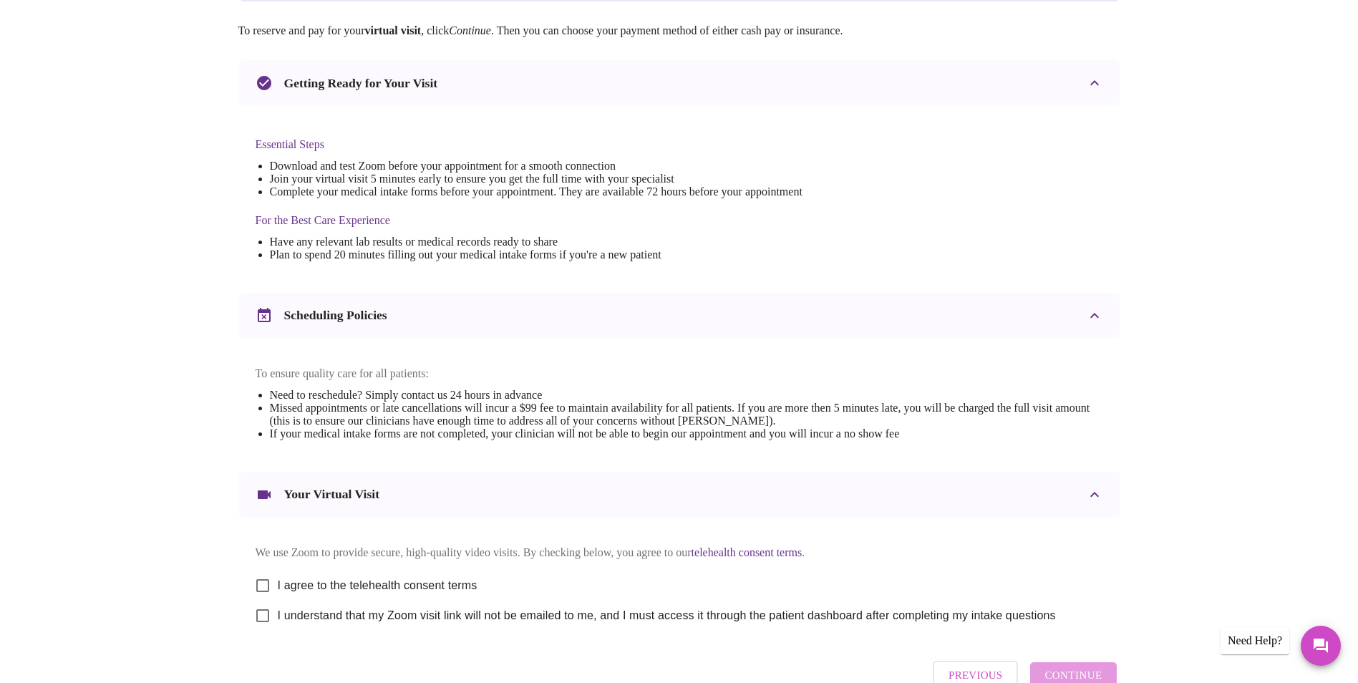
scroll to position [286, 0]
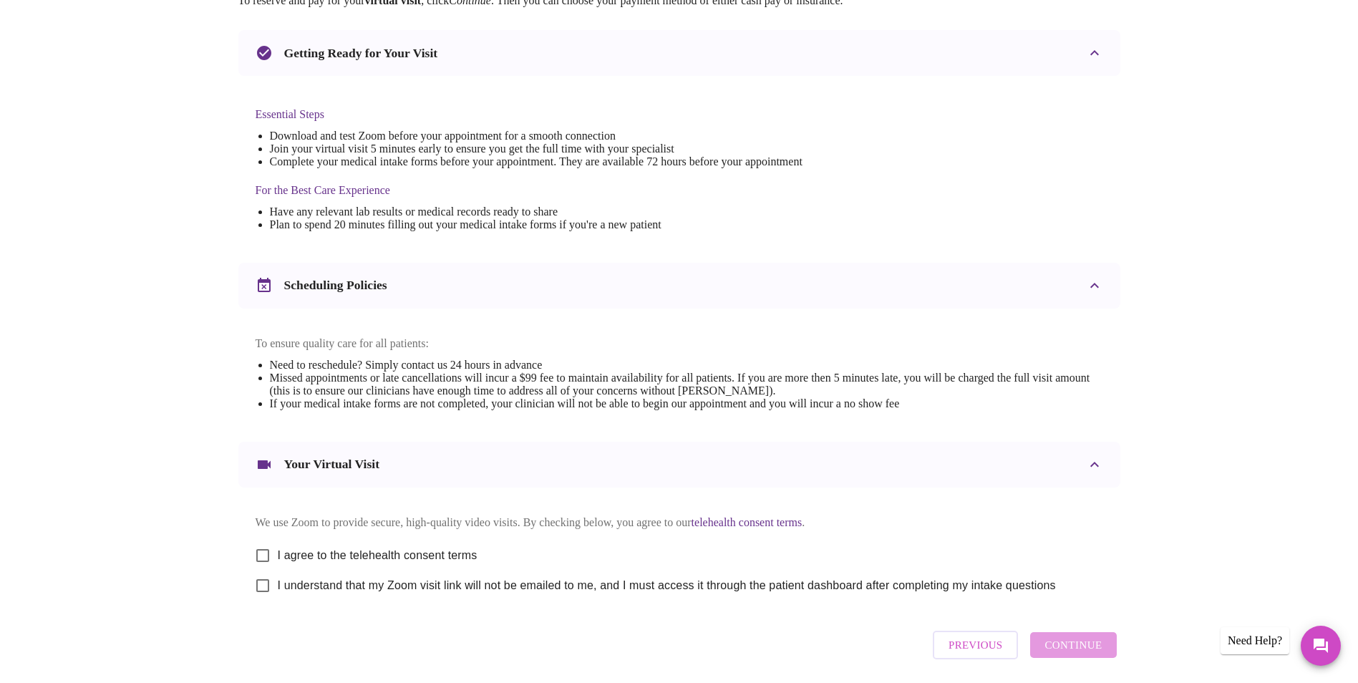
click at [264, 564] on input "I agree to the telehealth consent terms" at bounding box center [263, 556] width 30 height 30
checkbox input "true"
click at [263, 597] on input "I understand that my Zoom visit link will not be emailed to me, and I must acce…" at bounding box center [263, 586] width 30 height 30
checkbox input "true"
click at [1074, 654] on span "Continue" at bounding box center [1073, 645] width 57 height 19
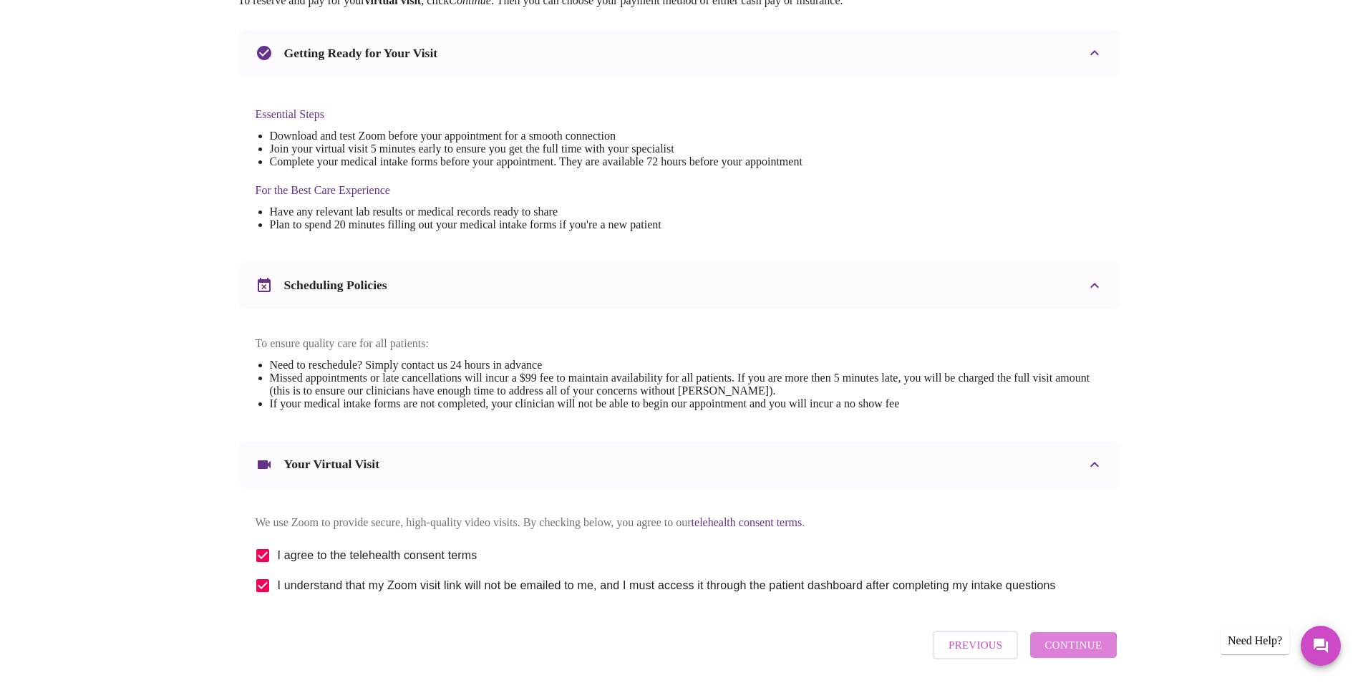
scroll to position [0, 0]
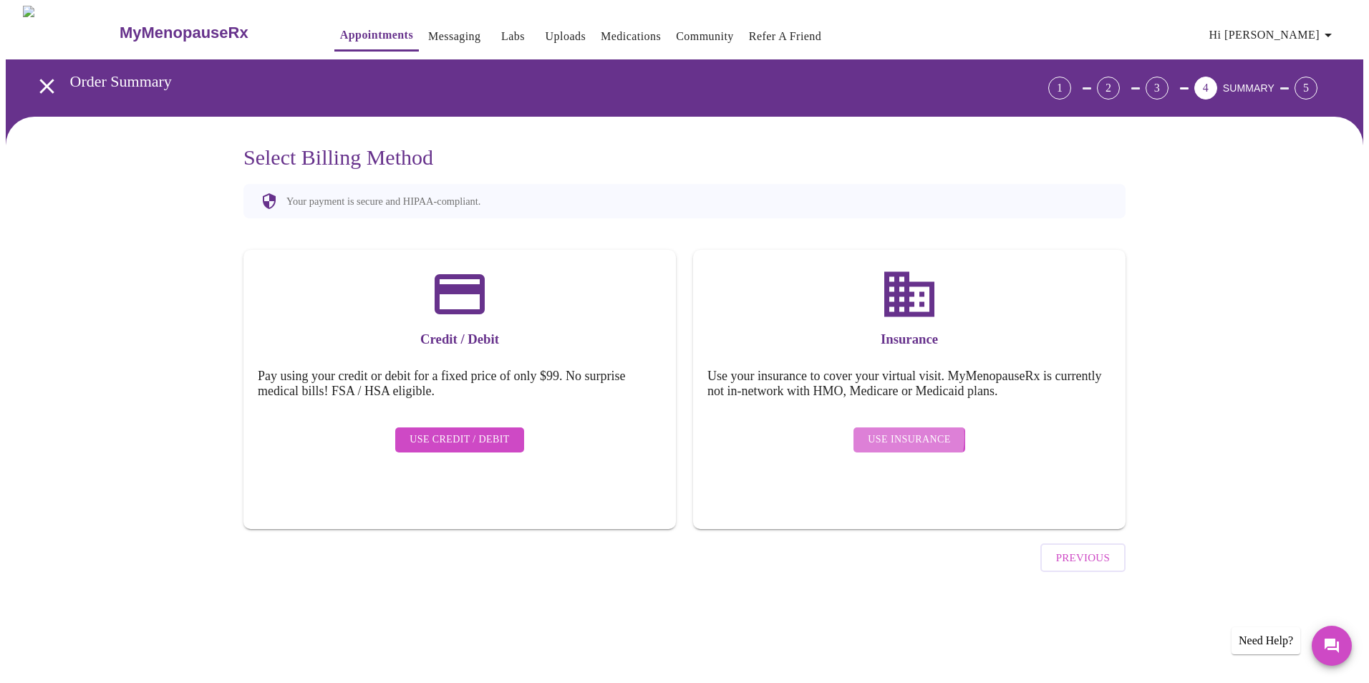
click at [891, 431] on span "Use Insurance" at bounding box center [909, 440] width 82 height 18
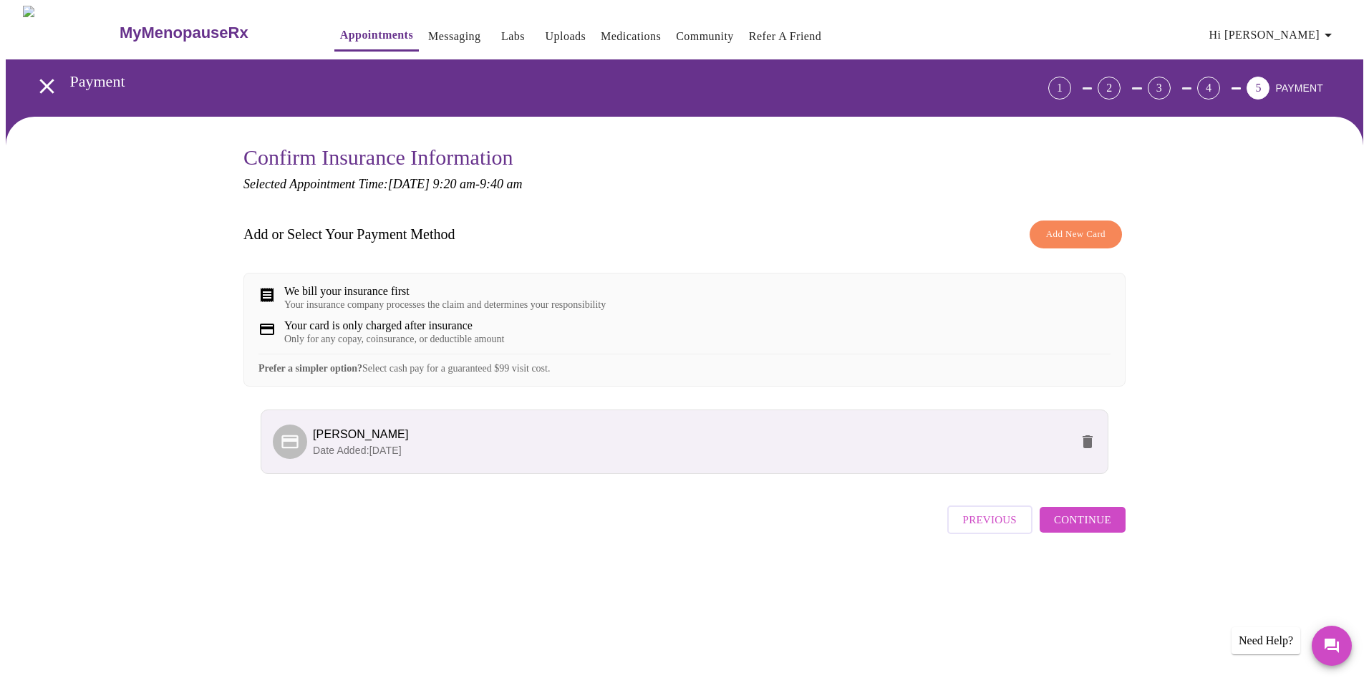
click at [1097, 529] on span "Continue" at bounding box center [1082, 519] width 57 height 19
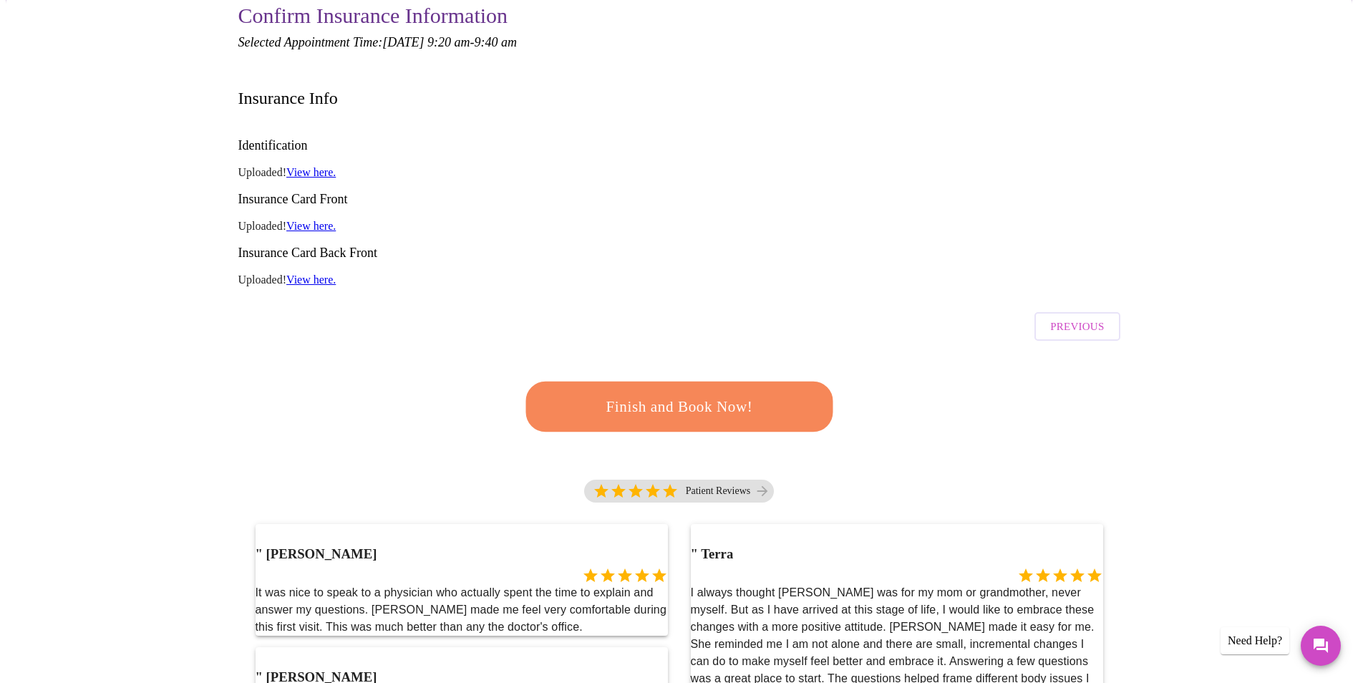
scroll to position [143, 0]
click at [655, 392] on span "Finish and Book Now!" at bounding box center [679, 405] width 265 height 26
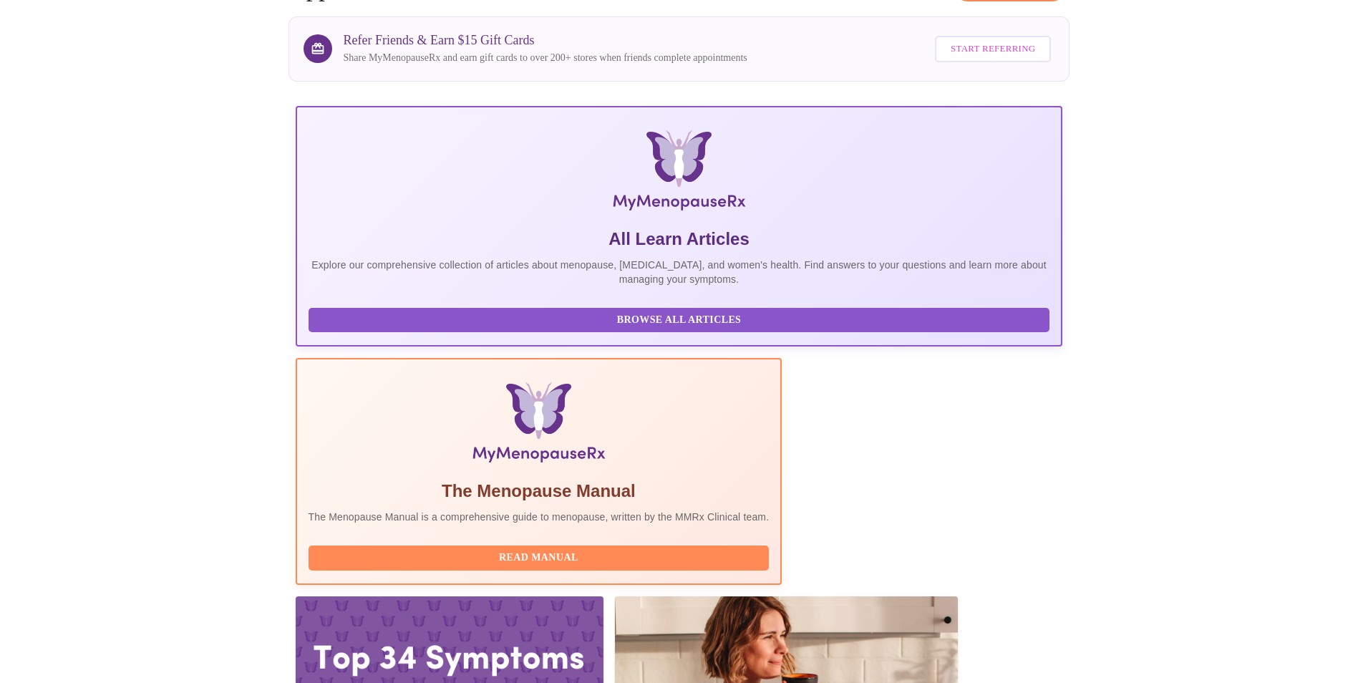
scroll to position [101, 0]
click at [958, 596] on div at bounding box center [786, 692] width 343 height 193
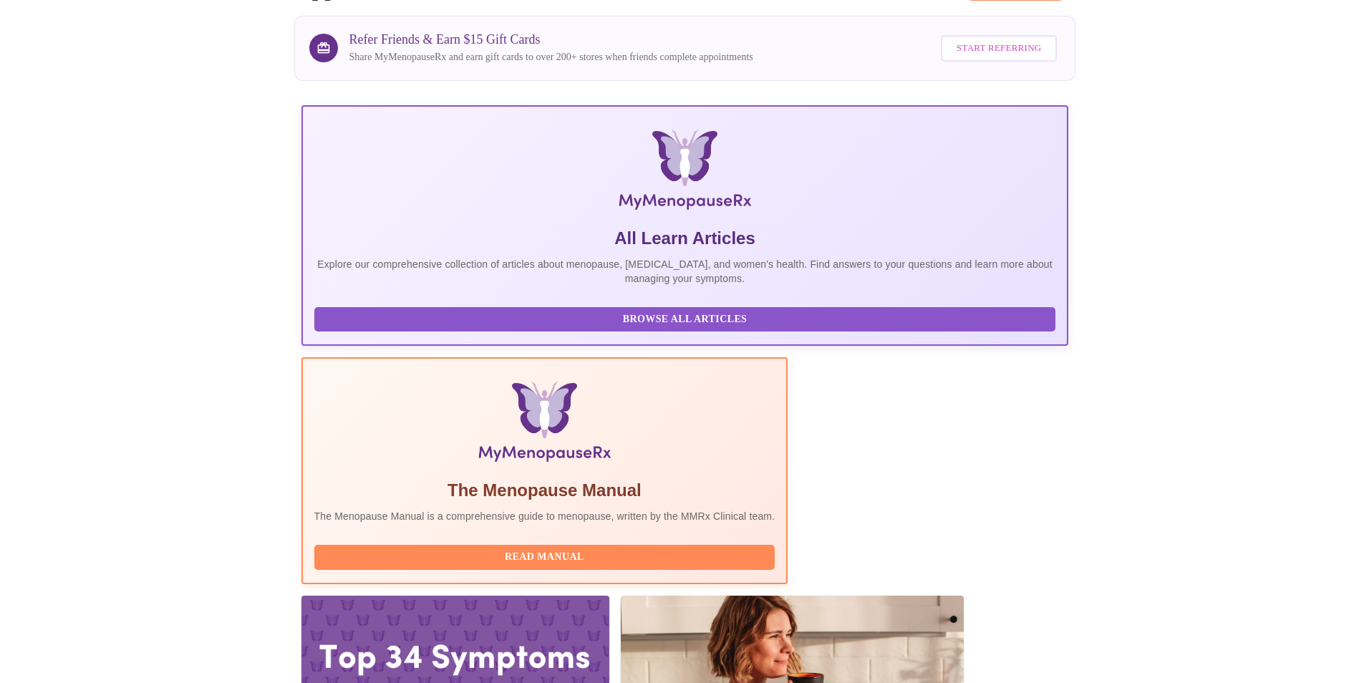
scroll to position [0, 0]
